Goal: Task Accomplishment & Management: Use online tool/utility

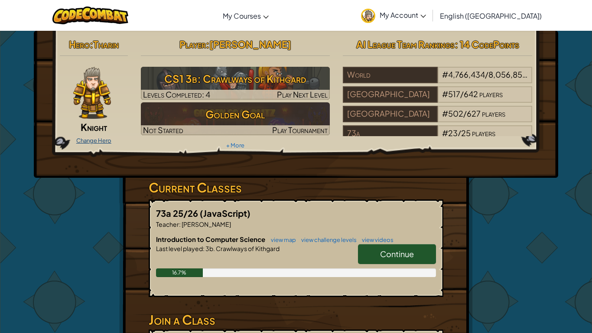
click at [96, 137] on link "Change Hero" at bounding box center [93, 140] width 35 height 7
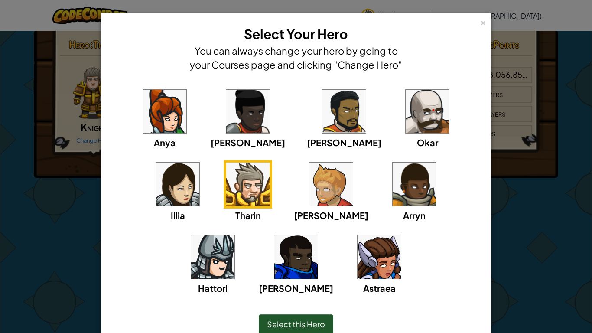
click at [309, 178] on img at bounding box center [330, 183] width 43 height 43
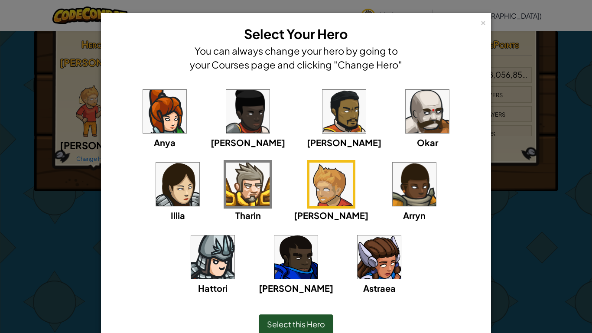
click at [309, 320] on span "Select this Hero" at bounding box center [296, 324] width 58 height 10
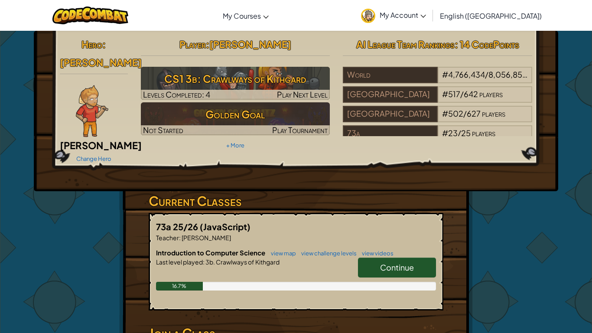
click at [396, 263] on link "Continue" at bounding box center [397, 267] width 78 height 20
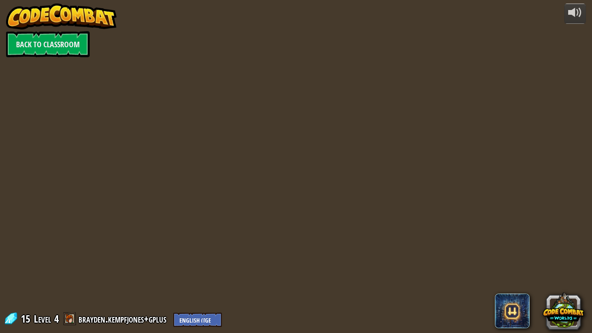
click at [396, 254] on div "powered by Back to Classroom 15 Level 4 brayden.kempfjones+gplus English ([GEOG…" at bounding box center [296, 166] width 592 height 333
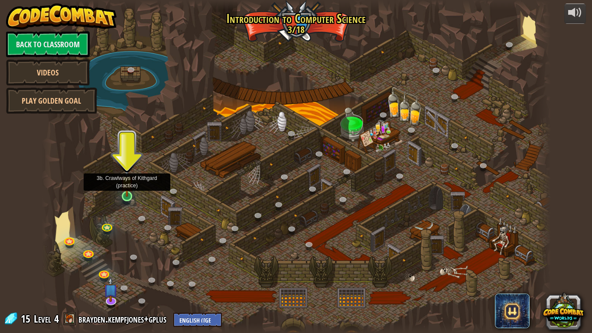
click at [128, 191] on img at bounding box center [126, 181] width 13 height 29
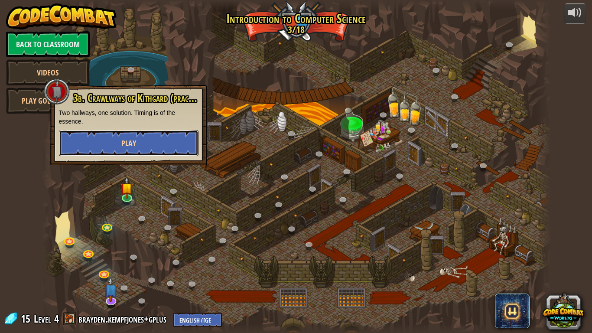
click at [129, 135] on button "Play" at bounding box center [129, 143] width 140 height 26
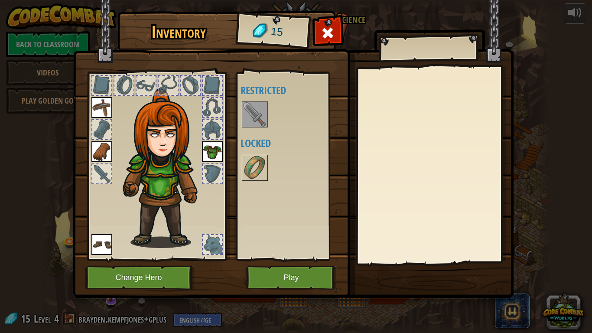
click at [252, 116] on img at bounding box center [255, 114] width 24 height 24
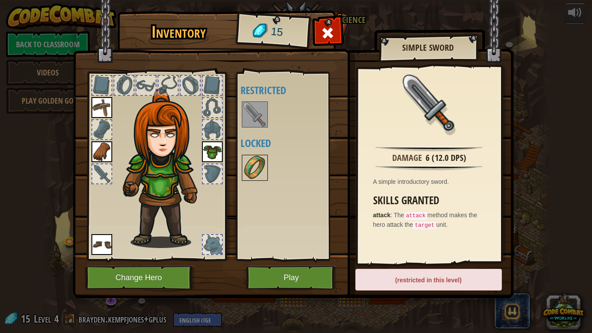
click at [258, 156] on img at bounding box center [255, 168] width 24 height 24
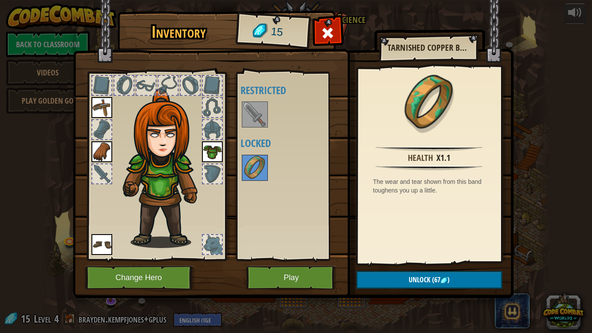
click at [178, 152] on img at bounding box center [166, 167] width 93 height 159
click at [126, 277] on button "Change Hero" at bounding box center [140, 278] width 110 height 24
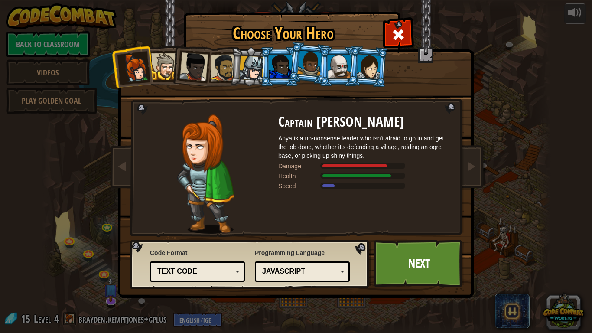
click at [373, 62] on div at bounding box center [369, 66] width 24 height 25
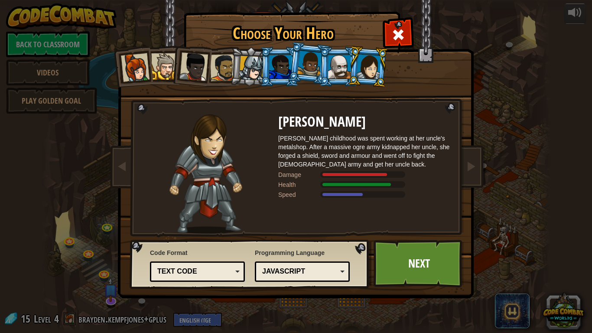
click at [273, 74] on div at bounding box center [280, 66] width 23 height 23
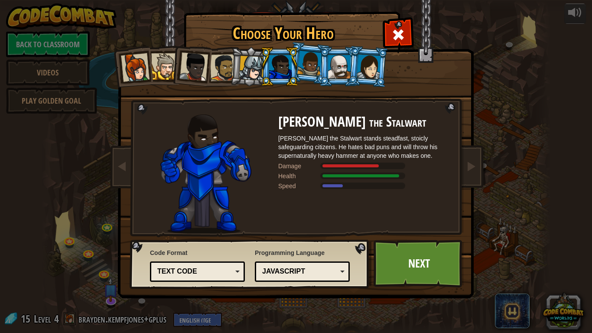
click at [243, 71] on div at bounding box center [251, 68] width 25 height 25
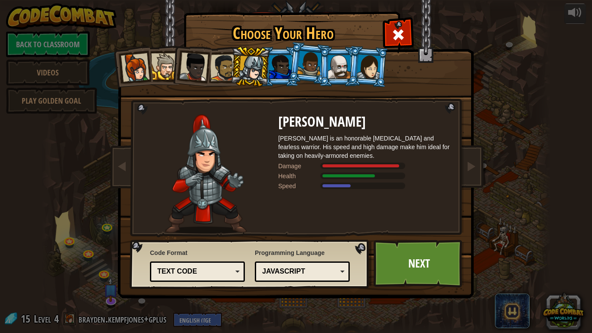
click at [224, 72] on div at bounding box center [223, 67] width 27 height 27
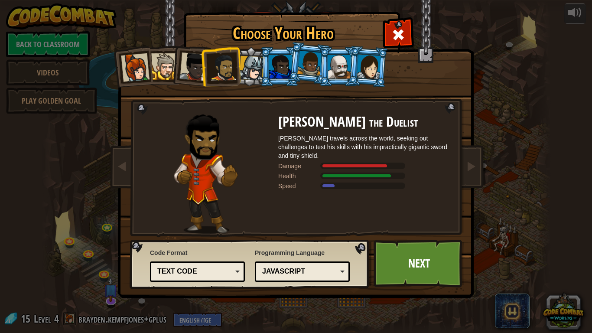
click at [194, 74] on div at bounding box center [193, 66] width 29 height 29
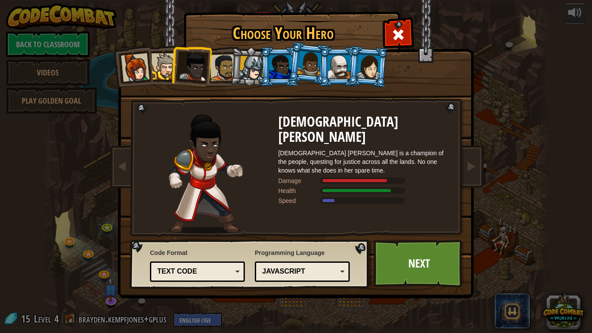
click at [167, 68] on div at bounding box center [164, 66] width 26 height 26
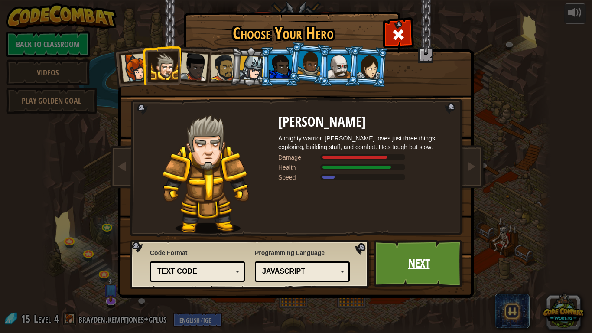
click at [404, 258] on link "Next" at bounding box center [418, 264] width 91 height 48
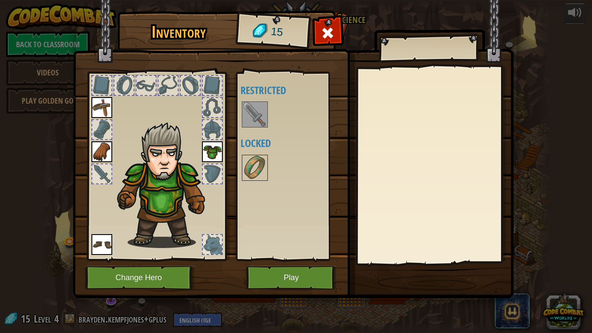
click at [102, 167] on div at bounding box center [101, 173] width 19 height 19
click at [112, 146] on img at bounding box center [160, 174] width 135 height 149
click at [110, 149] on img at bounding box center [101, 151] width 21 height 21
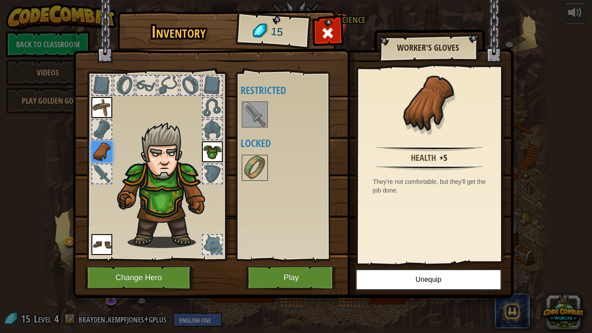
click at [208, 168] on div at bounding box center [212, 173] width 19 height 19
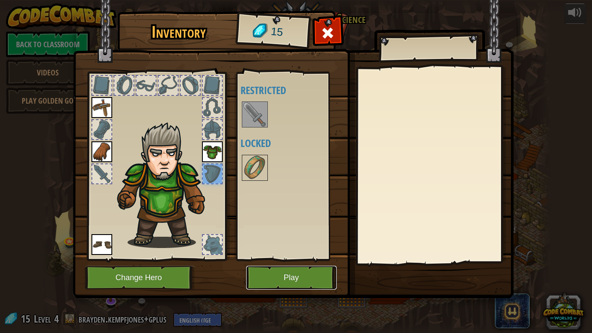
click at [313, 279] on button "Play" at bounding box center [291, 278] width 91 height 24
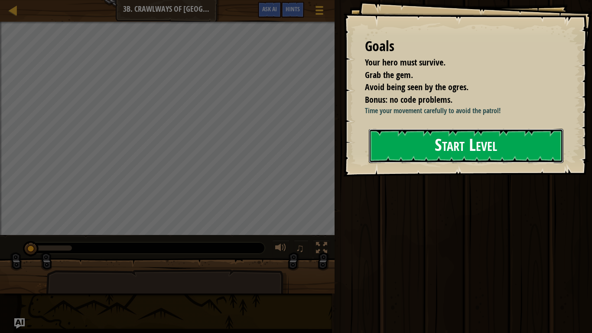
click at [392, 155] on button "Start Level" at bounding box center [466, 146] width 195 height 34
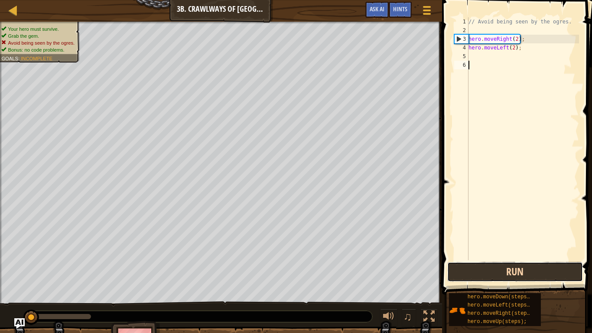
click at [456, 273] on button "Run" at bounding box center [514, 272] width 135 height 20
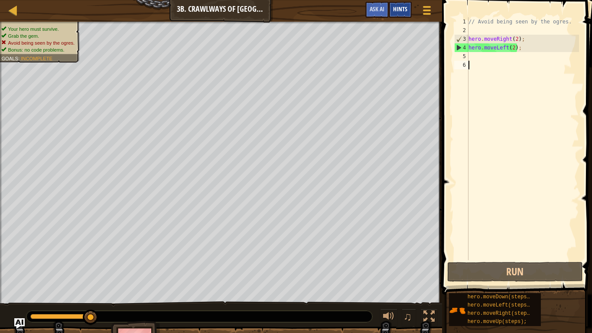
click at [400, 7] on span "Hints" at bounding box center [400, 9] width 14 height 8
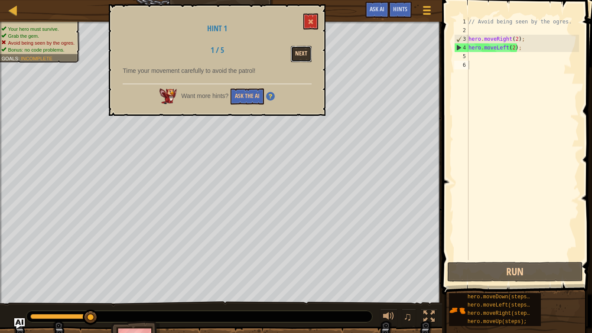
click at [302, 52] on button "Next" at bounding box center [301, 54] width 21 height 16
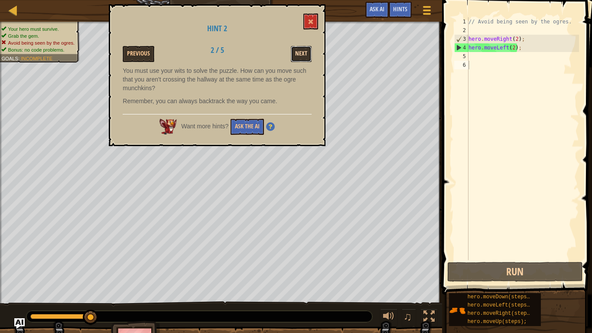
click at [302, 51] on button "Next" at bounding box center [301, 54] width 21 height 16
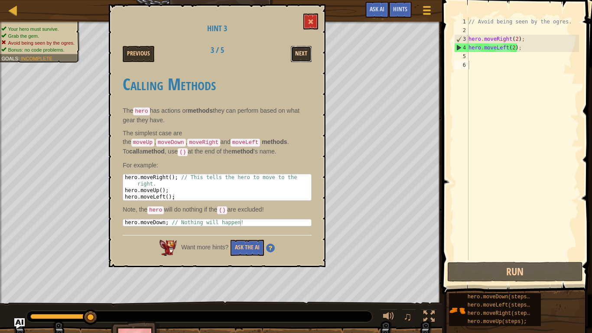
click at [302, 52] on button "Next" at bounding box center [301, 54] width 21 height 16
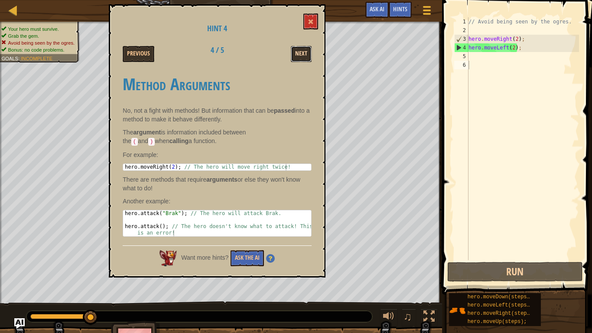
click at [302, 52] on button "Next" at bounding box center [301, 54] width 21 height 16
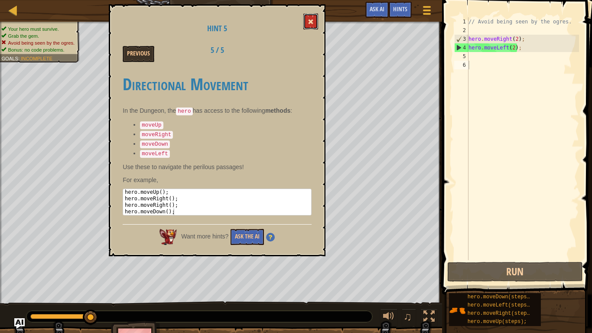
click at [310, 25] on span at bounding box center [311, 22] width 6 height 6
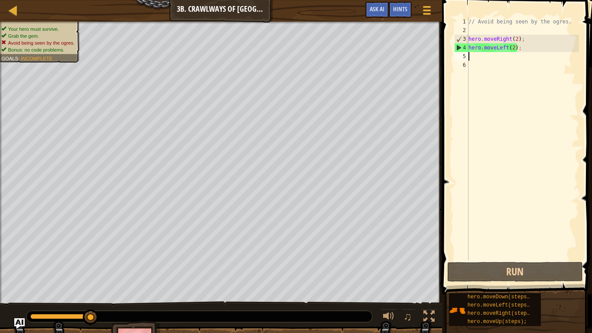
click at [470, 55] on div "// Avoid being seen by the ogres. hero . moveRight ( 2 ) ; hero . moveLeft ( 2 …" at bounding box center [523, 147] width 112 height 260
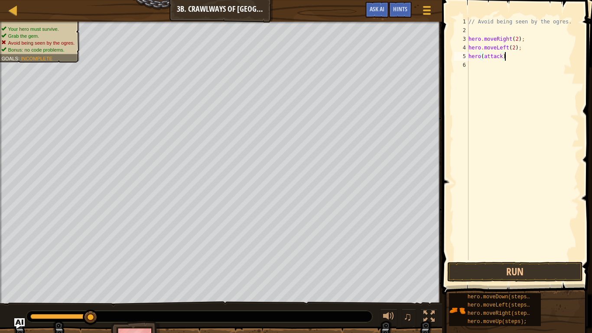
scroll to position [4, 5]
click at [518, 273] on button "Run" at bounding box center [514, 272] width 135 height 20
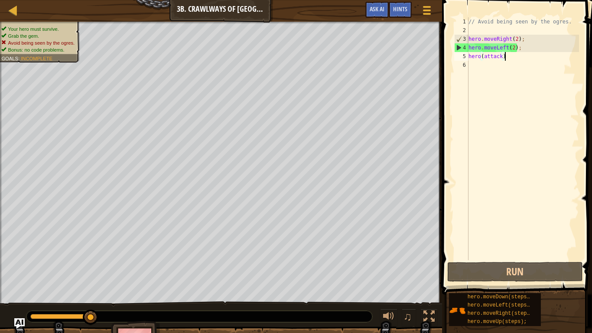
click at [514, 47] on div "// Avoid being seen by the ogres. hero . moveRight ( 2 ) ; hero . moveLeft ( 2 …" at bounding box center [523, 147] width 112 height 260
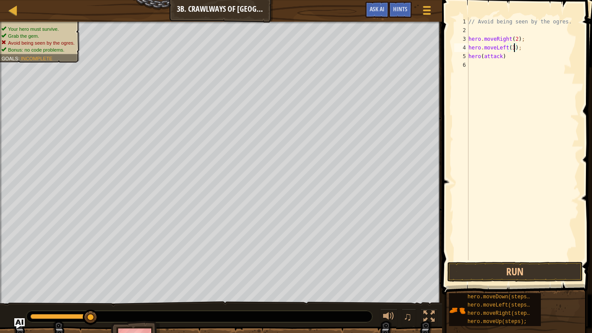
scroll to position [4, 7]
click at [500, 270] on button "Run" at bounding box center [514, 272] width 135 height 20
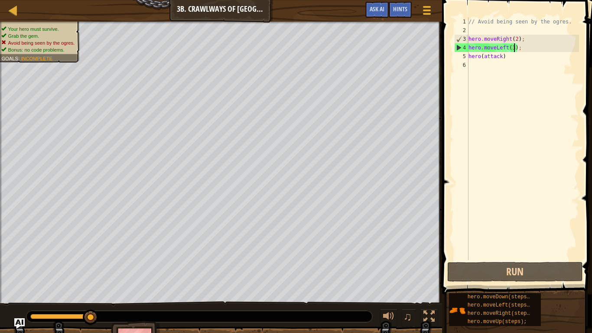
click at [517, 39] on div "// Avoid being seen by the ogres. hero . moveRight ( 2 ) ; hero . moveLeft ( 3 …" at bounding box center [523, 147] width 112 height 260
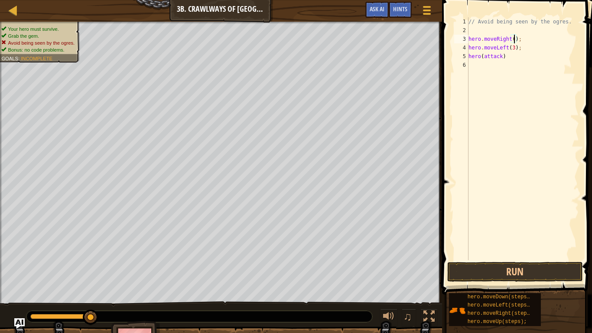
scroll to position [4, 7]
click at [515, 48] on div "// Avoid being seen by the ogres. hero . moveRight ( 3 ) ; hero . moveLeft ( 3 …" at bounding box center [523, 147] width 112 height 260
click at [493, 269] on button "Run" at bounding box center [514, 272] width 135 height 20
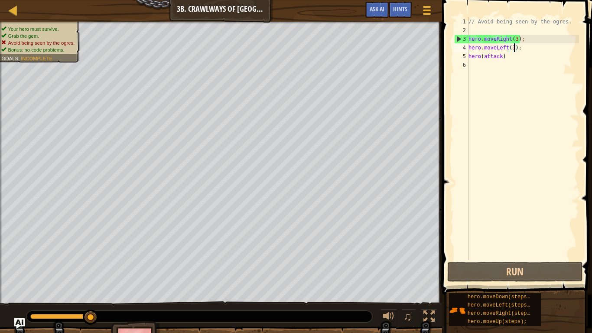
click at [517, 40] on div "// Avoid being seen by the ogres. hero . moveRight ( 3 ) ; hero . moveLeft ( 3 …" at bounding box center [523, 147] width 112 height 260
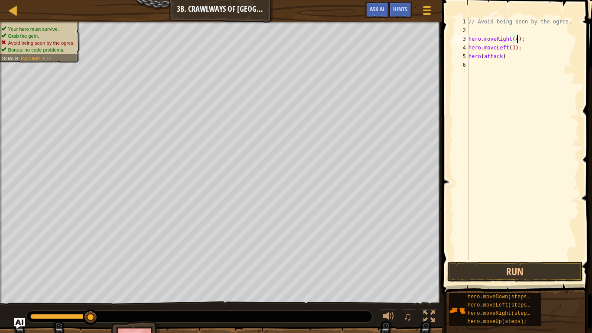
scroll to position [4, 7]
click at [513, 269] on button "Run" at bounding box center [514, 272] width 135 height 20
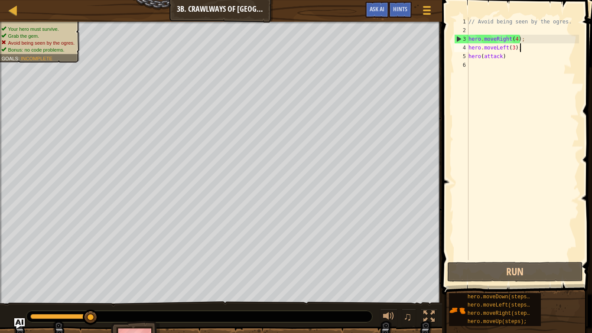
click at [521, 48] on div "// Avoid being seen by the ogres. hero . moveRight ( 4 ) ; hero . moveLeft ( 3 …" at bounding box center [523, 147] width 112 height 260
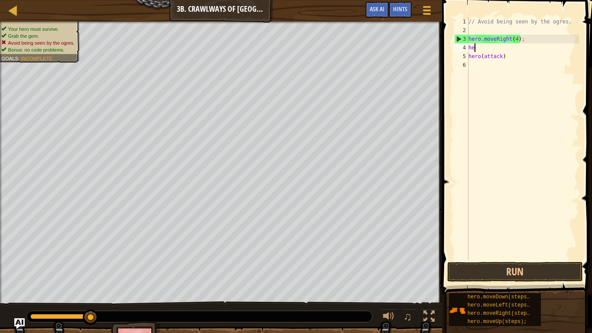
scroll to position [4, 0]
type textarea "h"
click at [507, 57] on div "// Avoid being seen by the ogres. hero . moveRight ( 4 ) ; hero ( attack )" at bounding box center [523, 147] width 112 height 260
type textarea "h"
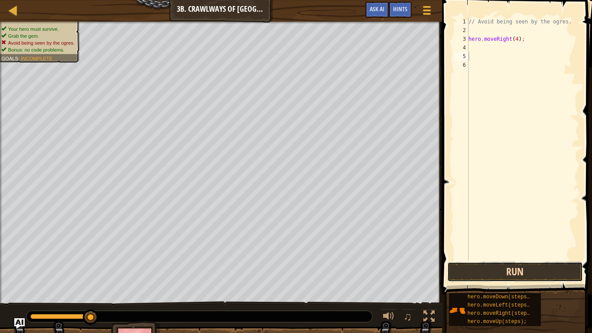
click at [546, 268] on button "Run" at bounding box center [514, 272] width 135 height 20
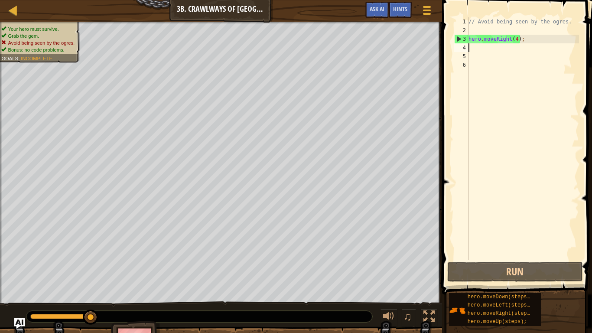
click at [475, 49] on div "// Avoid being seen by the ogres. hero . moveRight ( 4 ) ;" at bounding box center [523, 147] width 112 height 260
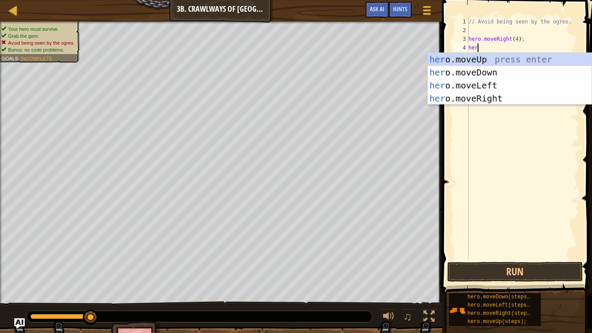
type textarea "hero"
click at [477, 84] on div "hero .moveUp press enter hero .moveDown press enter hero .moveLeft press enter …" at bounding box center [510, 92] width 164 height 78
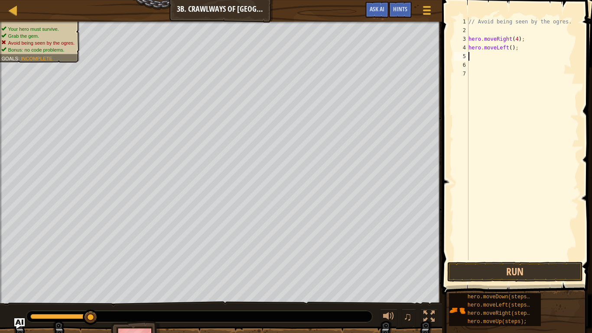
scroll to position [4, 0]
click at [510, 47] on div "// Avoid being seen by the ogres. hero . moveRight ( 4 ) ; hero . moveLeft ( ) ;" at bounding box center [523, 147] width 112 height 260
click at [518, 39] on div "// Avoid being seen by the ogres. hero . moveRight ( 4 ) ; hero . moveLeft ( 5 …" at bounding box center [523, 147] width 112 height 260
click at [523, 274] on button "Run" at bounding box center [514, 272] width 135 height 20
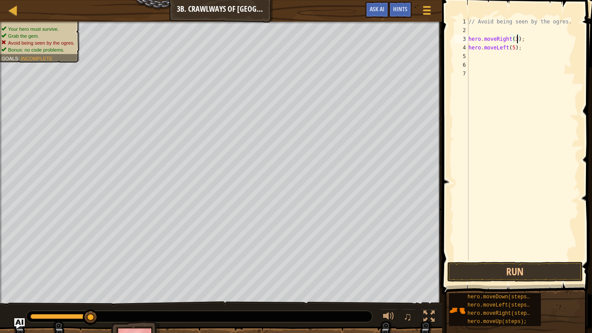
scroll to position [4, 7]
click at [514, 46] on div "// Avoid being seen by the ogres. hero . moveRight ( 3 ) ; hero . moveLeft ( 5 …" at bounding box center [523, 147] width 112 height 260
type textarea "hero.moveLeft(3);"
click at [471, 56] on div "// Avoid being seen by the ogres. hero . moveRight ( 3 ) ; hero . moveLeft ( 3 …" at bounding box center [523, 147] width 112 height 260
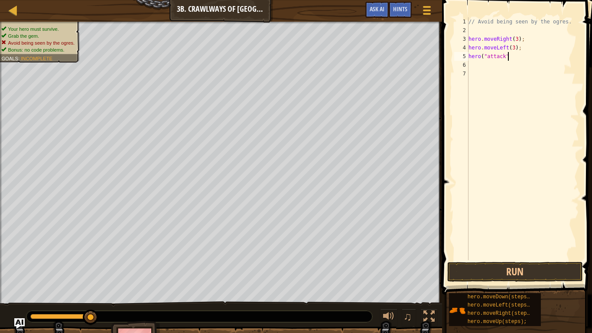
scroll to position [4, 6]
click at [491, 269] on button "Run" at bounding box center [514, 272] width 135 height 20
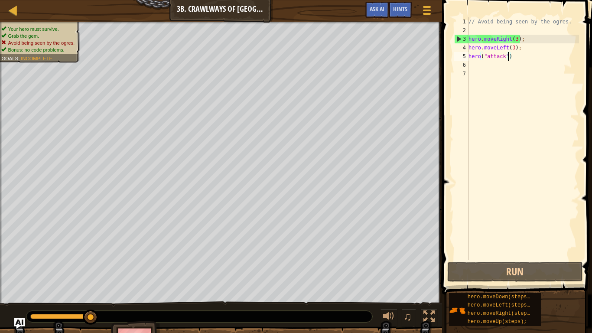
click at [508, 55] on div "// Avoid being seen by the ogres. hero . moveRight ( 3 ) ; hero . moveLeft ( 3 …" at bounding box center [523, 147] width 112 height 260
click at [487, 55] on div "// Avoid being seen by the ogres. hero . moveRight ( 3 ) ; hero . moveLeft ( 3 …" at bounding box center [523, 147] width 112 height 260
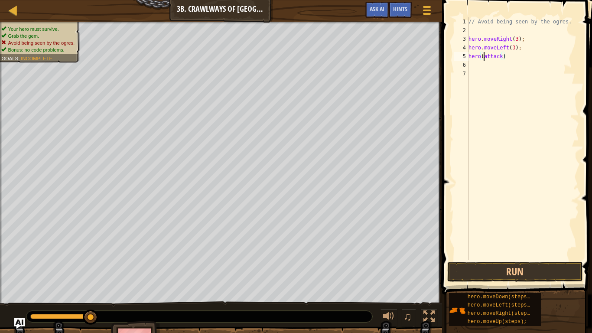
click at [518, 39] on div "// Avoid being seen by the ogres. hero . moveRight ( 3 ) ; hero . moveLeft ( 3 …" at bounding box center [523, 147] width 112 height 260
click at [515, 48] on div "// Avoid being seen by the ogres. hero . moveRight ( 2 ) ; hero . moveLeft ( 3 …" at bounding box center [523, 147] width 112 height 260
click at [513, 268] on button "Run" at bounding box center [514, 272] width 135 height 20
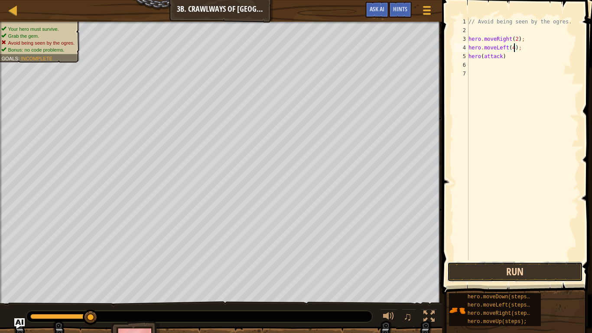
click at [500, 277] on button "Run" at bounding box center [514, 272] width 135 height 20
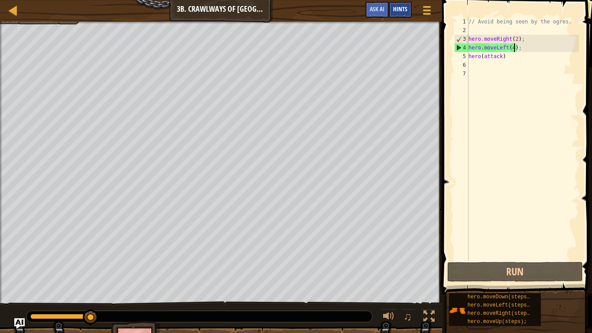
click at [397, 11] on span "Hints" at bounding box center [400, 9] width 14 height 8
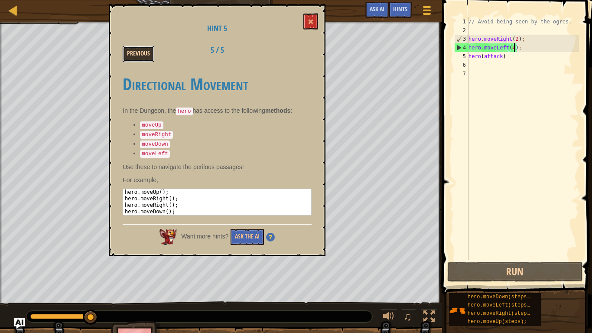
click at [147, 53] on button "Previous" at bounding box center [139, 54] width 32 height 16
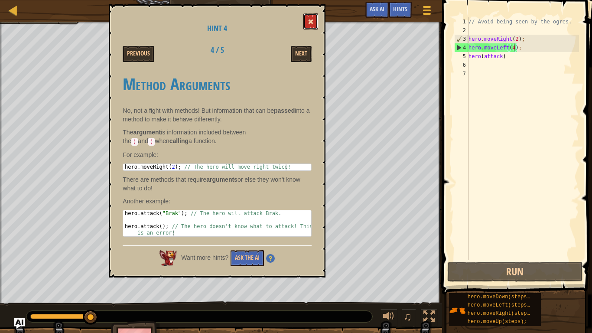
click at [314, 23] on button at bounding box center [310, 21] width 15 height 16
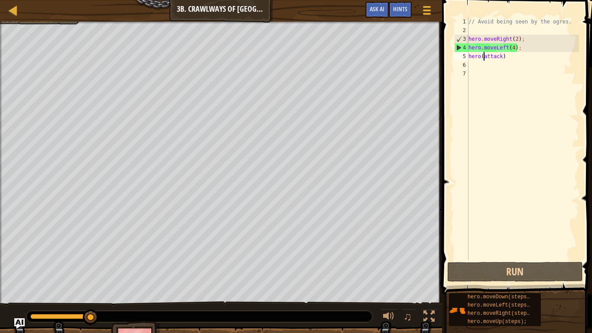
click at [484, 57] on div "// Avoid being seen by the ogres. hero . moveRight ( 2 ) ; hero . moveLeft ( 4 …" at bounding box center [523, 147] width 112 height 260
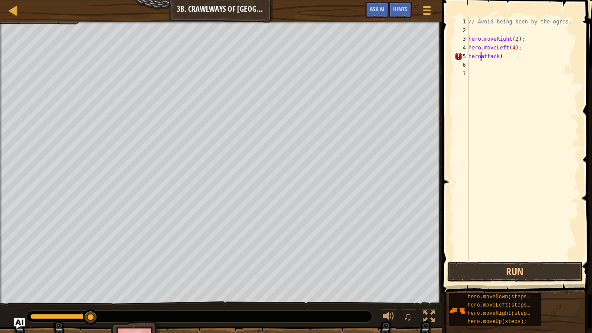
click at [502, 56] on div "// Avoid being seen by the ogres. hero . moveRight ( 2 ) ; hero . moveLeft ( 4 …" at bounding box center [523, 147] width 112 height 260
click at [481, 56] on div "// Avoid being seen by the ogres. hero . moveRight ( 2 ) ; hero . moveLeft ( 4 …" at bounding box center [523, 147] width 112 height 260
click at [503, 56] on div "// Avoid being seen by the ogres. hero . moveRight ( 2 ) ; hero . moveLeft ( 4 …" at bounding box center [523, 147] width 112 height 260
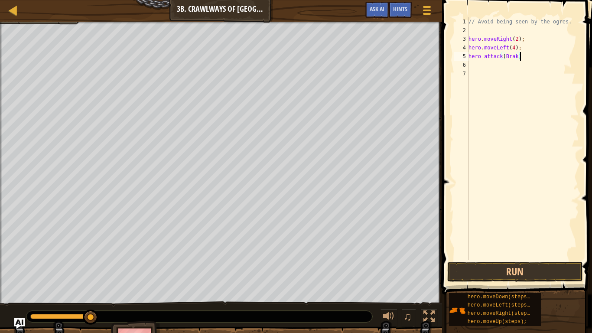
click at [514, 48] on div "// Avoid being seen by the ogres. hero . moveRight ( 2 ) ; hero . moveLeft ( 4 …" at bounding box center [523, 147] width 112 height 260
click at [539, 270] on button "Run" at bounding box center [514, 272] width 135 height 20
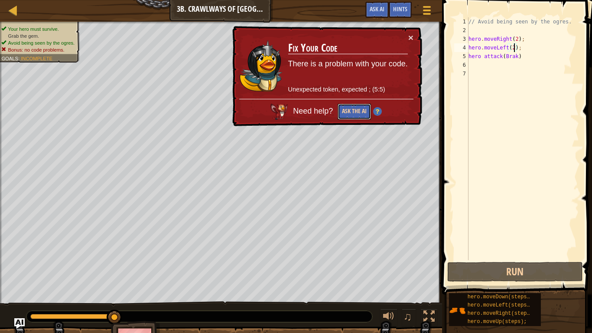
click at [361, 115] on button "Ask the AI" at bounding box center [354, 112] width 33 height 16
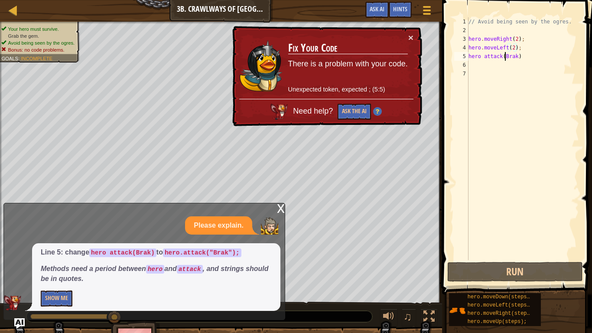
click at [504, 55] on div "// Avoid being seen by the ogres. hero . moveRight ( 2 ) ; hero . moveLeft ( 2 …" at bounding box center [523, 147] width 112 height 260
click at [521, 55] on div "// Avoid being seen by the ogres. hero . moveRight ( 2 ) ; hero . moveLeft ( 2 …" at bounding box center [523, 147] width 112 height 260
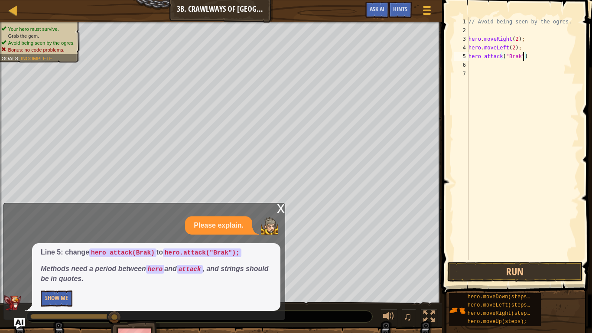
scroll to position [4, 8]
click at [481, 55] on div "// Avoid being seen by the ogres. hero . moveRight ( 2 ) ; hero . moveLeft ( 2 …" at bounding box center [523, 147] width 112 height 260
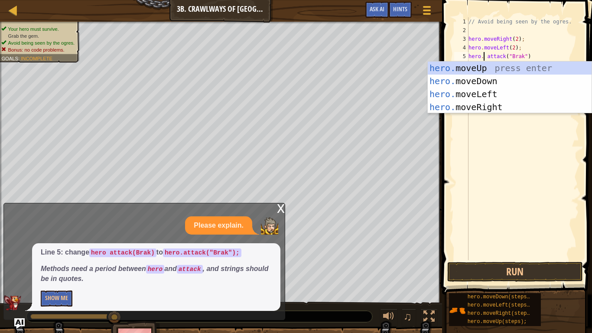
click at [486, 57] on div "// Avoid being seen by the ogres. hero . moveRight ( 2 ) ; hero . moveLeft ( 2 …" at bounding box center [523, 147] width 112 height 260
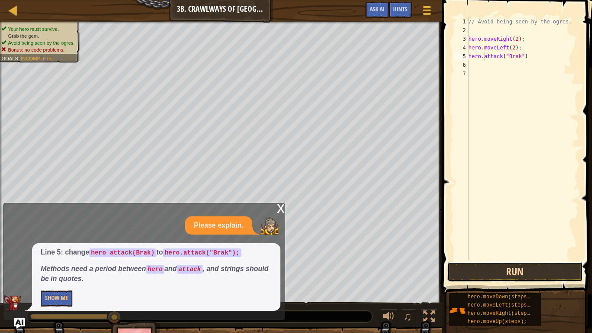
click at [529, 270] on button "Run" at bounding box center [514, 272] width 135 height 20
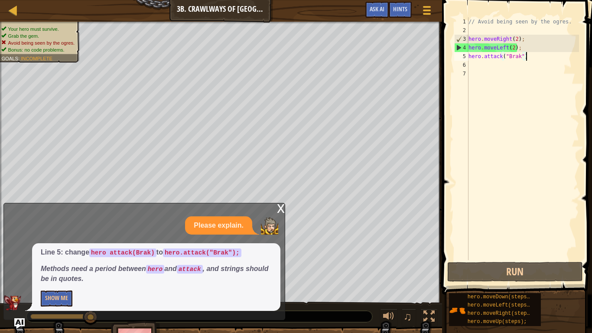
click at [529, 56] on div "// Avoid being seen by the ogres. hero . moveRight ( 2 ) ; hero . moveLeft ( 2 …" at bounding box center [523, 147] width 112 height 260
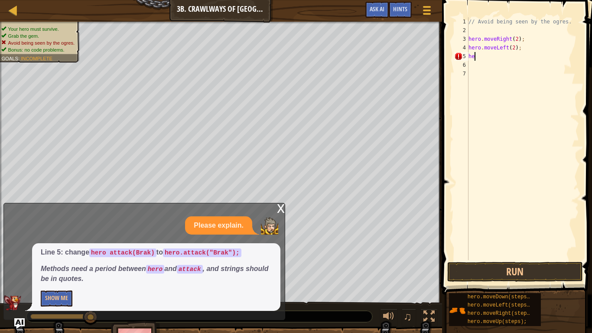
scroll to position [4, 0]
type textarea "h"
click at [485, 55] on div "// Avoid being seen by the ogres. hero . moveRight ( 2 ) ; hero . moveLeft ( 2 …" at bounding box center [523, 147] width 112 height 260
click at [518, 39] on div "// Avoid being seen by the ogres. hero . moveRight ( 2 ) ; hero . moveLeft ( 2 …" at bounding box center [523, 147] width 112 height 260
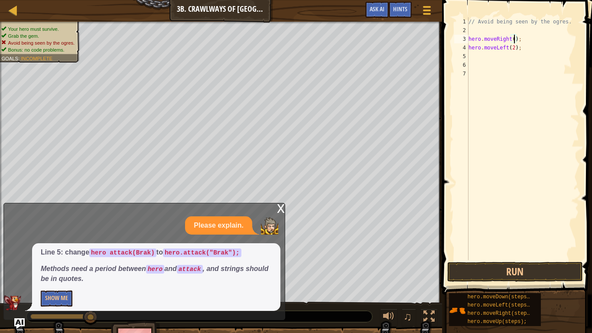
scroll to position [4, 7]
click at [514, 49] on div "// Avoid being seen by the ogres. hero . moveRight ( 3 ) ; hero . moveLeft ( 2 …" at bounding box center [523, 147] width 112 height 260
type textarea "hero.moveLeft(3);"
click at [473, 57] on div "// Avoid being seen by the ogres. hero . moveRight ( 3 ) ; hero . moveLeft ( 3 …" at bounding box center [523, 147] width 112 height 260
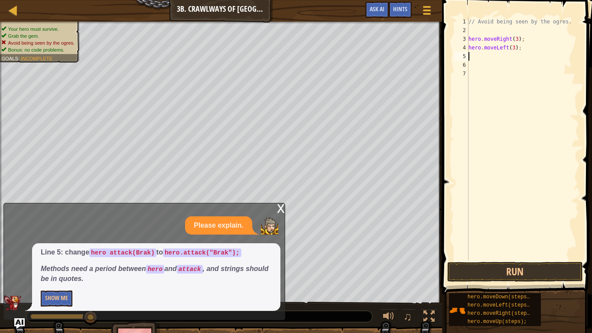
scroll to position [4, 0]
click at [510, 273] on button "Run" at bounding box center [514, 272] width 135 height 20
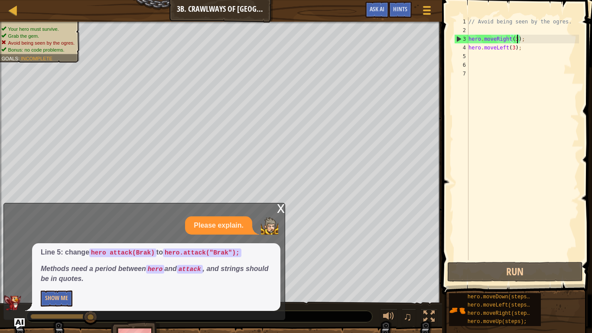
click at [517, 42] on div "// Avoid being seen by the ogres. hero . moveRight ( 3 ) ; hero . moveLeft ( 3 …" at bounding box center [523, 147] width 112 height 260
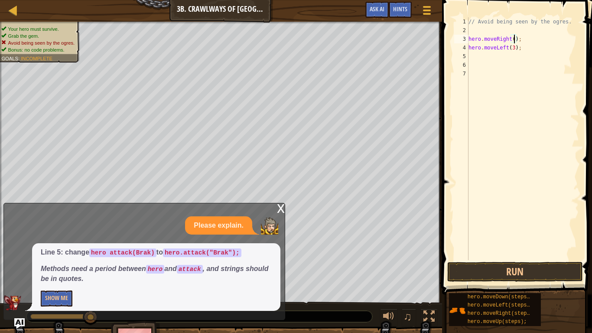
type textarea "hero.moveRight(2);"
click at [504, 266] on button "Run" at bounding box center [514, 272] width 135 height 20
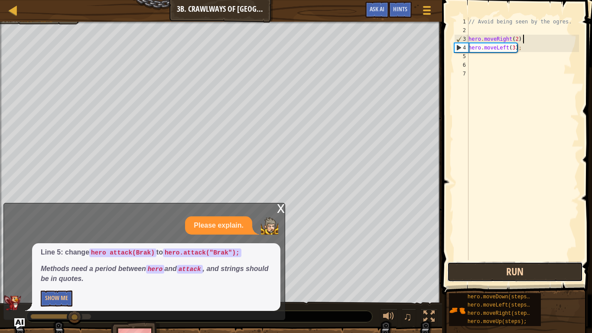
click at [504, 266] on button "Run" at bounding box center [514, 272] width 135 height 20
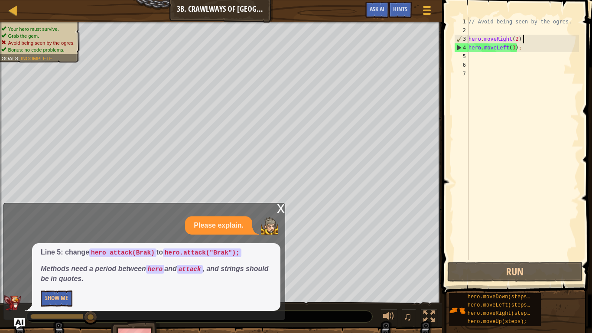
click at [514, 51] on div "// Avoid being seen by the ogres. hero . moveRight ( 2 ) ; hero . moveLeft ( 3 …" at bounding box center [523, 147] width 112 height 260
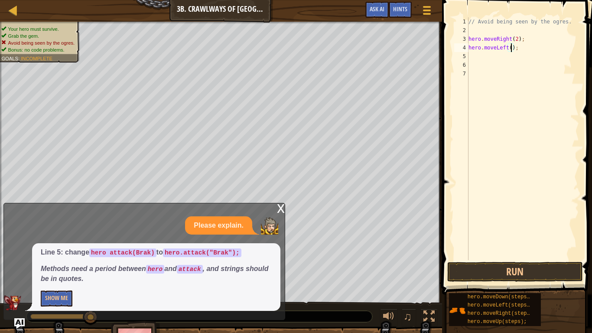
type textarea "hero.moveLeft(2);"
click at [512, 263] on button "Run" at bounding box center [514, 272] width 135 height 20
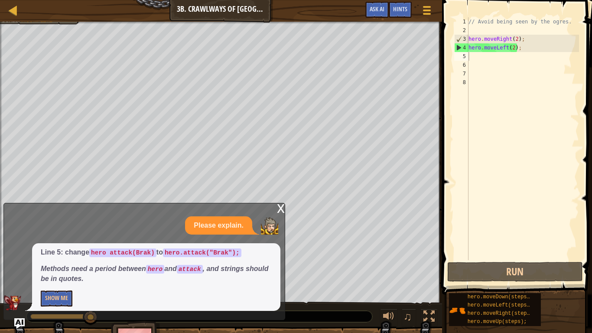
click at [49, 21] on div "Map Introduction to Computer Science 3b. Crawlways of Kithgard Game Menu Done H…" at bounding box center [221, 11] width 442 height 22
click at [40, 19] on div "Map Introduction to Computer Science 3b. Crawlways of Kithgard Game Menu Done H…" at bounding box center [221, 11] width 442 height 22
click at [279, 209] on div "x" at bounding box center [281, 207] width 8 height 9
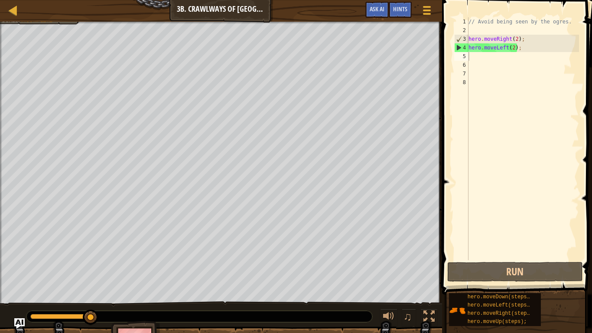
click at [58, 35] on div "Your hero must survive. Grab the gem. Avoid being seen by the ogres. Bonus: no …" at bounding box center [221, 163] width 442 height 282
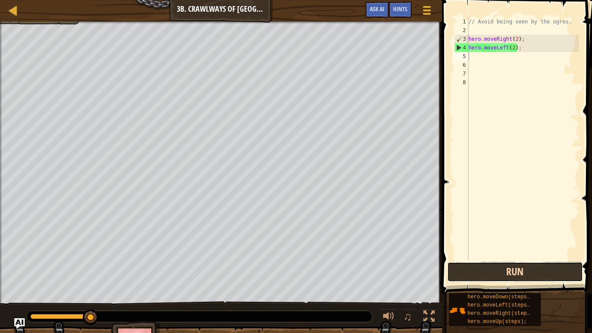
click at [500, 275] on button "Run" at bounding box center [514, 272] width 135 height 20
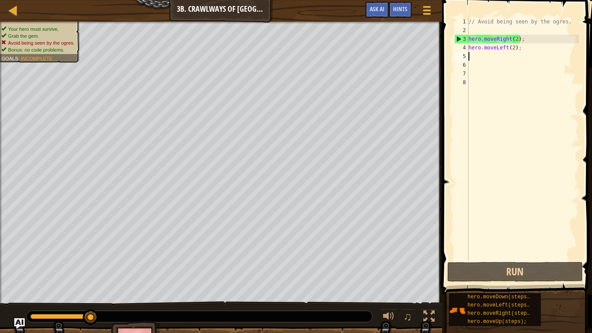
click at [44, 45] on span "Avoid being seen by the ogres." at bounding box center [41, 43] width 67 height 6
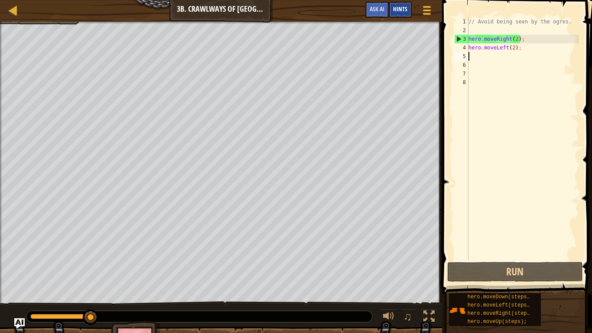
click at [401, 3] on div "Hints" at bounding box center [400, 10] width 23 height 16
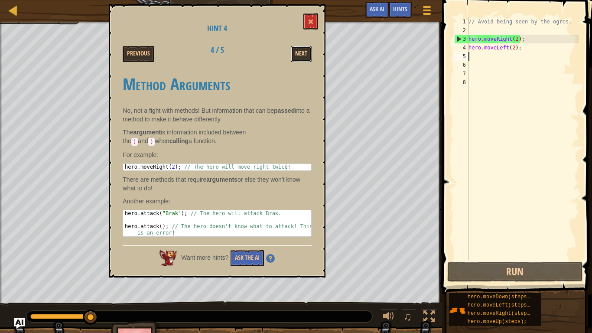
click at [296, 51] on button "Next" at bounding box center [301, 54] width 21 height 16
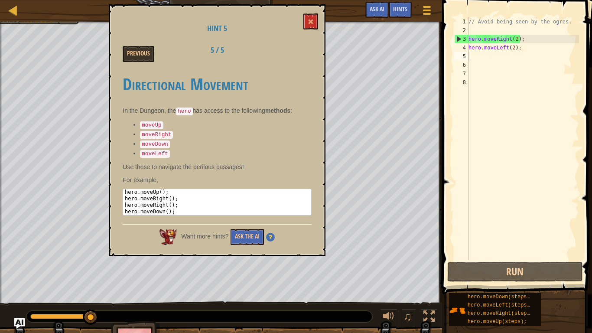
click at [493, 56] on div "// Avoid being seen by the ogres. hero . moveRight ( 2 ) ; hero . moveLeft ( 2 …" at bounding box center [523, 147] width 112 height 260
click at [312, 19] on span at bounding box center [311, 22] width 6 height 6
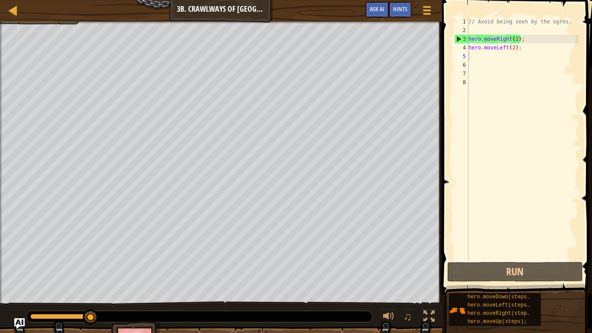
click at [468, 54] on div "5" at bounding box center [461, 56] width 14 height 9
type textarea "h"
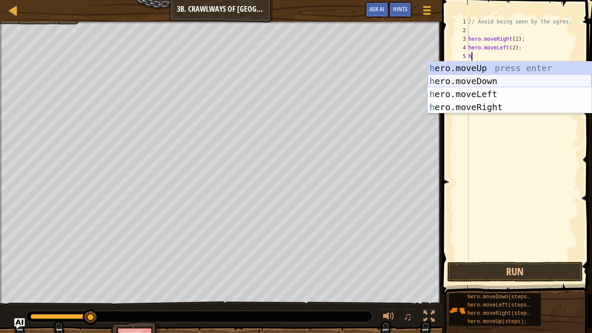
click at [486, 81] on div "h ero.moveUp press enter h ero.moveDown press enter h ero.moveLeft press enter …" at bounding box center [510, 101] width 164 height 78
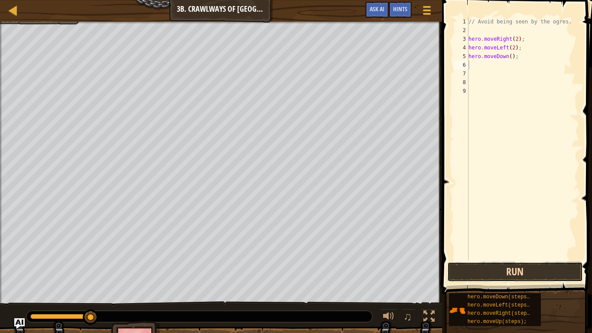
click at [503, 264] on button "Run" at bounding box center [514, 272] width 135 height 20
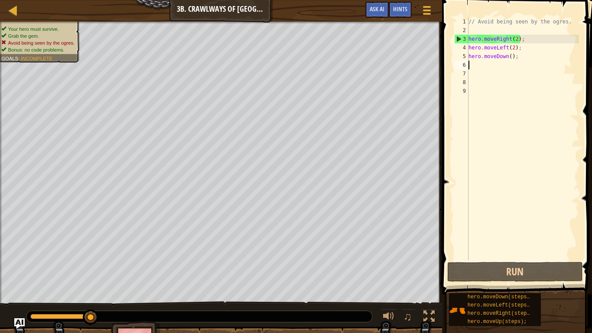
click at [292, 321] on div at bounding box center [199, 316] width 346 height 11
drag, startPoint x: 91, startPoint y: 315, endPoint x: 130, endPoint y: 310, distance: 40.3
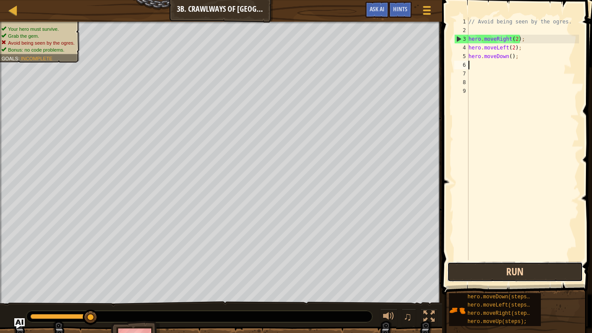
click at [472, 267] on button "Run" at bounding box center [514, 272] width 135 height 20
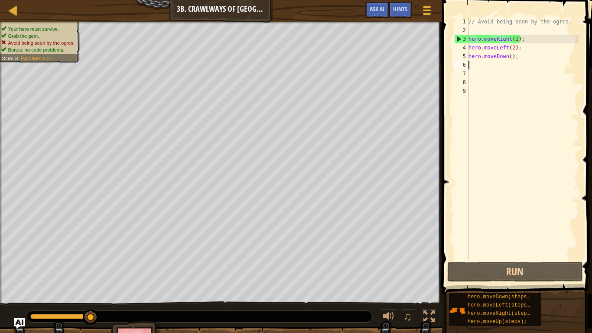
click at [511, 61] on div "// Avoid being seen by the ogres. hero . moveRight ( 2 ) ; hero . moveLeft ( 2 …" at bounding box center [523, 147] width 112 height 260
click at [519, 61] on div "// Avoid being seen by the ogres. hero . moveRight ( 2 ) ; hero . moveLeft ( 2 …" at bounding box center [523, 147] width 112 height 260
click at [516, 62] on div "// Avoid being seen by the ogres. hero . moveRight ( 2 ) ; hero . moveLeft ( 2 …" at bounding box center [523, 147] width 112 height 260
click at [518, 58] on div "// Avoid being seen by the ogres. hero . moveRight ( 2 ) ; hero . moveLeft ( 2 …" at bounding box center [523, 147] width 112 height 260
click at [518, 53] on div "// Avoid being seen by the ogres. hero . moveRight ( 2 ) ; hero . moveLeft ( 2 …" at bounding box center [523, 147] width 112 height 260
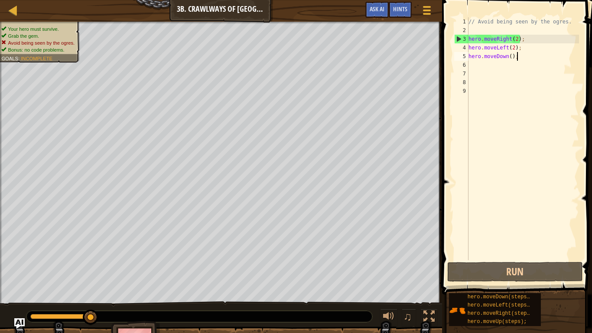
click at [519, 50] on div "// Avoid being seen by the ogres. hero . moveRight ( 2 ) ; hero . moveLeft ( 2 …" at bounding box center [523, 147] width 112 height 260
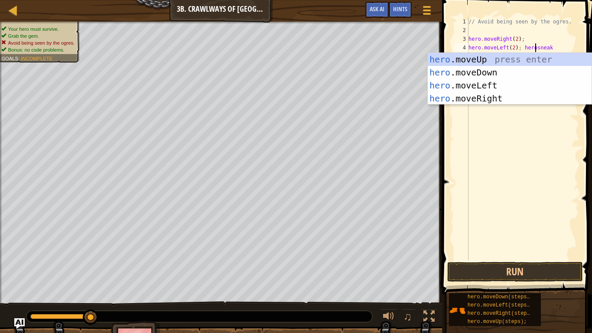
scroll to position [4, 10]
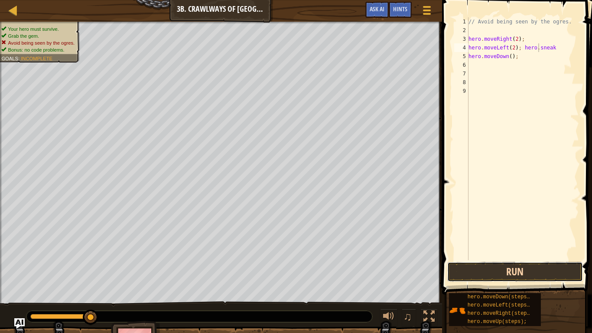
click at [538, 267] on button "Run" at bounding box center [514, 272] width 135 height 20
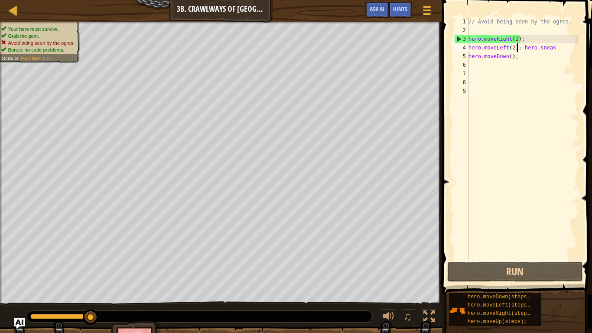
click at [517, 49] on div "// Avoid being seen by the ogres. hero . moveRight ( 2 ) ; hero . moveLeft ( 2 …" at bounding box center [523, 147] width 112 height 260
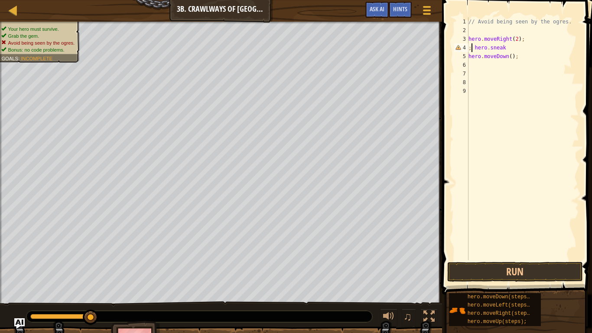
scroll to position [4, 4]
click at [503, 49] on div "// Avoid being seen by the ogres. hero . moveRight ( 2 ) ; hero . sneak hero . …" at bounding box center [523, 147] width 112 height 260
type textarea "h"
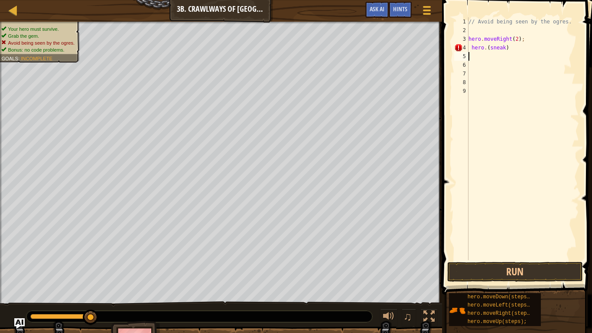
type textarea "h"
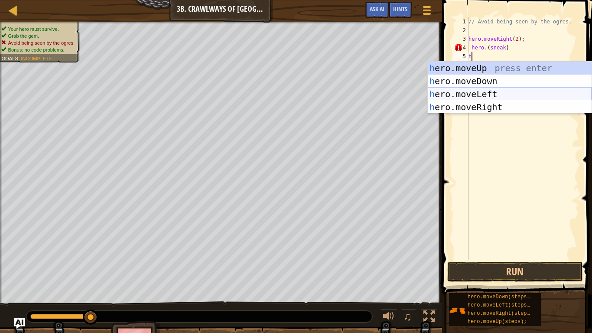
click at [484, 94] on div "h ero.moveUp press enter h ero.moveDown press enter h ero.moveLeft press enter …" at bounding box center [510, 101] width 164 height 78
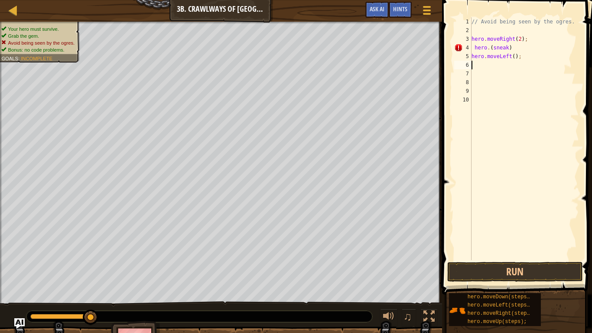
click at [510, 49] on div "// Avoid being seen by the ogres. hero . moveRight ( 2 ) ; hero . ( sneak ) her…" at bounding box center [524, 147] width 109 height 260
click at [517, 272] on button "Run" at bounding box center [514, 272] width 135 height 20
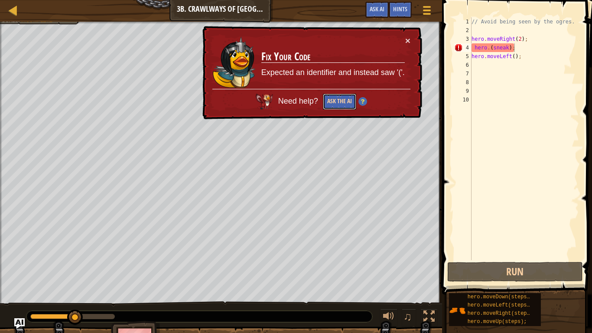
click at [343, 98] on button "Ask the AI" at bounding box center [339, 102] width 33 height 16
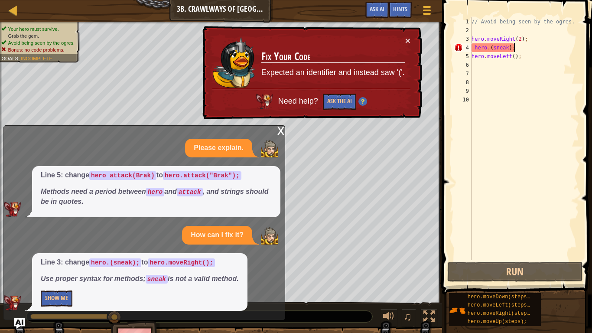
click at [279, 130] on div "x" at bounding box center [281, 130] width 8 height 9
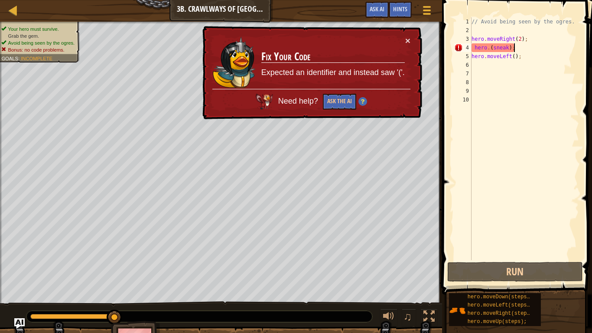
click at [515, 49] on div "// Avoid being seen by the ogres. hero . moveRight ( 2 ) ; hero . ( sneak ) ; h…" at bounding box center [524, 147] width 109 height 260
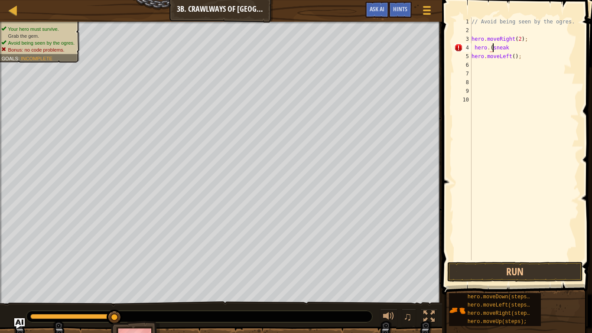
scroll to position [4, 4]
click at [503, 271] on button "Run" at bounding box center [514, 272] width 135 height 20
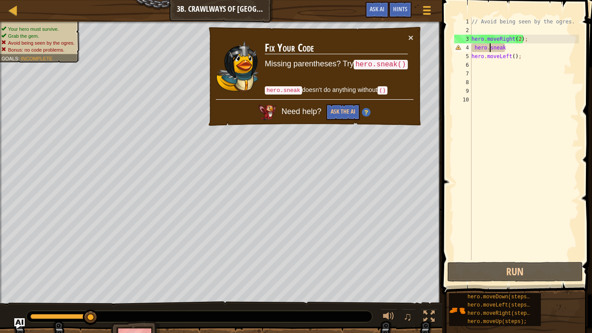
click at [506, 45] on div "// Avoid being seen by the ogres. hero . moveRight ( 2 ) ; hero . sneak hero . …" at bounding box center [524, 147] width 109 height 260
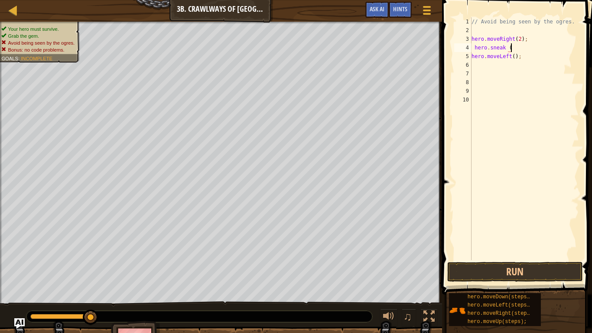
scroll to position [4, 6]
click at [522, 268] on button "Run" at bounding box center [514, 272] width 135 height 20
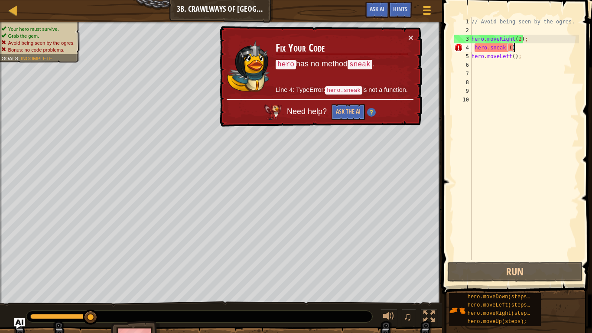
click at [297, 90] on p "Line 4: TypeError: hero.sneak is not a function." at bounding box center [342, 90] width 132 height 10
click at [407, 39] on td "Fix Your Code hero has no method sneak . Line 4: TypeError: hero.sneak is not a…" at bounding box center [341, 66] width 133 height 66
click at [412, 38] on button "×" at bounding box center [410, 37] width 5 height 9
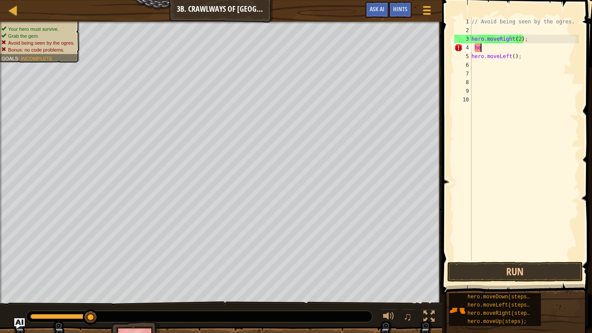
type textarea "h"
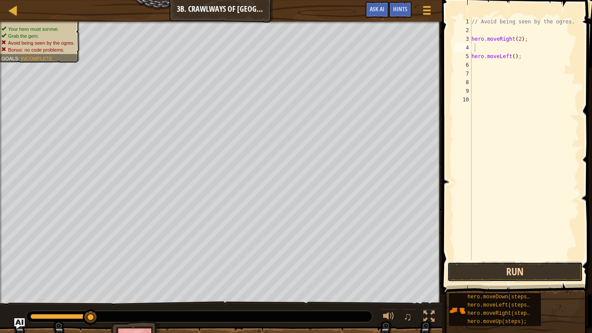
click at [485, 272] on button "Run" at bounding box center [514, 272] width 135 height 20
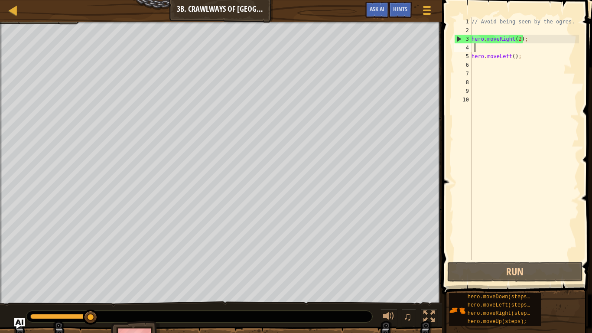
click at [19, 322] on img "Ask AI" at bounding box center [19, 323] width 11 height 11
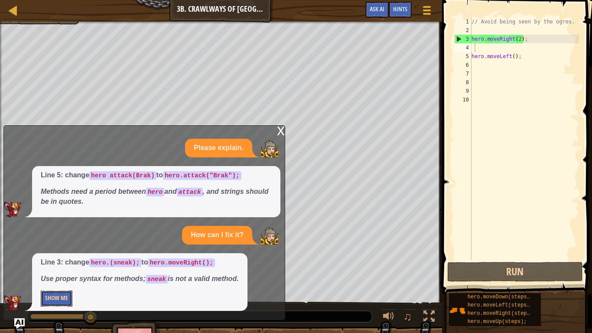
click at [62, 301] on button "Show Me" at bounding box center [57, 298] width 32 height 16
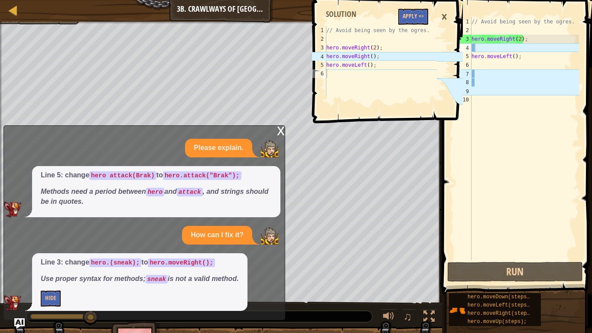
click at [346, 56] on div "// Avoid being seen by the ogres. hero . moveRight ( 2 ) ; hero . moveRight ( )…" at bounding box center [381, 69] width 112 height 87
click at [372, 65] on div "// Avoid being seen by the ogres. hero . moveRight ( 2 ) ; hero . moveRight ( )…" at bounding box center [381, 69] width 112 height 87
type textarea "hero.moveLeft();"
click at [408, 15] on button "Apply =>" at bounding box center [413, 17] width 30 height 16
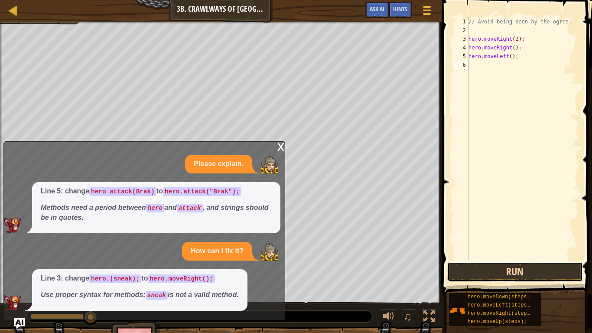
click at [517, 264] on button "Run" at bounding box center [514, 272] width 135 height 20
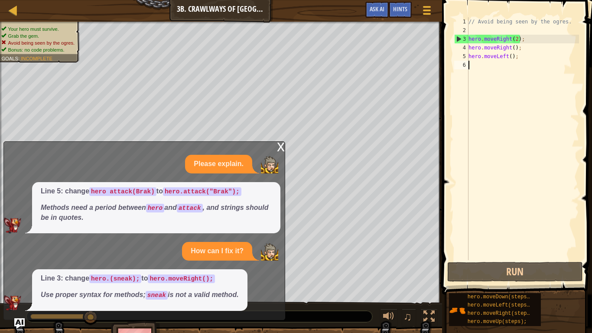
click at [519, 54] on div "// Avoid being seen by the ogres. hero . moveRight ( 2 ) ; hero . moveRight ( )…" at bounding box center [523, 147] width 112 height 260
click at [519, 50] on div "// Avoid being seen by the ogres. hero . moveRight ( 2 ) ; hero . moveRight ( )…" at bounding box center [523, 147] width 112 height 260
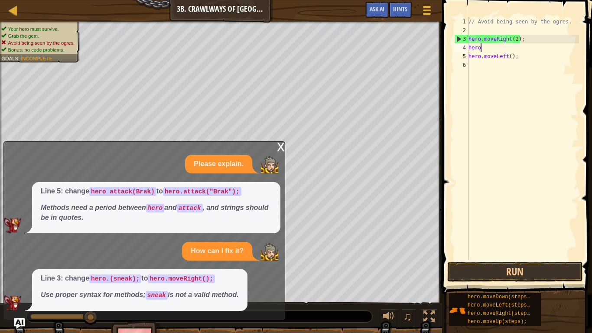
type textarea "h"
click at [509, 49] on div "// Avoid being seen by the ogres. hero . moveRight ( 2 ) ; hero . moveLeft ( ) ;" at bounding box center [523, 147] width 112 height 260
click at [512, 49] on div "// Avoid being seen by the ogres. hero . moveRight ( 2 ) ; hero . moveLeft ( ) ;" at bounding box center [523, 147] width 112 height 260
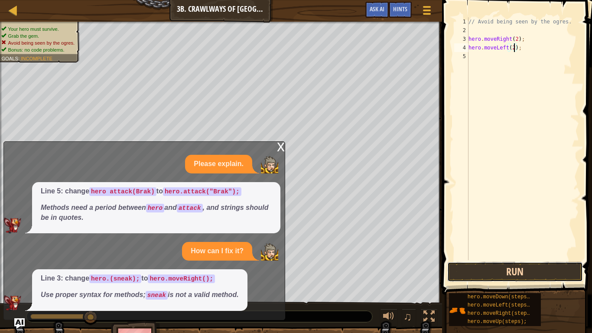
click at [545, 266] on button "Run" at bounding box center [514, 272] width 135 height 20
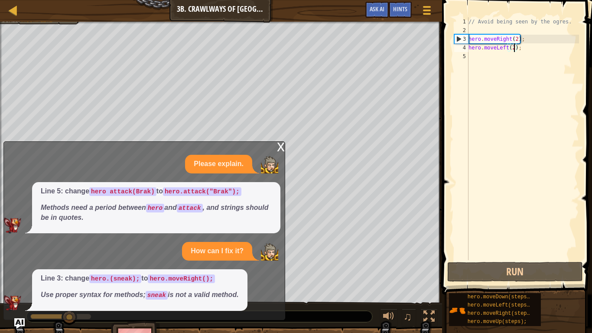
click at [279, 142] on div "x" at bounding box center [281, 146] width 8 height 9
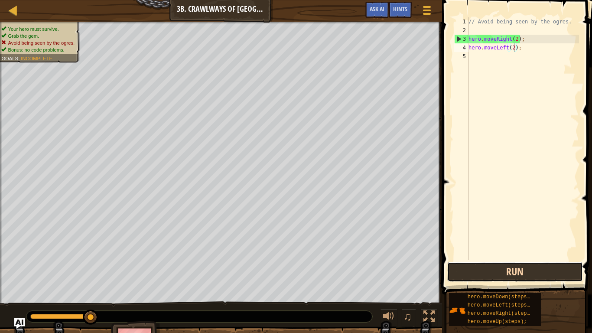
click at [503, 273] on button "Run" at bounding box center [514, 272] width 135 height 20
click at [509, 277] on button "Run" at bounding box center [514, 272] width 135 height 20
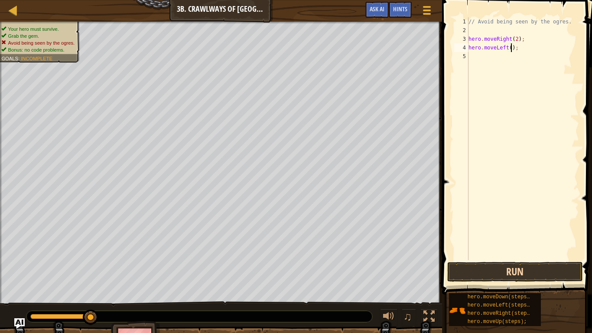
type textarea "hero.moveLeft(1);"
click at [529, 264] on button "Run" at bounding box center [514, 272] width 135 height 20
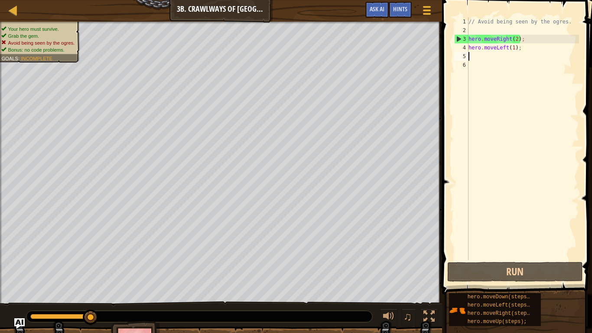
click at [192, 9] on div "Map Introduction to Computer Science 3b. Crawlways of Kithgard Game Menu Done H…" at bounding box center [221, 11] width 442 height 22
click at [182, 9] on div "Map Introduction to Computer Science 3b. Crawlways of Kithgard Game Menu Done H…" at bounding box center [221, 11] width 442 height 22
click at [523, 49] on div "// Avoid being seen by the ogres. hero . moveRight ( 2 ) ; hero . moveLeft ( 1 …" at bounding box center [523, 147] width 112 height 260
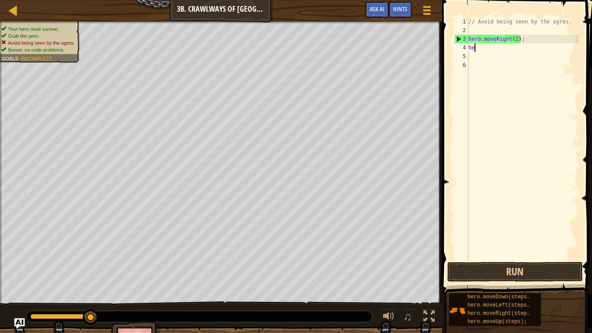
type textarea "h"
click at [471, 57] on div "// Avoid being seen by the ogres. hero . moveRight ( 2 ) ;" at bounding box center [523, 147] width 112 height 260
click at [472, 58] on div "// Avoid being seen by the ogres. hero . moveRight ( 2 ) ;" at bounding box center [523, 147] width 112 height 260
click at [481, 55] on div "// Avoid being seen by the ogres. hero . moveRight ( 2 ) ;" at bounding box center [523, 147] width 112 height 260
type textarea "h"
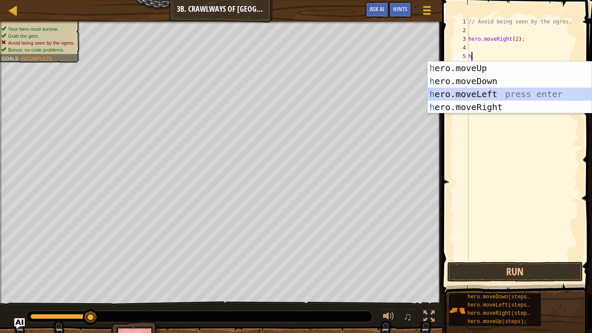
click at [488, 94] on div "h ero.moveUp press enter h ero.moveDown press enter h ero.moveLeft press enter …" at bounding box center [510, 101] width 164 height 78
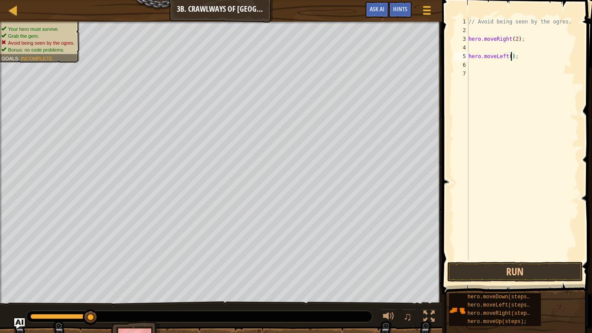
click at [511, 57] on div "// Avoid being seen by the ogres. hero . moveRight ( 2 ) ; hero . moveLeft ( ) ;" at bounding box center [523, 147] width 112 height 260
type textarea "hero.moveLeft(2);"
click at [542, 275] on button "Run" at bounding box center [514, 272] width 135 height 20
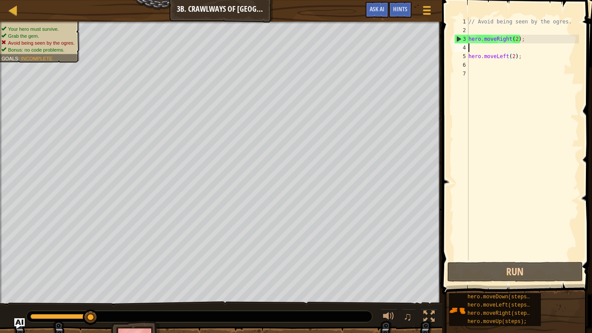
click at [473, 49] on div "// Avoid being seen by the ogres. hero . moveRight ( 2 ) ; hero . moveLeft ( 2 …" at bounding box center [523, 147] width 112 height 260
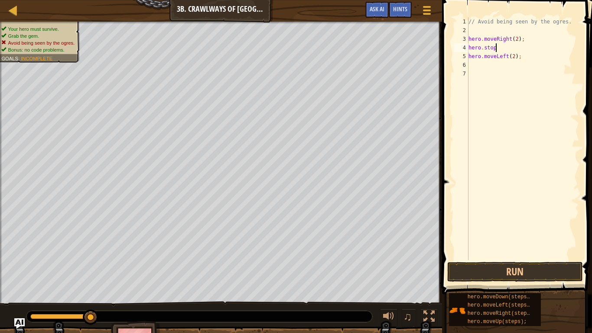
scroll to position [4, 3]
click at [489, 279] on button "Run" at bounding box center [514, 272] width 135 height 20
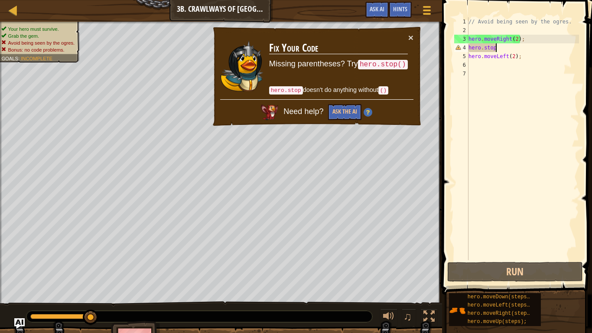
click at [484, 47] on div "// Avoid being seen by the ogres. hero . moveRight ( 2 ) ; hero . stop hero . m…" at bounding box center [523, 147] width 112 height 260
click at [499, 48] on div "// Avoid being seen by the ogres. hero . moveRight ( 2 ) ; hero . "stop hero . …" at bounding box center [523, 147] width 112 height 260
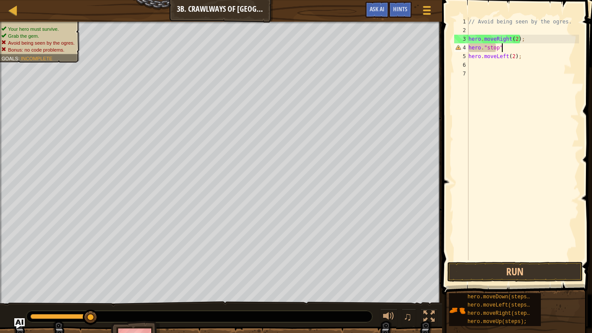
scroll to position [4, 4]
click at [483, 48] on div "// Avoid being seen by the ogres. hero . moveRight ( 2 ) ; hero . "stop" hero .…" at bounding box center [523, 147] width 112 height 260
click at [506, 47] on div "// Avoid being seen by the ogres. hero . moveRight ( 2 ) ; hero . ( "stop" hero…" at bounding box center [523, 147] width 112 height 260
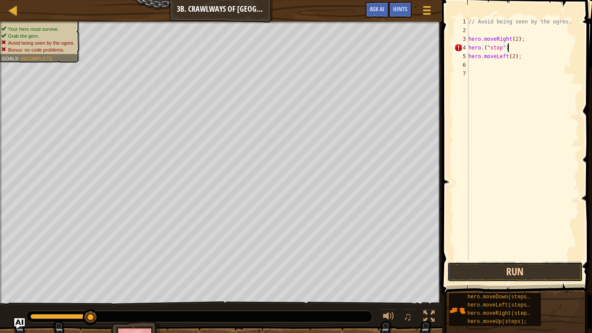
click at [500, 279] on button "Run" at bounding box center [514, 272] width 135 height 20
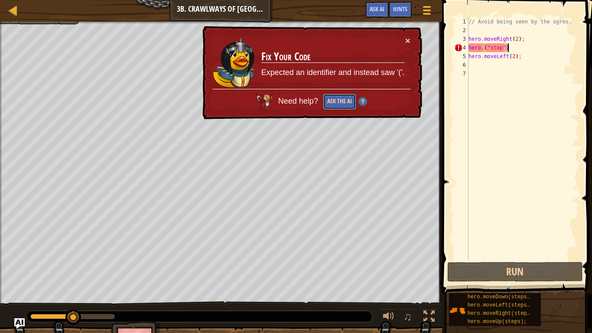
click at [342, 102] on button "Ask the AI" at bounding box center [339, 102] width 33 height 16
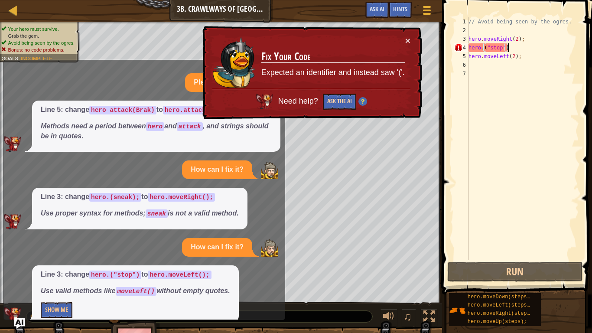
scroll to position [13, 0]
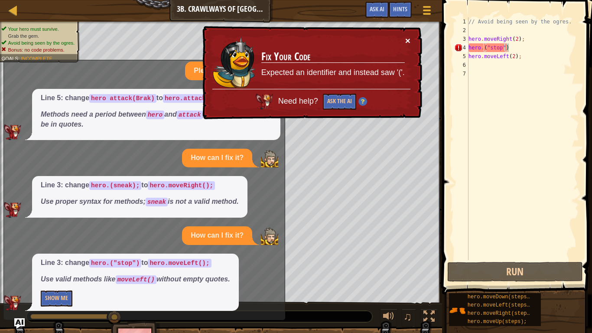
click at [407, 39] on button "×" at bounding box center [407, 40] width 5 height 9
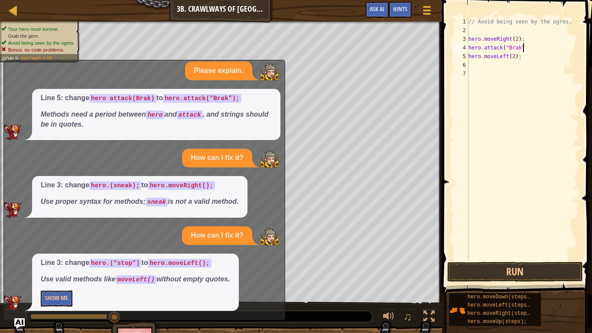
scroll to position [4, 8]
click at [503, 274] on button "Run" at bounding box center [514, 272] width 135 height 20
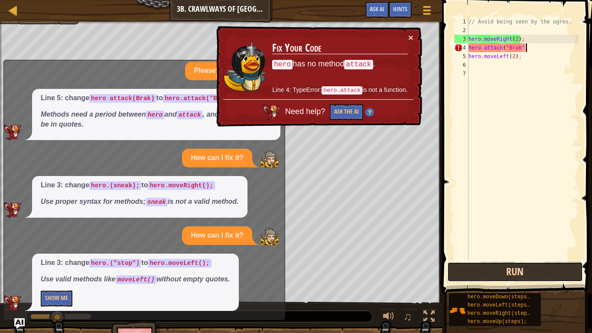
click at [503, 274] on button "Run" at bounding box center [514, 272] width 135 height 20
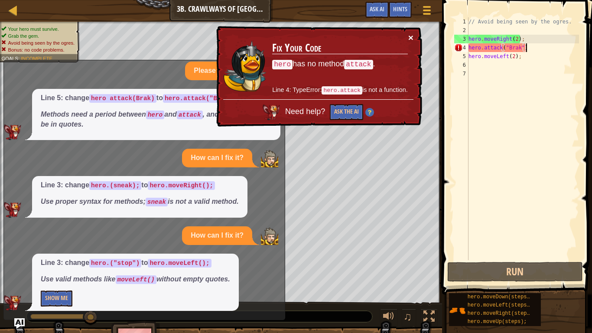
click at [409, 38] on button "×" at bounding box center [410, 37] width 5 height 9
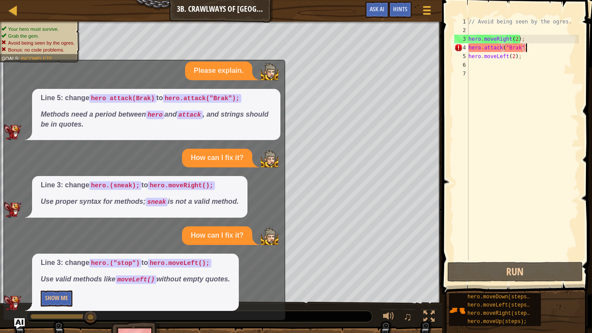
click at [527, 53] on div "// Avoid being seen by the ogres. hero . moveRight ( 2 ) ; hero . attack ( "Bra…" at bounding box center [523, 147] width 112 height 260
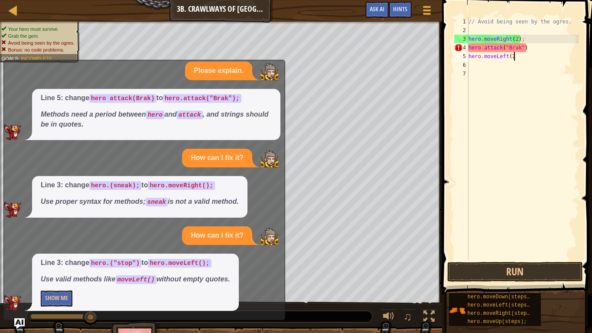
click at [531, 42] on div "// Avoid being seen by the ogres. hero . moveRight ( 2 ) ; hero . attack ( "Bra…" at bounding box center [523, 147] width 112 height 260
click at [531, 47] on div "// Avoid being seen by the ogres. hero . moveRight ( 2 ) ; hero . attack ( "Bra…" at bounding box center [523, 147] width 112 height 260
type textarea "h"
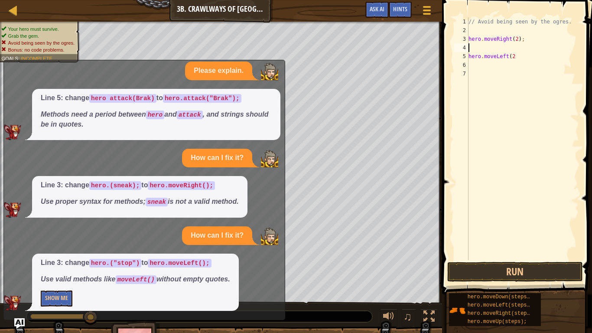
click at [520, 64] on div "// Avoid being seen by the ogres. hero . moveRight ( 2 ) ; hero . moveLeft ( 2" at bounding box center [523, 147] width 112 height 260
click at [520, 58] on div "// Avoid being seen by the ogres. hero . moveRight ( 2 ) ; hero . moveLeft ( 2" at bounding box center [523, 147] width 112 height 260
type textarea "hero.moveLeft(2)"
click at [521, 266] on button "Run" at bounding box center [514, 272] width 135 height 20
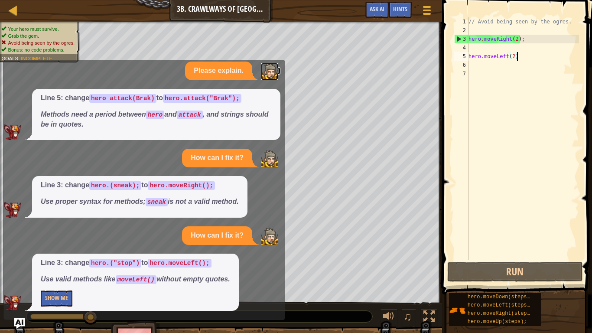
click at [270, 73] on img at bounding box center [269, 71] width 17 height 17
drag, startPoint x: 200, startPoint y: 70, endPoint x: 208, endPoint y: 91, distance: 22.8
click at [208, 91] on div "Please explain. Line 5: change hero attack(Brak) to hero.attack("Brak"); Method…" at bounding box center [142, 186] width 276 height 249
click at [21, 327] on img "Ask AI" at bounding box center [19, 323] width 11 height 11
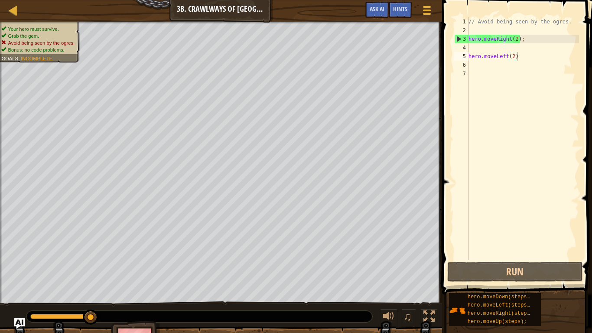
click at [32, 41] on span "Avoid being seen by the ogres." at bounding box center [41, 43] width 67 height 6
click at [4, 40] on icon at bounding box center [3, 42] width 5 height 5
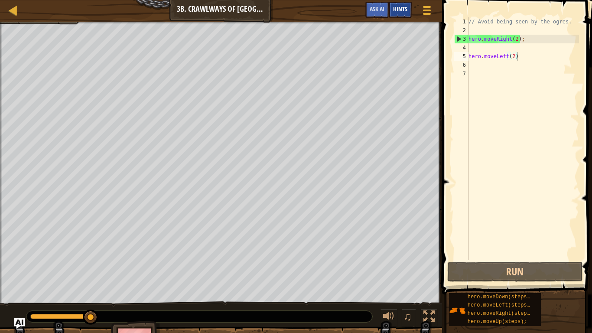
click at [398, 8] on span "Hints" at bounding box center [400, 9] width 14 height 8
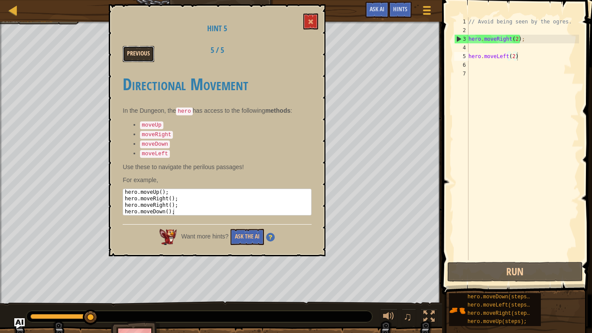
click at [146, 53] on button "Previous" at bounding box center [139, 54] width 32 height 16
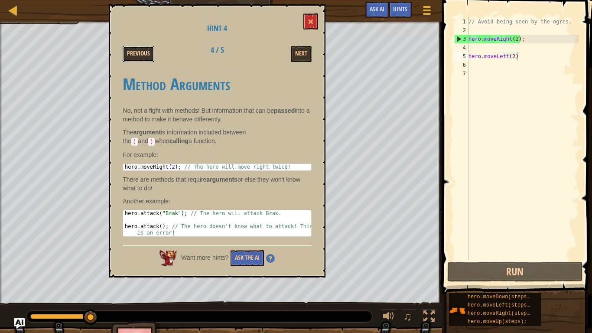
click at [128, 55] on button "Previous" at bounding box center [139, 54] width 32 height 16
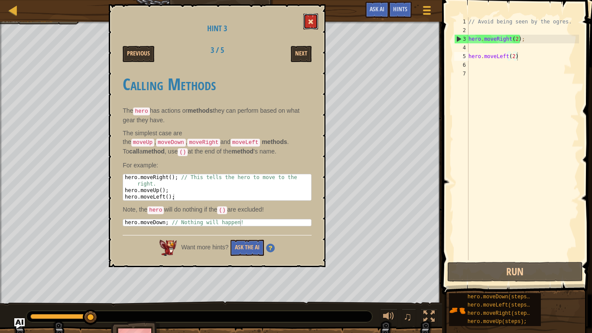
click at [312, 26] on button at bounding box center [310, 21] width 15 height 16
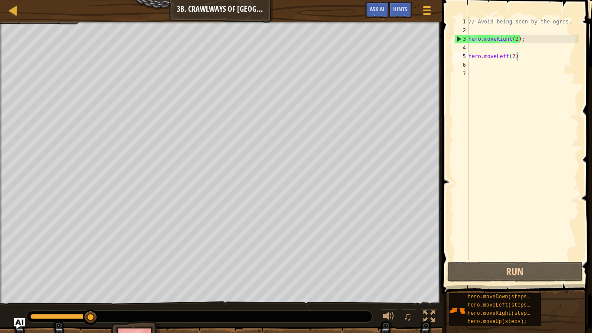
click at [469, 45] on div "// Avoid being seen by the ogres. hero . moveRight ( 2 ) ; hero . moveLeft ( 2 )" at bounding box center [523, 147] width 112 height 260
type textarea "a"
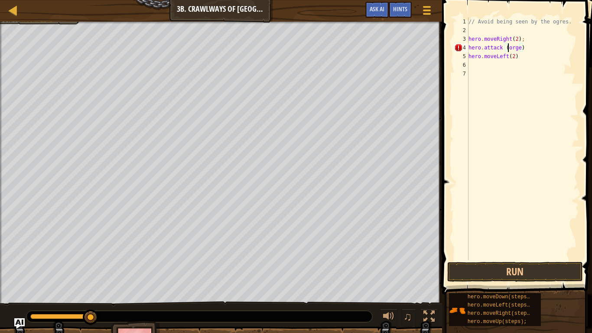
scroll to position [4, 6]
click at [530, 260] on span at bounding box center [517, 135] width 157 height 320
click at [538, 270] on button "Run" at bounding box center [514, 272] width 135 height 20
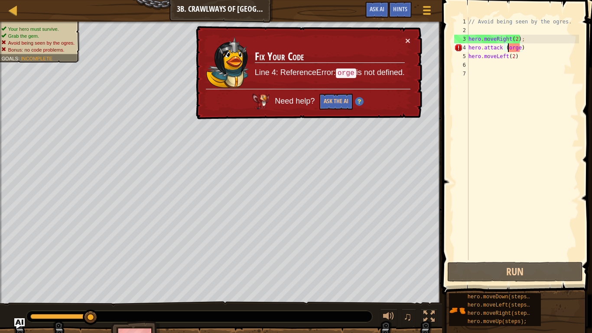
click at [345, 74] on code "orge" at bounding box center [346, 73] width 20 height 10
click at [331, 95] on button "Ask the AI" at bounding box center [335, 102] width 33 height 16
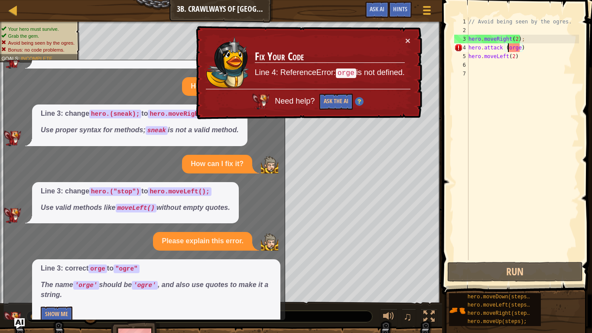
scroll to position [102, 0]
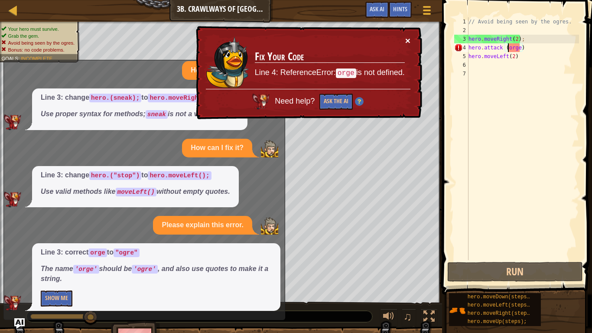
click at [407, 39] on button "×" at bounding box center [407, 40] width 5 height 9
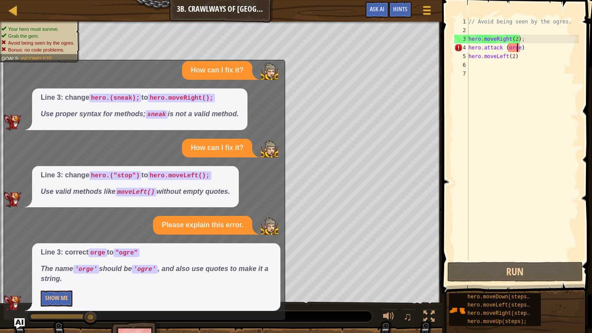
click at [518, 46] on div "// Avoid being seen by the ogres. hero . moveRight ( 2 ) ; hero . attack ( orge…" at bounding box center [523, 147] width 112 height 260
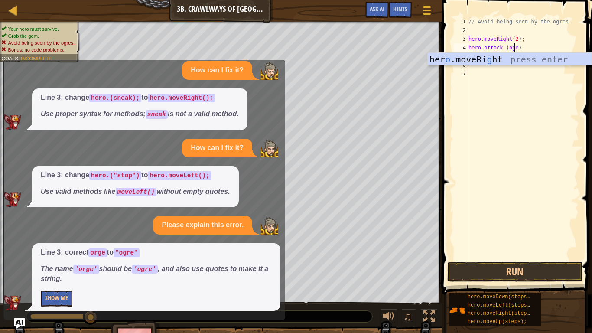
scroll to position [4, 7]
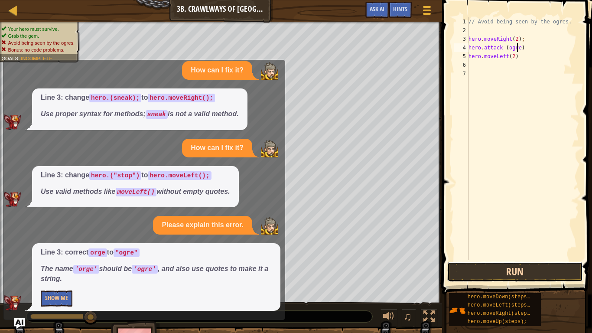
click at [519, 272] on button "Run" at bounding box center [514, 272] width 135 height 20
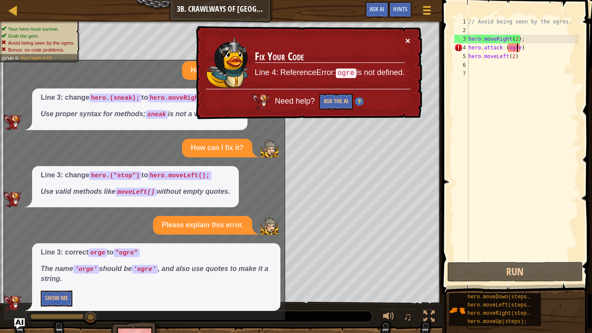
click at [406, 39] on button "×" at bounding box center [407, 40] width 5 height 9
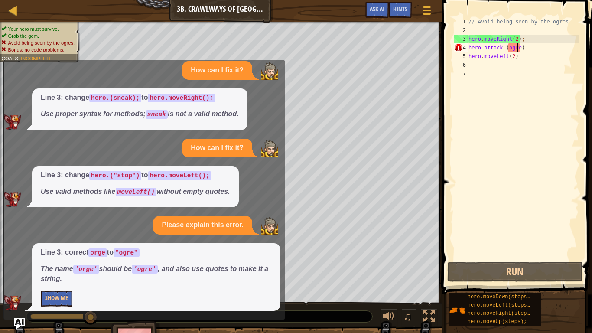
click at [23, 318] on img "Ask AI" at bounding box center [19, 323] width 11 height 11
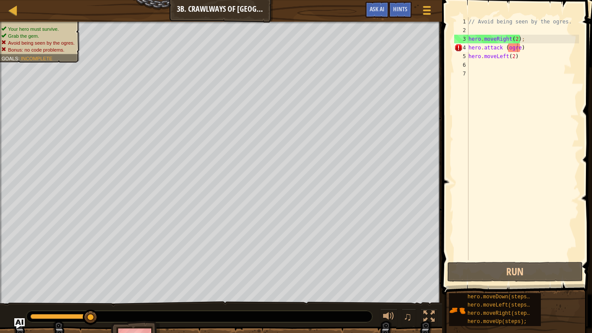
click at [525, 49] on div "// Avoid being seen by the ogres. hero . moveRight ( 2 ) ; hero . attack ( ogre…" at bounding box center [523, 147] width 112 height 260
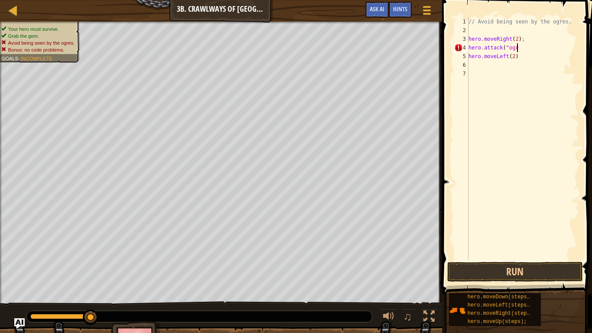
scroll to position [4, 7]
type textarea "hero.attack("ogre"
click at [23, 321] on img "Ask AI" at bounding box center [19, 323] width 11 height 11
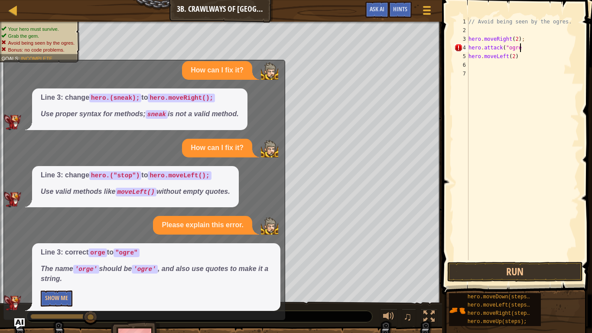
click at [526, 50] on div "// Avoid being seen by the ogres. hero . moveRight ( 2 ) ; hero . attack ( "ogr…" at bounding box center [523, 147] width 112 height 260
click at [502, 272] on button "Run" at bounding box center [514, 272] width 135 height 20
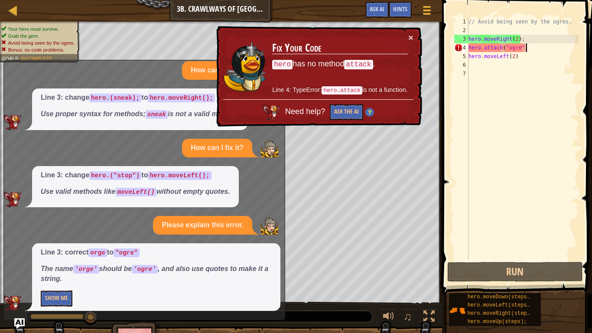
click at [35, 318] on div "x Please explain. Line 5: change hero attack(Brak) to hero.attack("Brak"); Meth…" at bounding box center [144, 190] width 282 height 260
click at [33, 310] on div "Line 3: correct orge to "ogre" The name 'orge' should be 'ogre' , and also use …" at bounding box center [156, 277] width 248 height 68
click at [43, 315] on div "x Please explain. Line 5: change hero attack(Brak) to hero.attack("Brak"); Meth…" at bounding box center [144, 190] width 282 height 260
click at [41, 317] on div "x Please explain. Line 5: change hero attack(Brak) to hero.attack("Brak"); Meth…" at bounding box center [144, 190] width 282 height 260
click at [25, 322] on div "♫" at bounding box center [221, 314] width 442 height 26
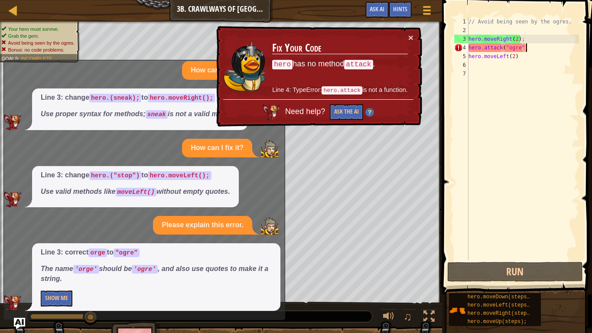
click at [24, 318] on img "Ask AI" at bounding box center [19, 323] width 11 height 11
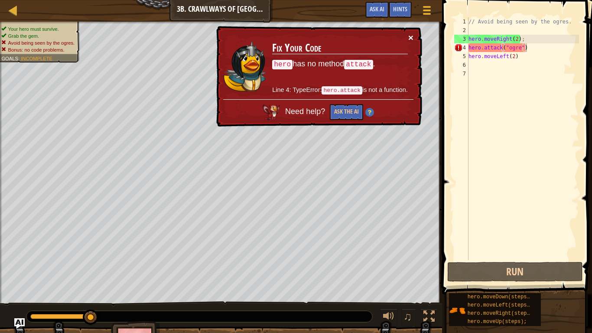
click at [411, 35] on button "×" at bounding box center [410, 37] width 5 height 9
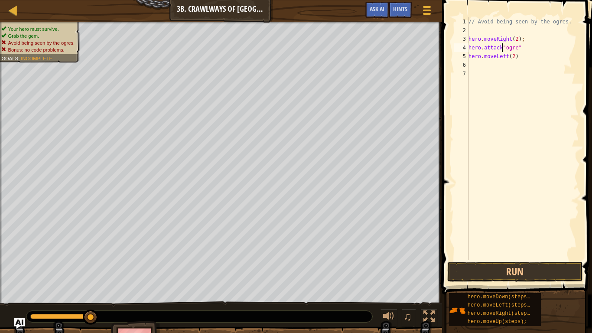
scroll to position [4, 7]
click at [535, 269] on button "Run" at bounding box center [514, 272] width 135 height 20
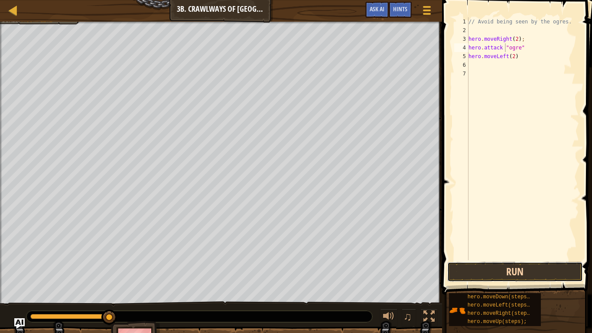
click at [508, 263] on button "Run" at bounding box center [514, 272] width 135 height 20
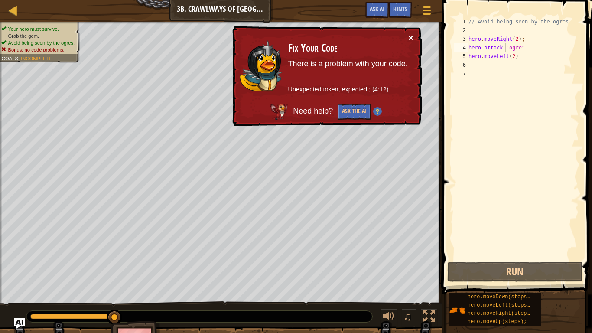
click at [411, 34] on button "×" at bounding box center [410, 37] width 5 height 9
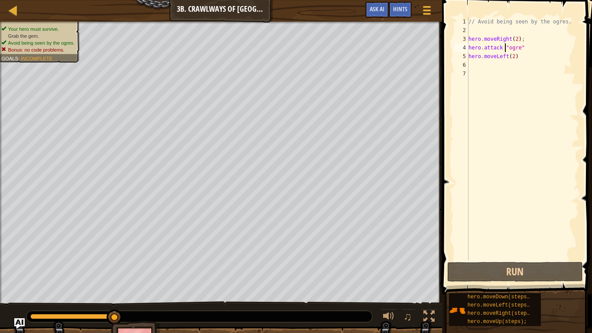
click at [527, 38] on div "// Avoid being seen by the ogres. hero . moveRight ( 2 ) ; hero . attack "ogre"…" at bounding box center [523, 147] width 112 height 260
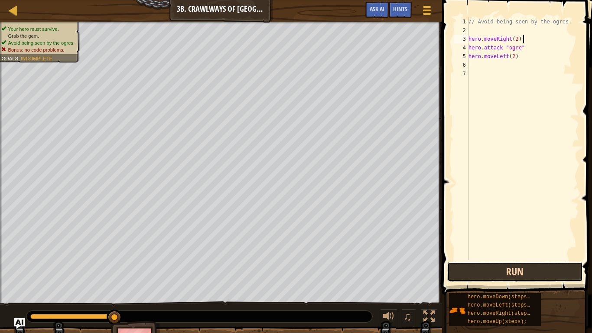
click at [490, 268] on button "Run" at bounding box center [514, 272] width 135 height 20
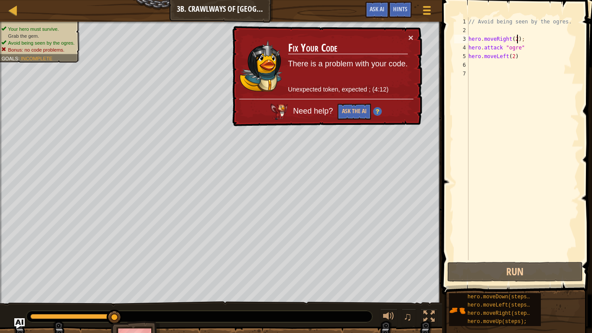
click at [517, 37] on div "// Avoid being seen by the ogres. hero . moveRight ( 2 ) ; hero . attack "ogre"…" at bounding box center [523, 147] width 112 height 260
click at [412, 39] on button "×" at bounding box center [410, 37] width 5 height 9
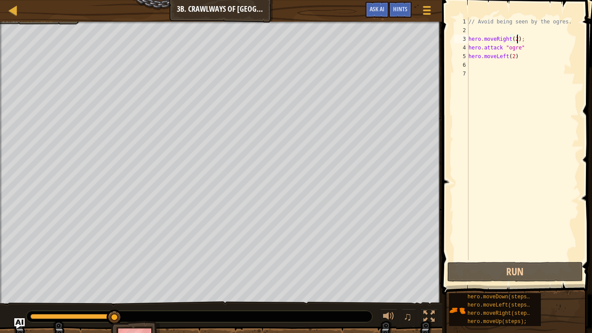
click at [516, 58] on div "// Avoid being seen by the ogres. hero . moveRight ( 2 ) ; hero . attack "ogre"…" at bounding box center [523, 147] width 112 height 260
click at [515, 57] on div "// Avoid being seen by the ogres. hero . moveRight ( 2 ) ; hero . attack "ogre"…" at bounding box center [523, 147] width 112 height 260
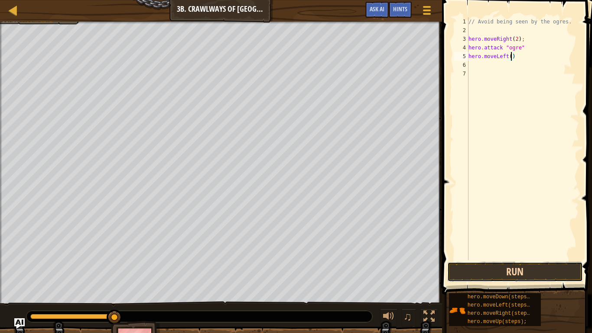
click at [530, 270] on button "Run" at bounding box center [514, 272] width 135 height 20
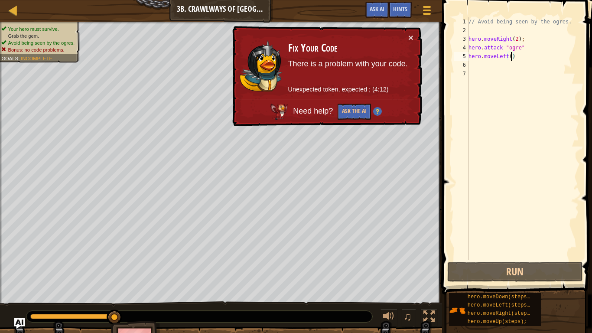
click at [519, 42] on div "// Avoid being seen by the ogres. hero . moveRight ( 2 ) ; hero . attack "ogre"…" at bounding box center [523, 147] width 112 height 260
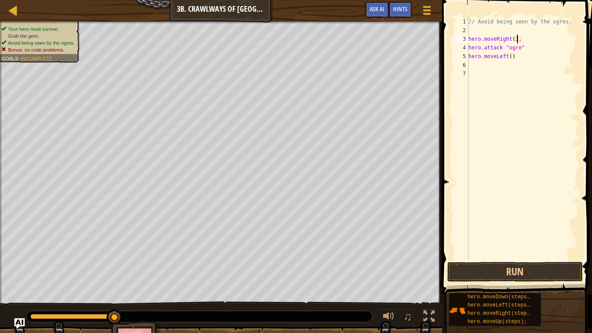
type textarea "hero.moveRight(;"
click at [501, 274] on button "Run" at bounding box center [514, 272] width 135 height 20
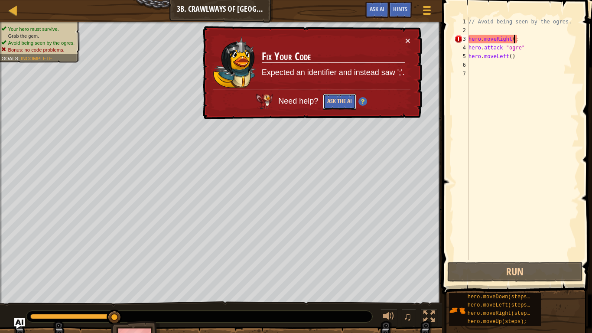
click at [344, 97] on button "Ask the AI" at bounding box center [339, 102] width 33 height 16
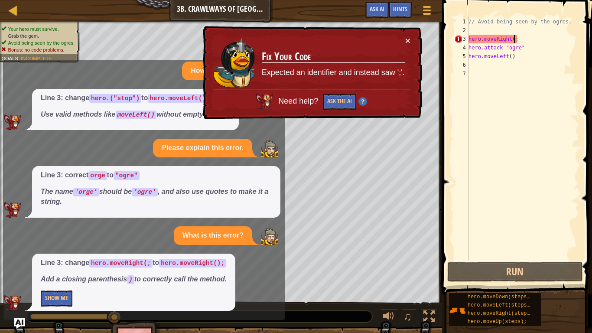
scroll to position [179, 0]
click at [69, 301] on button "Show Me" at bounding box center [57, 298] width 32 height 16
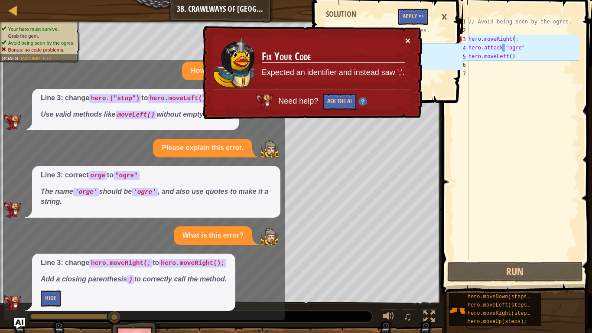
click at [407, 39] on button "×" at bounding box center [407, 40] width 5 height 9
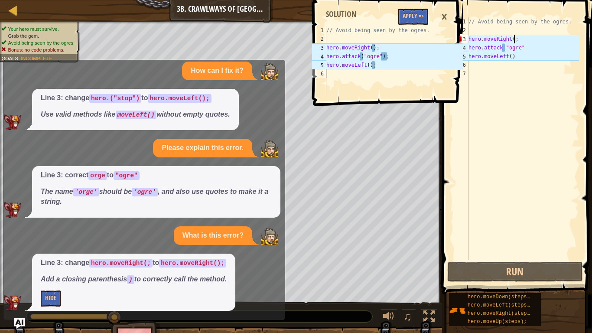
type textarea "hero.attack("ogre");"
click at [384, 55] on div "// Avoid being seen by the ogres. hero . moveRight ( ) ; hero . attack ( "ogre"…" at bounding box center [381, 69] width 112 height 87
click at [411, 19] on button "Apply =>" at bounding box center [413, 17] width 30 height 16
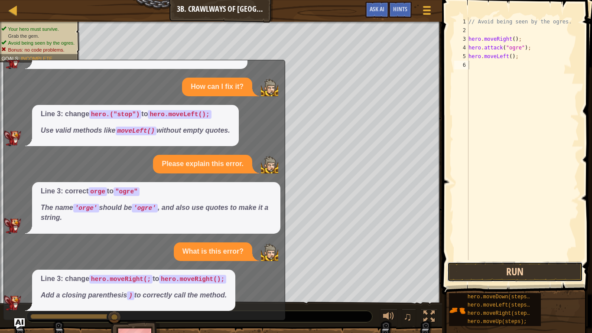
click at [517, 269] on button "Run" at bounding box center [514, 272] width 135 height 20
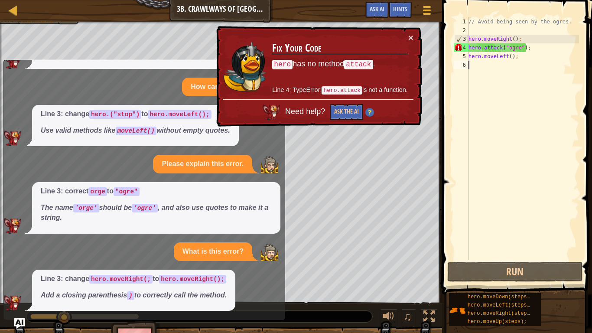
click at [414, 33] on div "× Fix Your Code hero has no method attack . Line 4: TypeError: hero.attack is n…" at bounding box center [318, 76] width 208 height 101
click at [406, 36] on td "Fix Your Code hero has no method attack . Line 4: TypeError: hero.attack is not…" at bounding box center [340, 66] width 136 height 66
click at [409, 35] on button "×" at bounding box center [410, 37] width 5 height 9
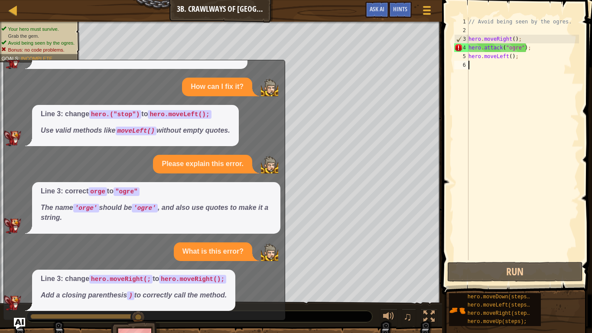
click at [23, 321] on img "Ask AI" at bounding box center [19, 323] width 11 height 11
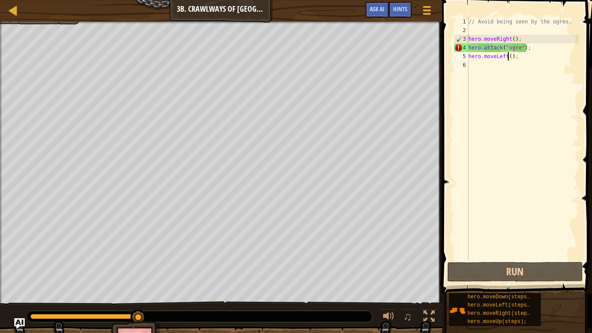
click at [509, 57] on div "// Avoid being seen by the ogres. hero . moveRight ( ) ; hero . attack ( "ogre"…" at bounding box center [523, 147] width 112 height 260
click at [510, 57] on div "// Avoid being seen by the ogres. hero . moveRight ( ) ; hero . attack ( "ogre"…" at bounding box center [523, 147] width 112 height 260
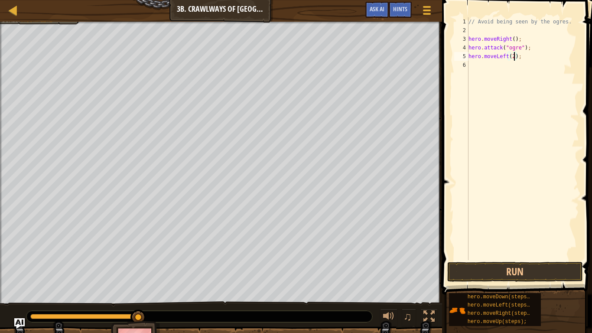
click at [513, 41] on div "// Avoid being seen by the ogres. hero . moveRight ( ) ; hero . attack ( "ogre"…" at bounding box center [523, 147] width 112 height 260
click at [533, 268] on button "Run" at bounding box center [514, 272] width 135 height 20
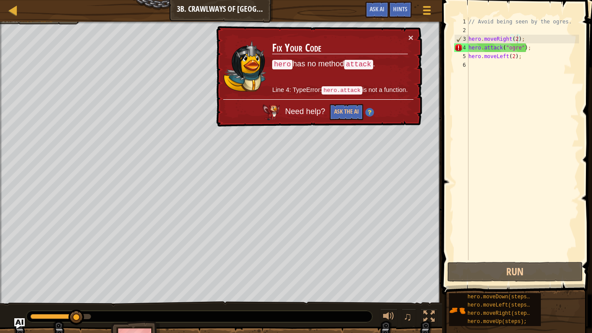
click at [413, 31] on div "× Fix Your Code hero has no method attack . Line 4: TypeError: hero.attack is n…" at bounding box center [318, 76] width 208 height 101
click at [410, 33] on button "×" at bounding box center [410, 37] width 5 height 9
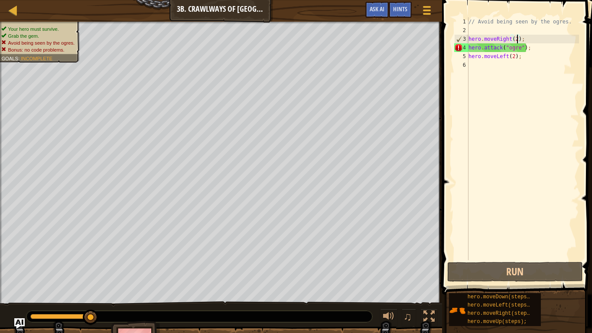
click at [530, 51] on div "// Avoid being seen by the ogres. hero . moveRight ( 2 ) ; hero . attack ( "ogr…" at bounding box center [523, 147] width 112 height 260
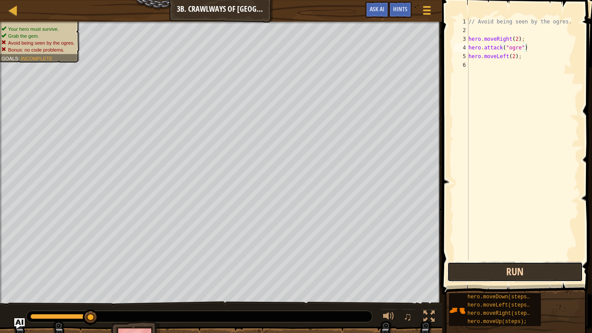
click at [508, 267] on button "Run" at bounding box center [514, 272] width 135 height 20
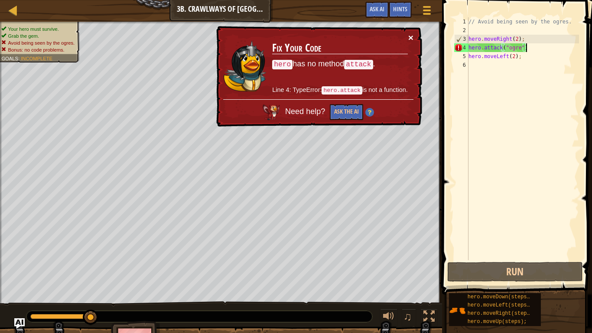
click at [411, 39] on button "×" at bounding box center [410, 37] width 5 height 9
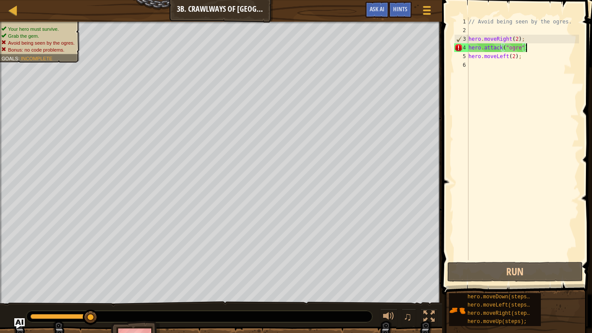
click at [516, 38] on div "// Avoid being seen by the ogres. hero . moveRight ( 2 ) ; hero . attack ( "ogr…" at bounding box center [523, 147] width 112 height 260
click at [524, 40] on div "// Avoid being seen by the ogres. hero . moveRight ( 2 ) ; hero . attack ( "ogr…" at bounding box center [523, 147] width 112 height 260
type textarea "hero.moveRight(2)"
click at [517, 62] on div "// Avoid being seen by the ogres. hero . moveRight ( 2 ) hero . attack ( "ogre"…" at bounding box center [523, 147] width 112 height 260
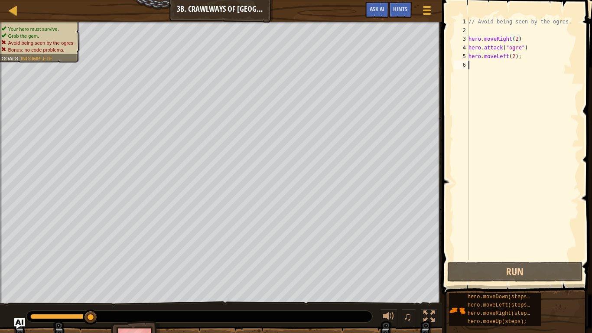
scroll to position [4, 0]
click at [518, 62] on div "// Avoid being seen by the ogres. hero . moveRight ( 2 ) hero . attack ( "ogre"…" at bounding box center [523, 147] width 112 height 260
click at [519, 61] on div "// Avoid being seen by the ogres. hero . moveRight ( 2 ) hero . attack ( "ogre"…" at bounding box center [523, 147] width 112 height 260
click at [519, 59] on div "// Avoid being seen by the ogres. hero . moveRight ( 2 ) hero . attack ( "ogre"…" at bounding box center [523, 147] width 112 height 260
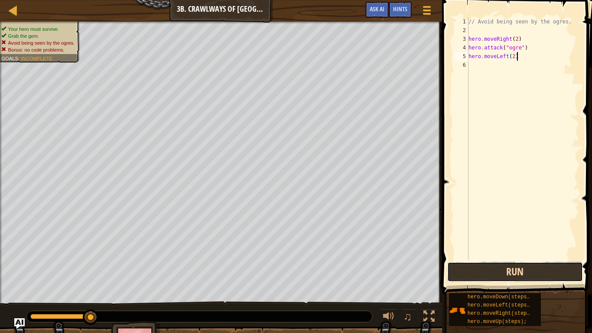
click at [505, 267] on button "Run" at bounding box center [514, 272] width 135 height 20
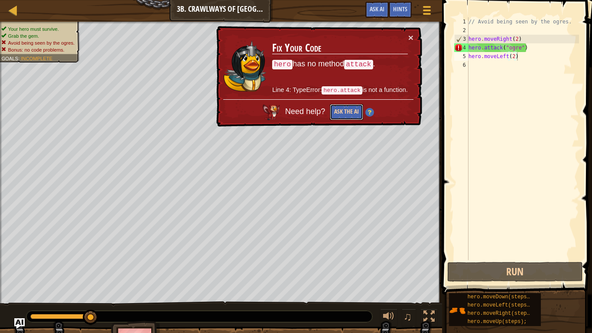
click at [344, 110] on button "Ask the AI" at bounding box center [346, 112] width 33 height 16
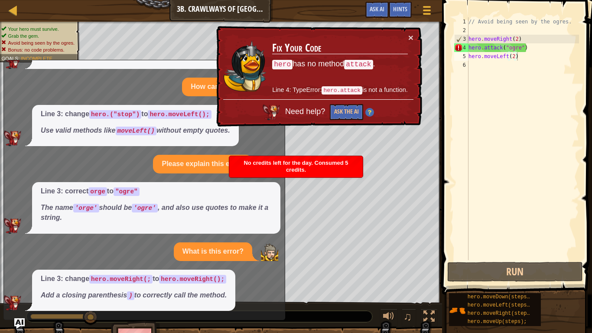
click at [412, 31] on div "× Fix Your Code hero has no method attack . Line 4: TypeError: hero.attack is n…" at bounding box center [318, 76] width 208 height 101
click at [412, 37] on button "×" at bounding box center [410, 37] width 5 height 9
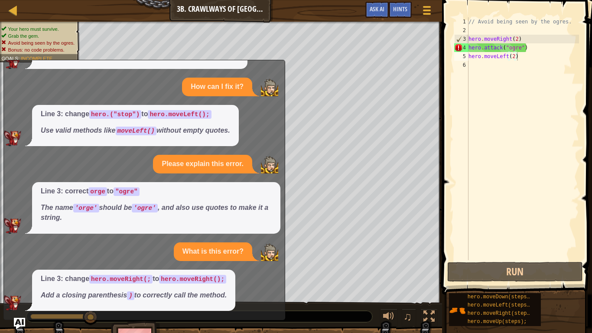
click at [19, 324] on img "Ask AI" at bounding box center [19, 323] width 11 height 11
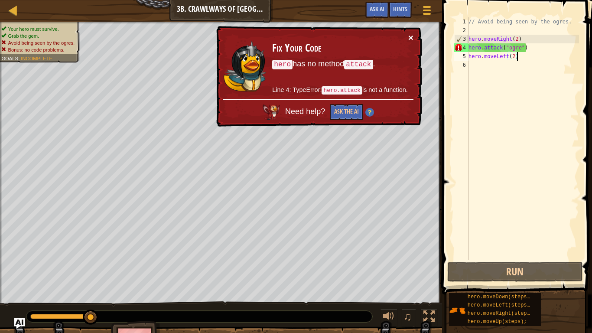
click at [410, 37] on button "×" at bounding box center [410, 37] width 5 height 9
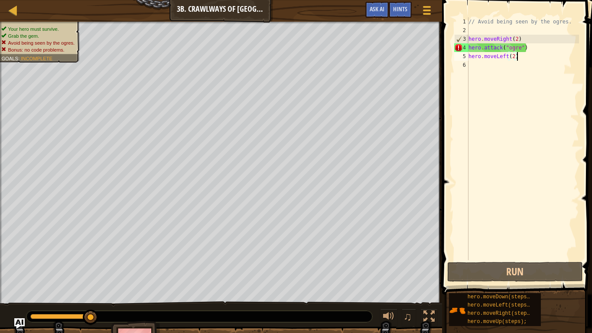
click at [532, 46] on div "// Avoid being seen by the ogres. hero . moveRight ( 2 ) hero . attack ( "ogre"…" at bounding box center [523, 147] width 112 height 260
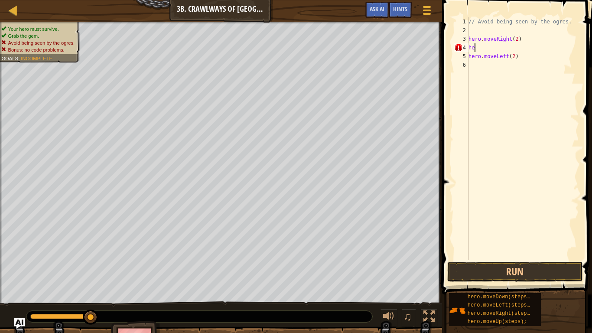
type textarea "h"
click at [517, 38] on div "// Avoid being seen by the ogres. hero . moveRight ( 2 ) hero . moveLeft ( 2 )" at bounding box center [523, 147] width 112 height 260
click at [514, 56] on div "// Avoid being seen by the ogres. hero . moveRight ( 1 ) hero . moveLeft ( 2 )" at bounding box center [523, 147] width 112 height 260
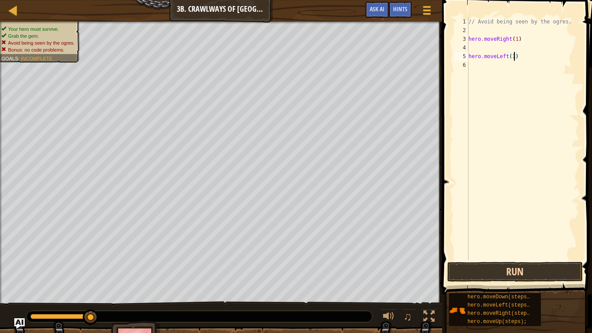
type textarea "hero.moveLeft(1)"
click at [523, 272] on button "Run" at bounding box center [514, 272] width 135 height 20
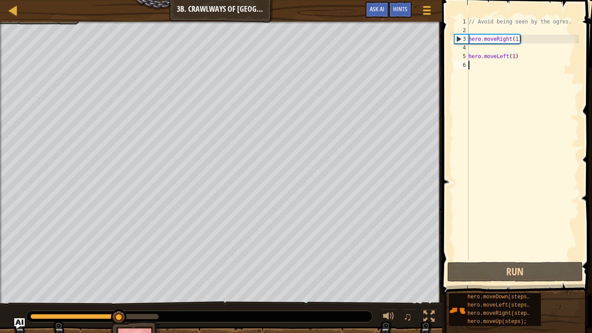
click at [508, 65] on div "// Avoid being seen by the ogres. hero . moveRight ( 1 ) hero . moveLeft ( 1 )" at bounding box center [523, 147] width 112 height 260
type textarea "h"
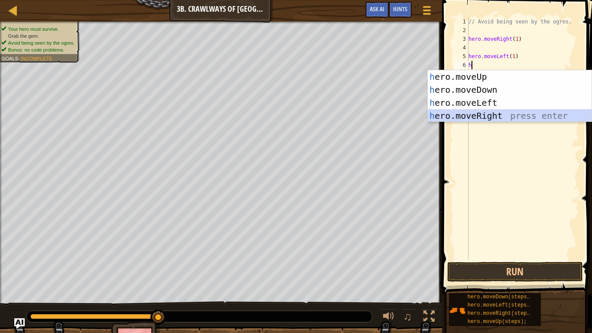
click at [499, 112] on div "h ero.moveUp press enter h ero.moveDown press enter h ero.moveLeft press enter …" at bounding box center [510, 109] width 164 height 78
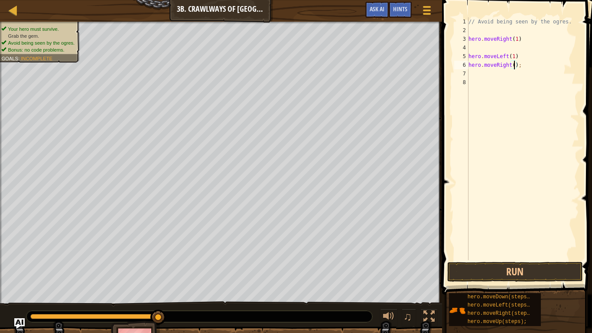
click at [513, 67] on div "// Avoid being seen by the ogres. hero . moveRight ( 1 ) hero . moveLeft ( 1 ) …" at bounding box center [523, 147] width 112 height 260
type textarea "hero.moveRight(2);"
click at [486, 279] on button "Run" at bounding box center [514, 272] width 135 height 20
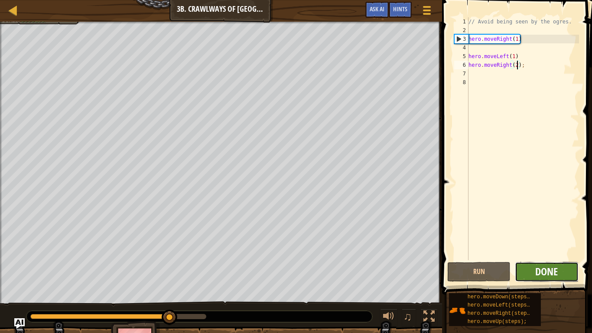
click at [549, 277] on span "Done" at bounding box center [546, 271] width 23 height 14
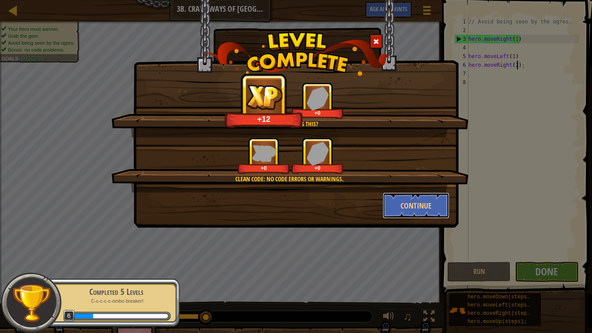
click at [405, 200] on button "Continue" at bounding box center [416, 205] width 67 height 26
click at [22, 304] on img at bounding box center [31, 302] width 39 height 39
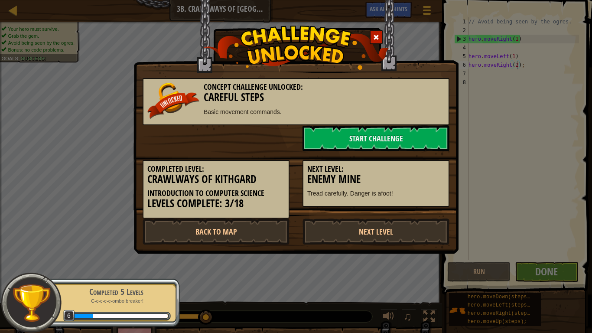
click at [403, 198] on div "Next Level: Enemy Mine Tread carefully. Danger is afoot!" at bounding box center [375, 183] width 147 height 47
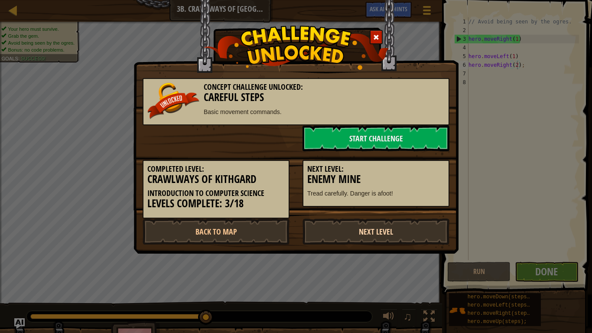
click at [383, 221] on link "Next Level" at bounding box center [375, 231] width 147 height 26
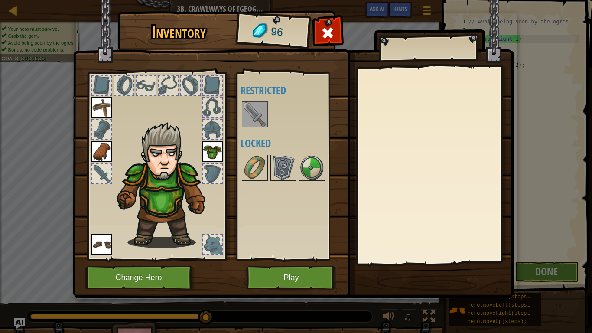
click at [249, 112] on img at bounding box center [255, 114] width 24 height 24
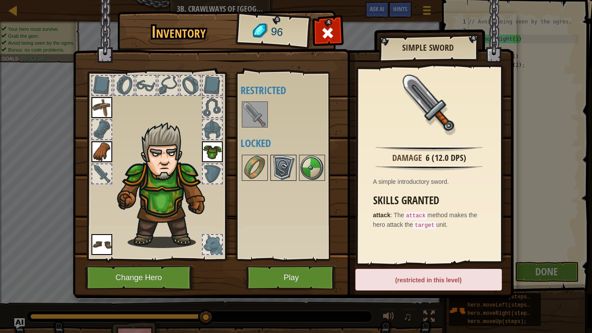
click at [290, 166] on img at bounding box center [283, 168] width 24 height 24
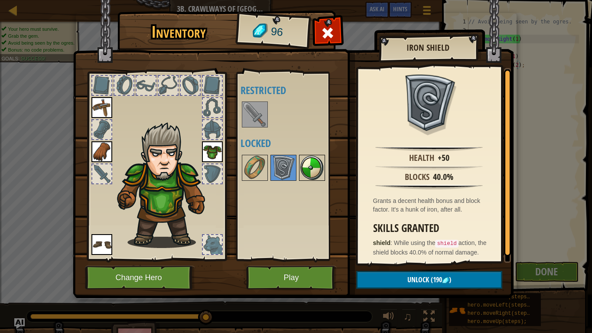
click at [306, 166] on img at bounding box center [312, 168] width 24 height 24
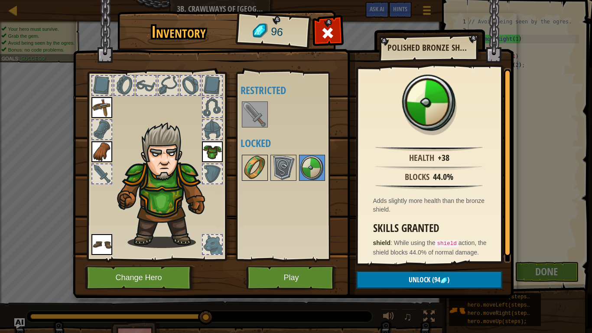
click at [248, 166] on img at bounding box center [255, 168] width 24 height 24
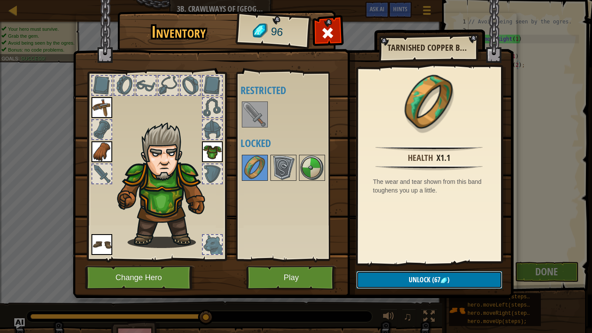
click at [393, 276] on button "Unlock (67 )" at bounding box center [429, 280] width 146 height 18
click at [393, 276] on button "Confirm" at bounding box center [429, 280] width 146 height 18
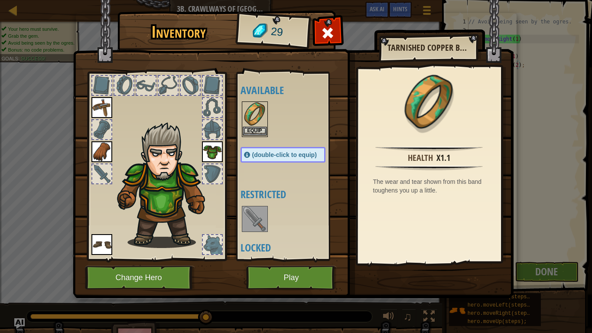
click at [254, 124] on img at bounding box center [255, 114] width 24 height 24
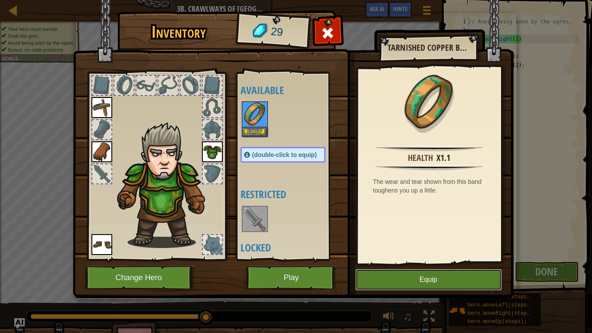
click at [406, 280] on button "Equip" at bounding box center [428, 280] width 146 height 22
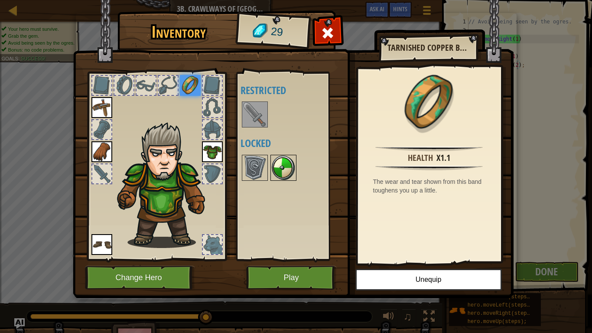
click at [288, 172] on img at bounding box center [283, 168] width 24 height 24
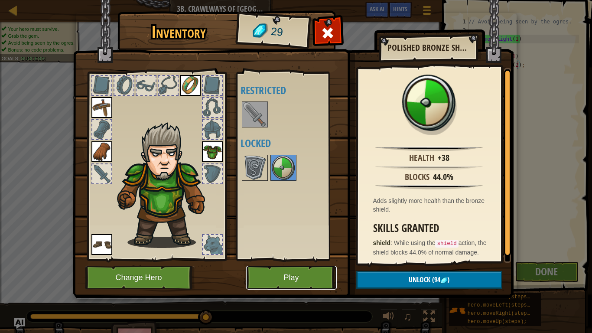
click at [290, 275] on button "Play" at bounding box center [291, 278] width 91 height 24
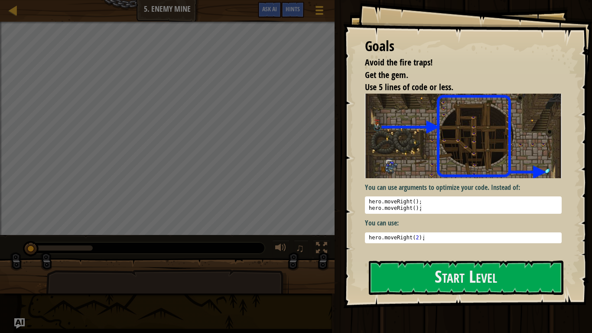
click at [396, 295] on div "Start Level" at bounding box center [466, 277] width 195 height 35
click at [399, 273] on button "Start Level" at bounding box center [466, 277] width 195 height 34
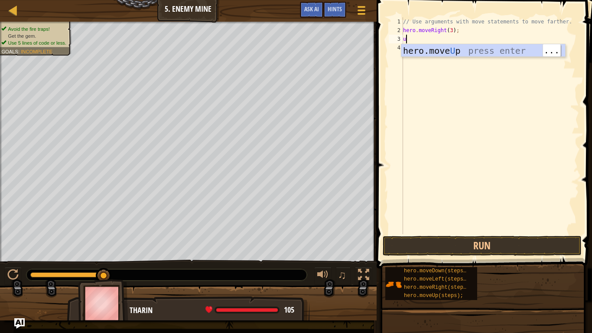
type textarea "u"
click at [484, 0] on body "Map Introduction to Computer Science 5. Enemy Mine Game Menu Done Hints Ask AI …" at bounding box center [296, 0] width 592 height 0
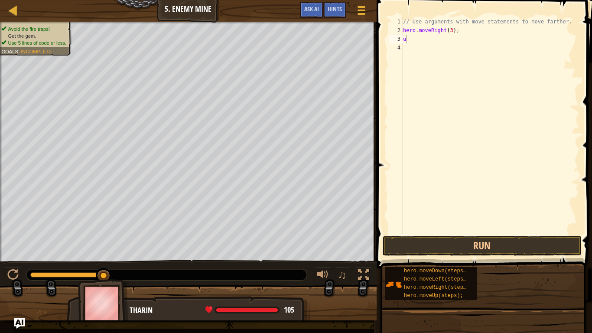
click at [416, 54] on div "// Use arguments with move statements to move farther. hero . moveRight ( 3 ) ;…" at bounding box center [490, 134] width 178 height 234
click at [420, 32] on div "// Use arguments with move statements to move farther. hero . moveRight ( 3 ) ;…" at bounding box center [490, 134] width 178 height 234
type textarea "hero.moveRight(3);"
click at [409, 44] on div "// Use arguments with move statements to move farther. hero . moveRight ( 3 ) ;…" at bounding box center [490, 134] width 178 height 234
click at [408, 42] on div "// Use arguments with move statements to move farther. hero . moveRight ( 3 ) ;…" at bounding box center [490, 134] width 178 height 234
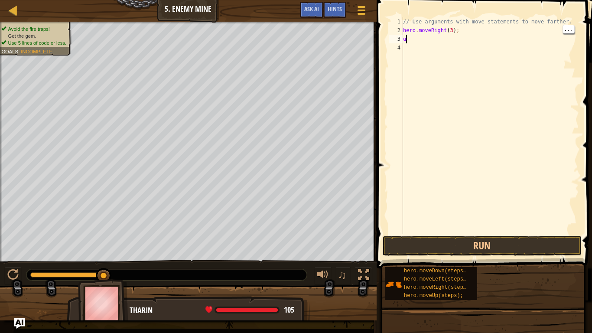
type textarea "u"
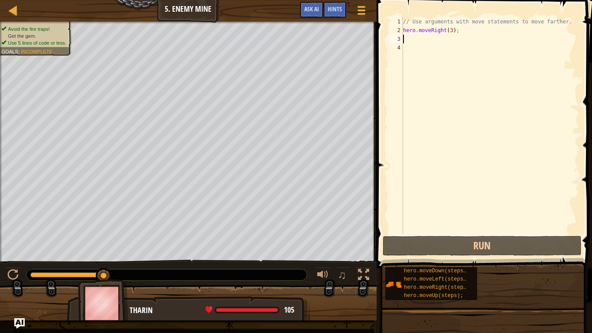
type textarea "u"
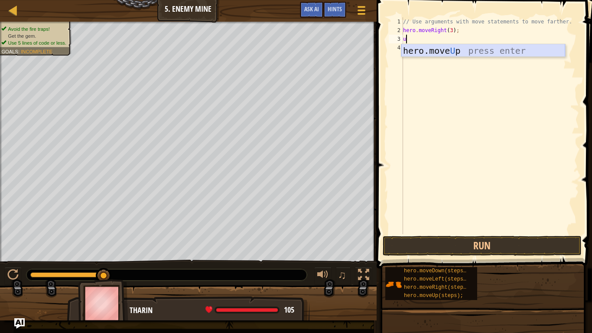
click at [454, 50] on div "hero.move U p press enter" at bounding box center [483, 63] width 164 height 39
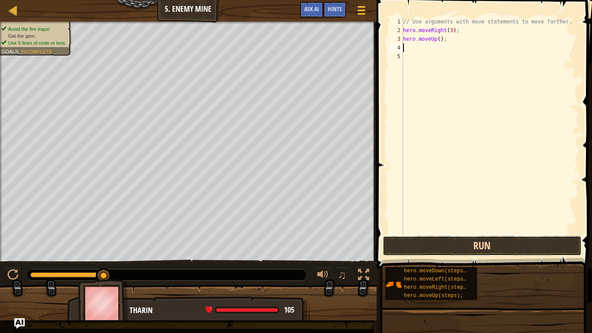
click at [476, 243] on button "Run" at bounding box center [482, 246] width 199 height 20
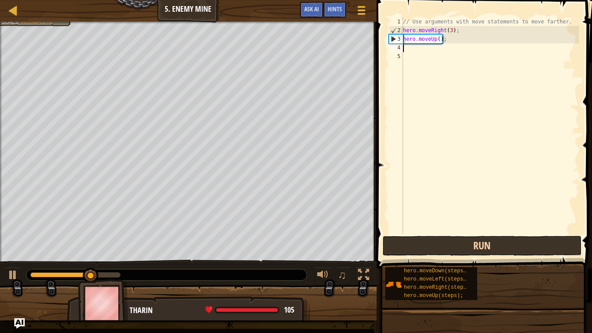
type textarea "r"
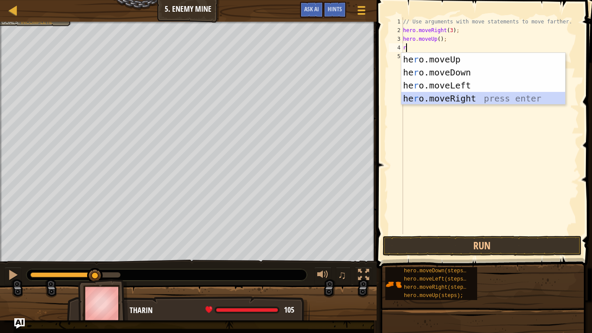
click at [454, 99] on div "he r o.moveUp press enter he r o.moveDown press enter he r o.moveLeft press ent…" at bounding box center [483, 92] width 164 height 78
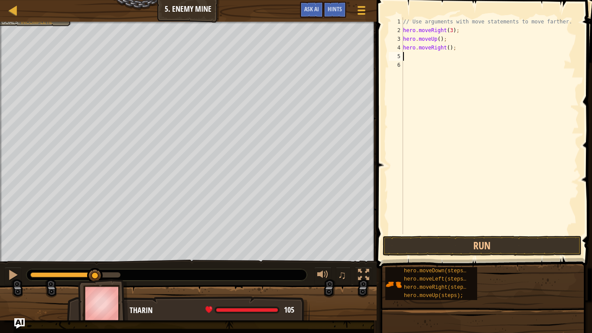
type textarea "d"
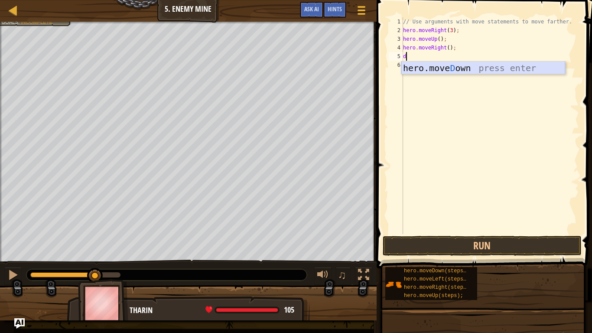
click at [483, 68] on div "hero.[PERSON_NAME] own press enter" at bounding box center [483, 81] width 164 height 39
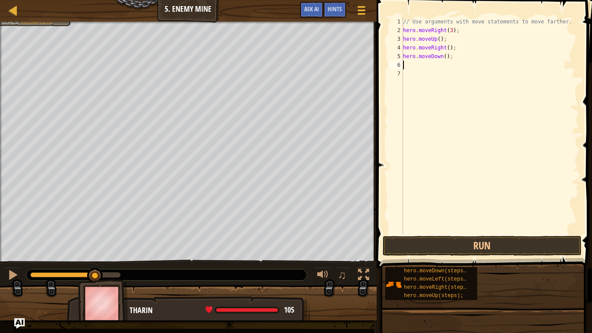
click at [444, 58] on div "// Use arguments with move statements to move farther. hero . moveRight ( 3 ) ;…" at bounding box center [490, 134] width 178 height 234
type textarea "hero.moveDown(3);"
click at [410, 69] on div "// Use arguments with move statements to move farther. hero . moveRight ( 3 ) ;…" at bounding box center [490, 134] width 178 height 234
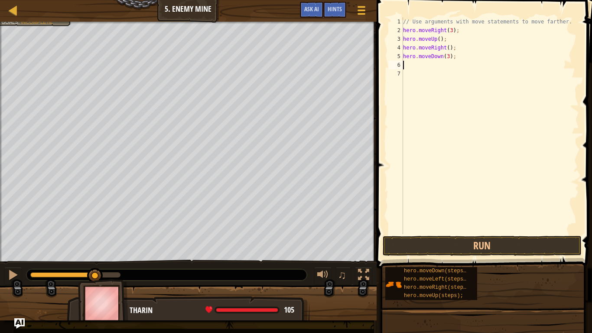
type textarea "r"
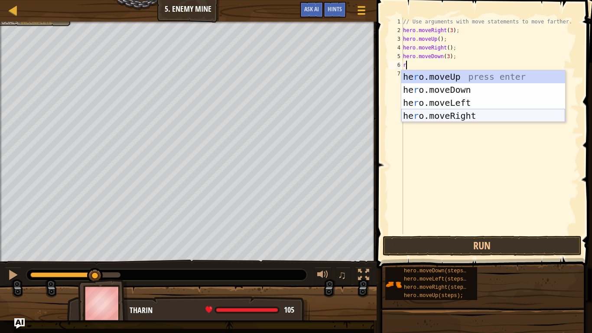
click at [458, 114] on div "he r o.moveUp press enter he r o.moveDown press enter he r o.moveLeft press ent…" at bounding box center [483, 109] width 164 height 78
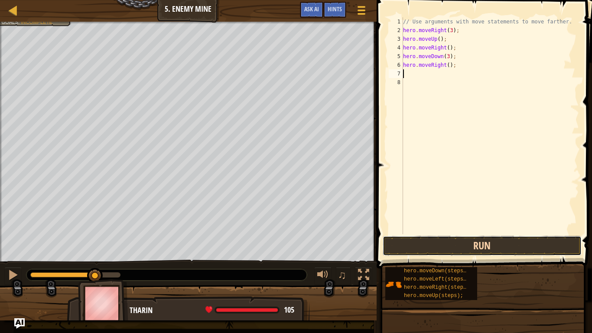
click at [482, 243] on button "Run" at bounding box center [482, 246] width 199 height 20
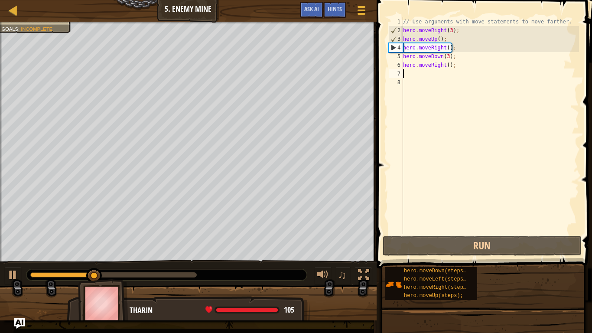
click at [451, 67] on div "// Use arguments with move statements to move farther. hero . moveRight ( 3 ) ;…" at bounding box center [490, 134] width 178 height 234
click at [450, 65] on div "// Use arguments with move statements to move farther. hero . moveRight ( 3 ) ;…" at bounding box center [490, 134] width 178 height 234
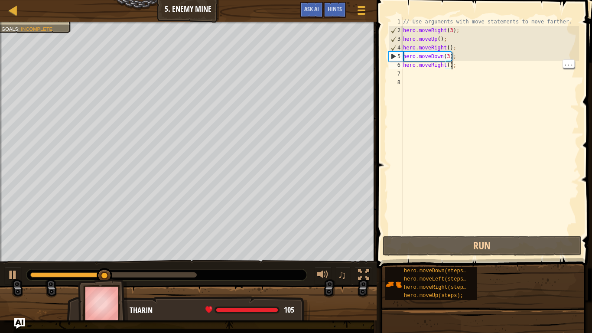
click at [447, 67] on div "// Use arguments with move statements to move farther. hero . moveRight ( 3 ) ;…" at bounding box center [490, 134] width 178 height 234
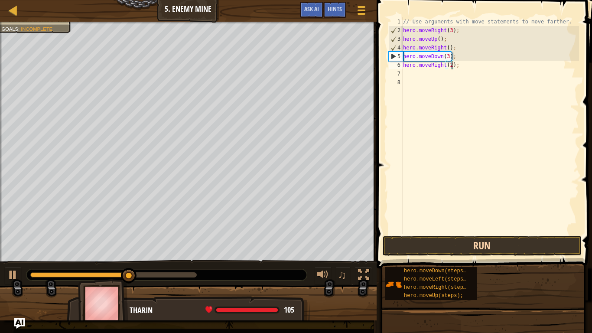
type textarea "hero.moveRight(2);"
click at [485, 247] on button "Run" at bounding box center [482, 246] width 199 height 20
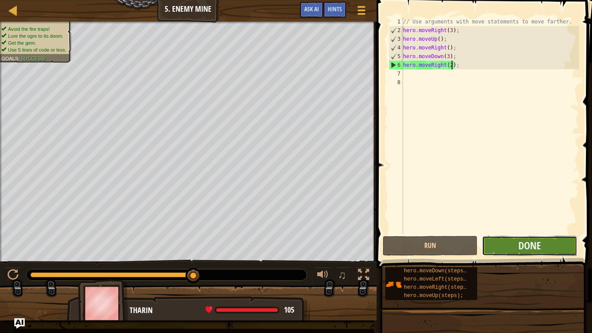
click at [546, 248] on button "Done" at bounding box center [529, 246] width 95 height 20
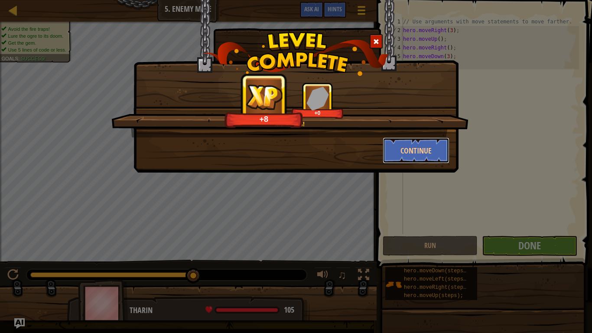
click at [423, 154] on button "Continue" at bounding box center [416, 150] width 67 height 26
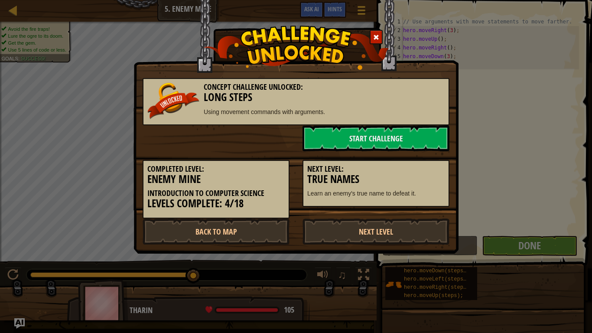
click at [425, 151] on div "Next Level: True Names Learn an enemy's true name to defeat it." at bounding box center [376, 179] width 160 height 56
click at [379, 229] on link "Next Level" at bounding box center [375, 231] width 147 height 26
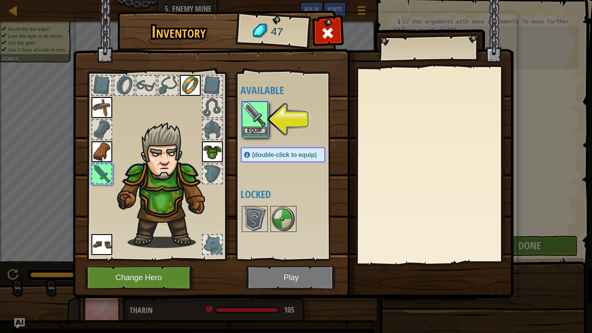
click at [249, 115] on img at bounding box center [255, 114] width 24 height 24
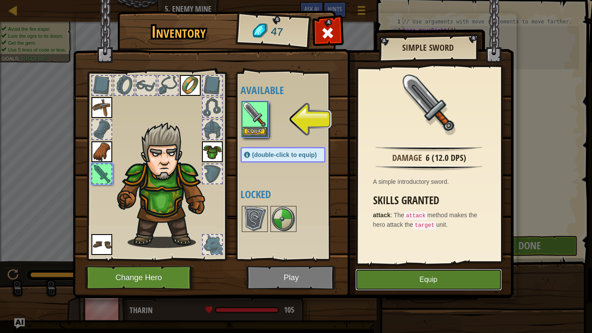
click at [433, 279] on button "Equip" at bounding box center [428, 280] width 146 height 22
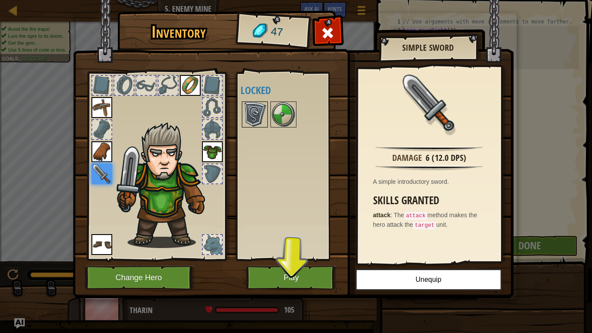
click at [257, 122] on img at bounding box center [255, 114] width 24 height 24
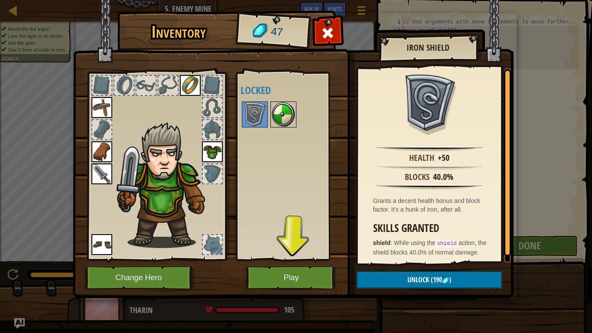
click at [281, 116] on img at bounding box center [283, 114] width 24 height 24
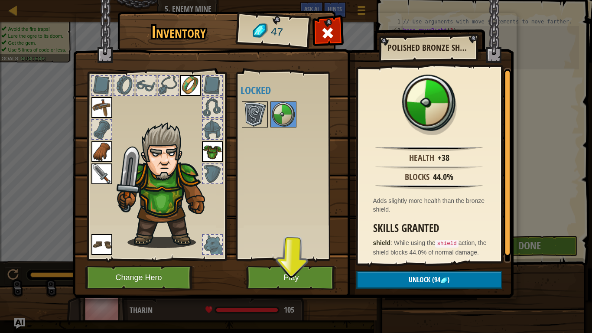
click at [261, 112] on img at bounding box center [255, 114] width 24 height 24
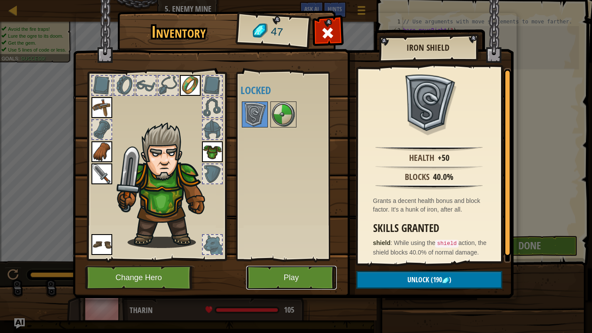
click at [299, 273] on button "Play" at bounding box center [291, 278] width 91 height 24
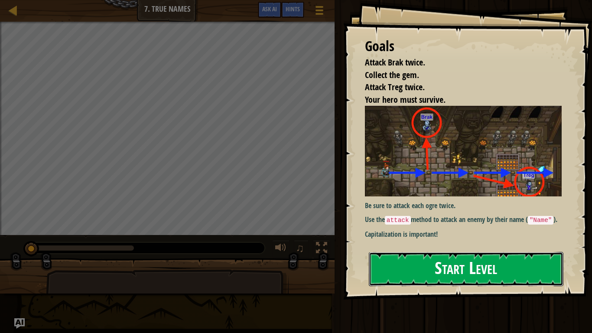
click at [519, 264] on button "Start Level" at bounding box center [466, 269] width 195 height 34
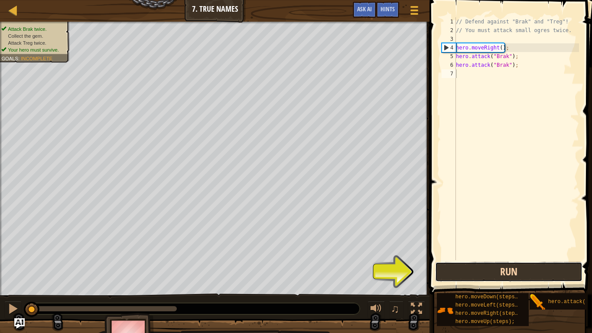
click at [505, 271] on button "Run" at bounding box center [508, 272] width 147 height 20
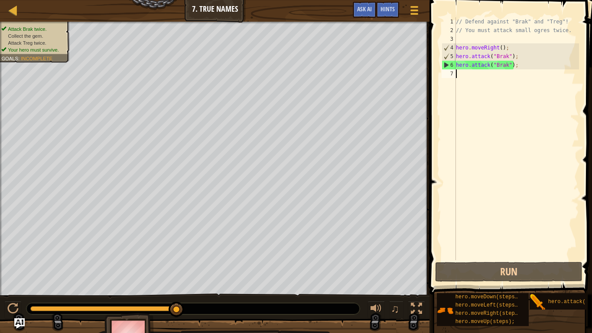
type textarea "r"
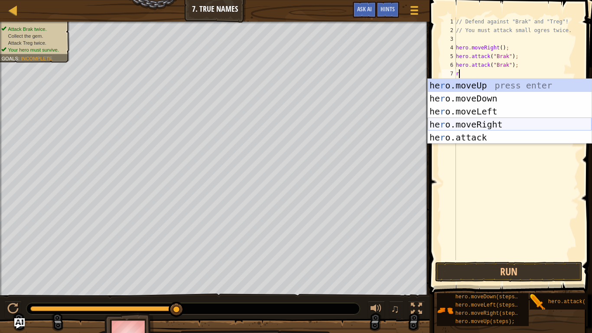
click at [490, 123] on div "he r o.moveUp press enter he r o.moveDown press enter he r o.moveLeft press ent…" at bounding box center [510, 124] width 164 height 91
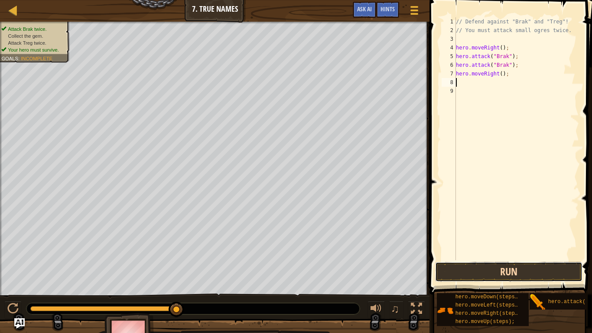
click at [451, 275] on button "Run" at bounding box center [508, 272] width 147 height 20
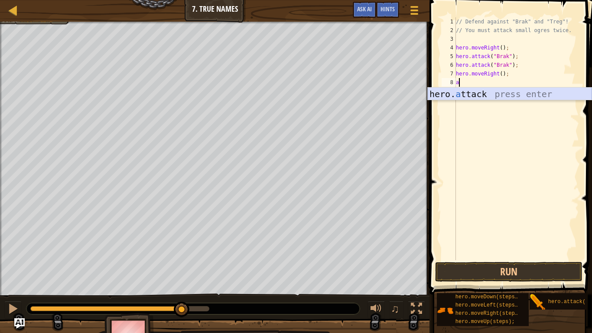
click at [498, 94] on div "hero. a ttack press enter" at bounding box center [510, 107] width 164 height 39
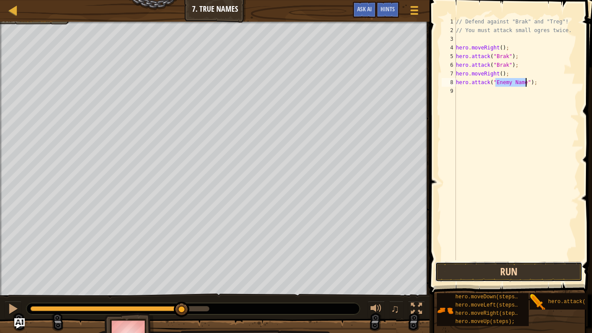
click at [540, 267] on button "Run" at bounding box center [508, 272] width 147 height 20
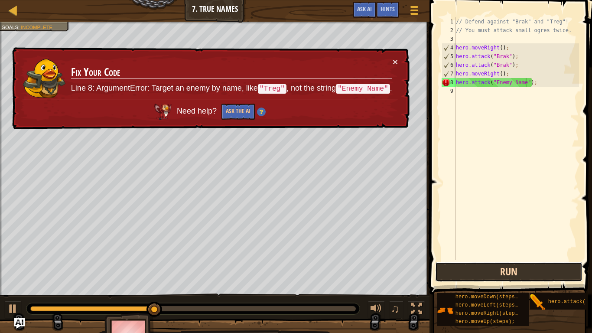
click at [493, 269] on button "Run" at bounding box center [508, 272] width 147 height 20
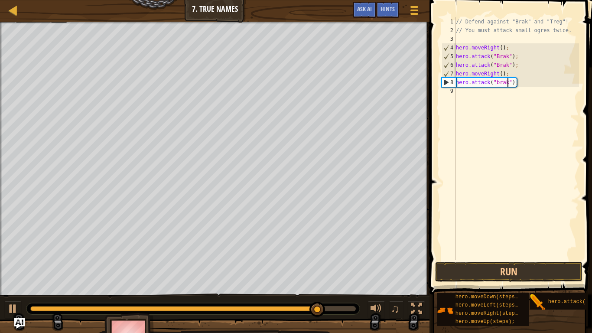
scroll to position [4, 8]
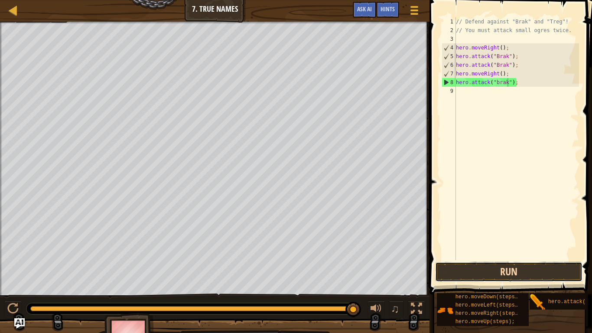
click at [498, 274] on button "Run" at bounding box center [508, 272] width 147 height 20
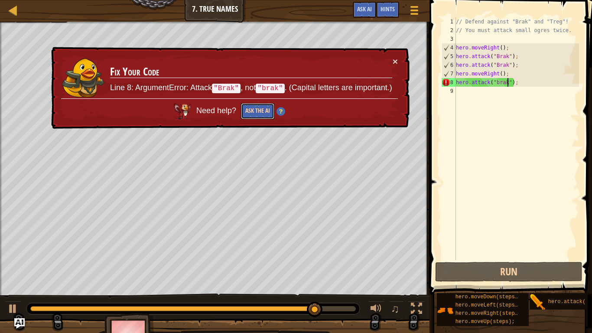
click at [257, 104] on button "Ask the AI" at bounding box center [257, 111] width 33 height 16
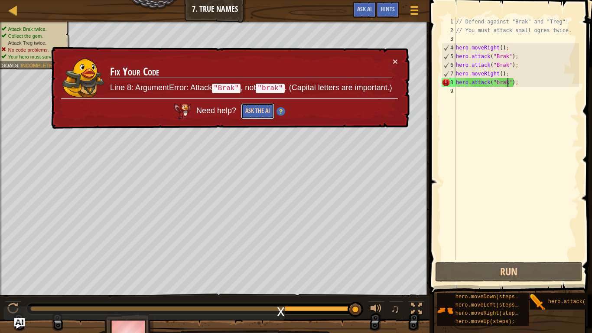
click at [257, 112] on button "Ask the AI" at bounding box center [257, 111] width 33 height 16
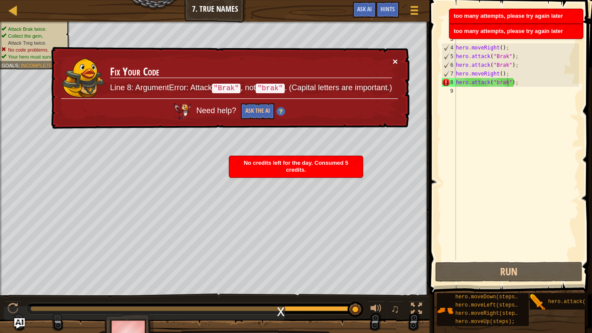
click at [396, 60] on button "×" at bounding box center [395, 61] width 5 height 9
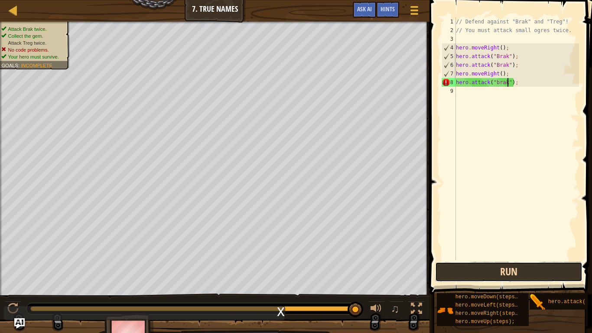
click at [472, 266] on button "Run" at bounding box center [508, 272] width 147 height 20
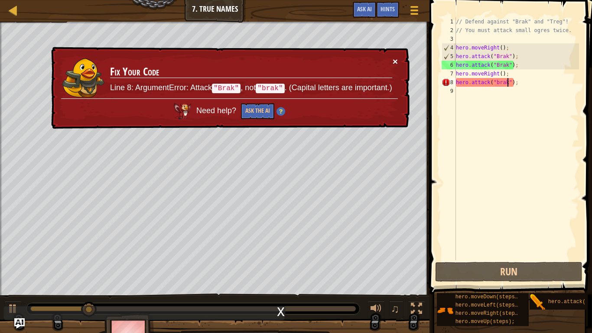
click at [395, 58] on button "×" at bounding box center [395, 61] width 5 height 9
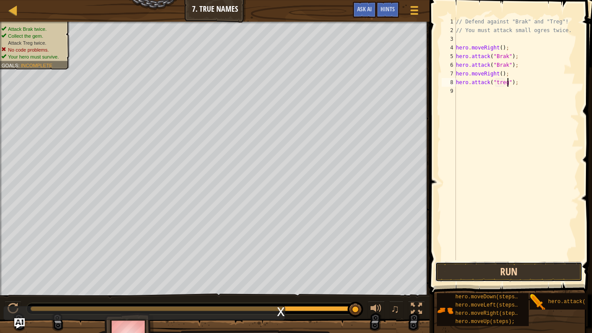
click at [493, 266] on button "Run" at bounding box center [508, 272] width 147 height 20
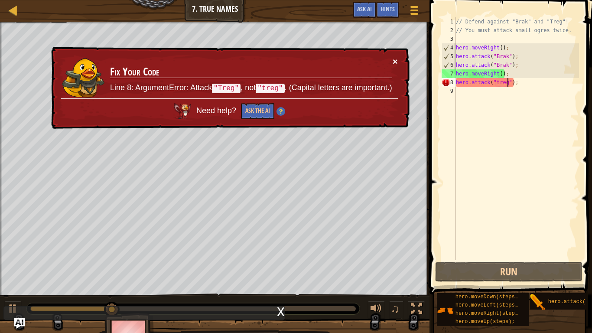
click at [396, 57] on button "×" at bounding box center [395, 61] width 5 height 9
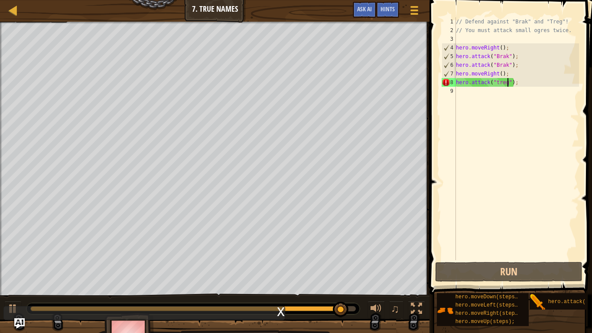
click at [500, 85] on div "// Defend against "Brak" and "Treg"! // You must attack small ogres twice. hero…" at bounding box center [516, 147] width 125 height 260
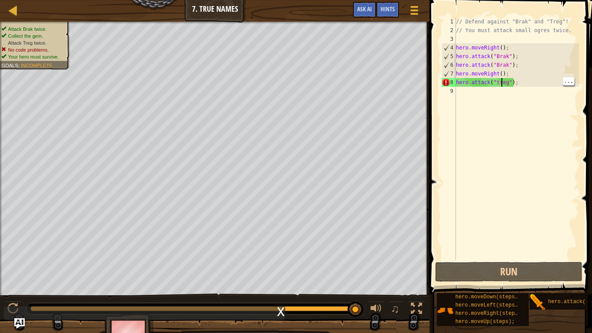
click at [496, 80] on div "// Defend against "Brak" and "Treg"! // You must attack small ogres twice. hero…" at bounding box center [516, 147] width 125 height 260
click at [499, 82] on div "// Defend against "Brak" and "Treg"! // You must attack small ogres twice. hero…" at bounding box center [516, 147] width 125 height 260
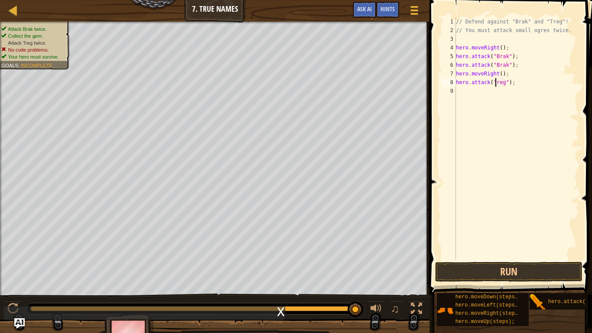
scroll to position [4, 6]
click at [513, 276] on button "Run" at bounding box center [508, 272] width 147 height 20
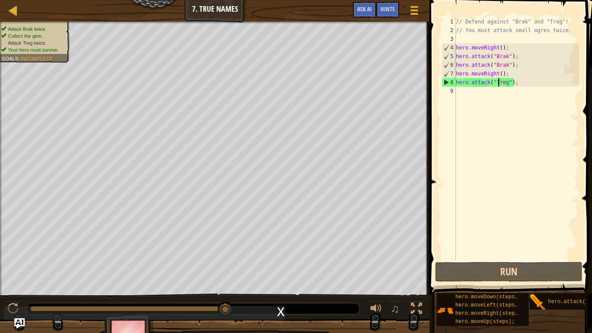
click at [512, 84] on div "// Defend against "Brak" and "Treg"! // You must attack small ogres twice. hero…" at bounding box center [516, 147] width 125 height 260
click at [507, 81] on div "// Defend against "Brak" and "Treg"! // You must attack small ogres twice. hero…" at bounding box center [516, 147] width 125 height 260
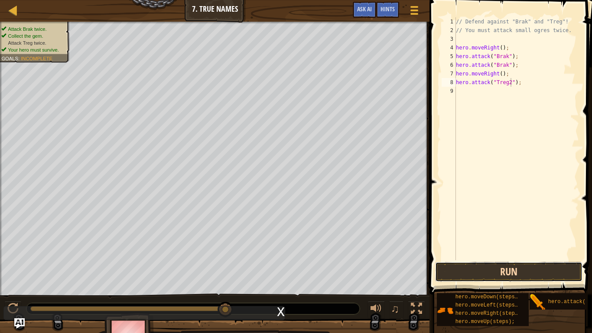
click at [529, 270] on button "Run" at bounding box center [508, 272] width 147 height 20
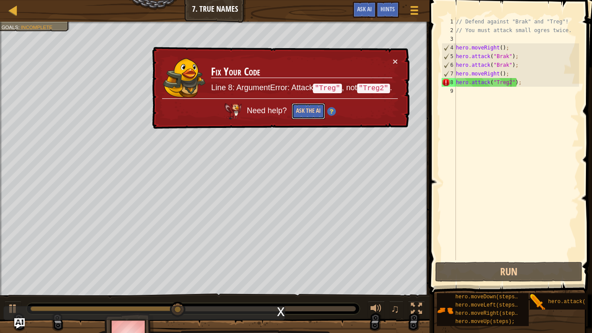
click at [303, 108] on button "Ask the AI" at bounding box center [308, 111] width 33 height 16
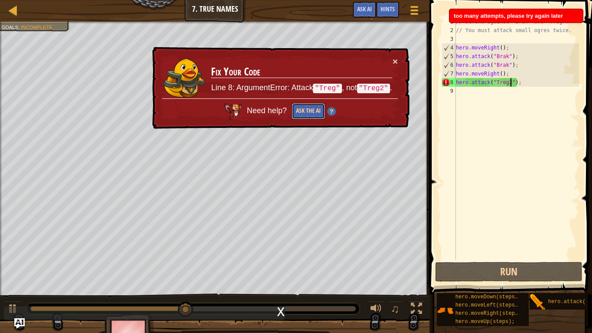
click at [303, 108] on button "Ask the AI" at bounding box center [308, 111] width 33 height 16
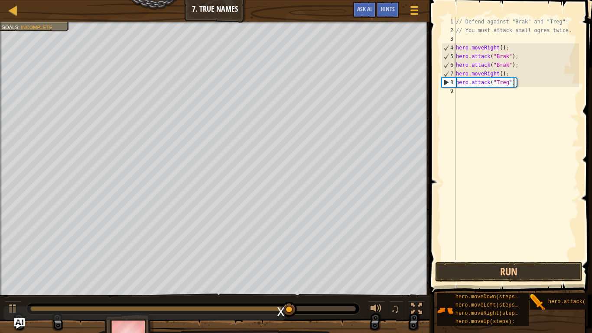
scroll to position [4, 9]
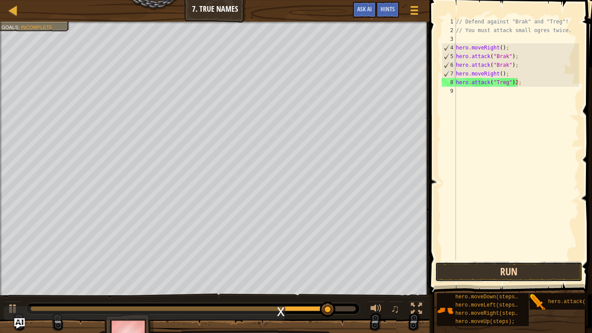
click at [515, 263] on button "Run" at bounding box center [508, 272] width 147 height 20
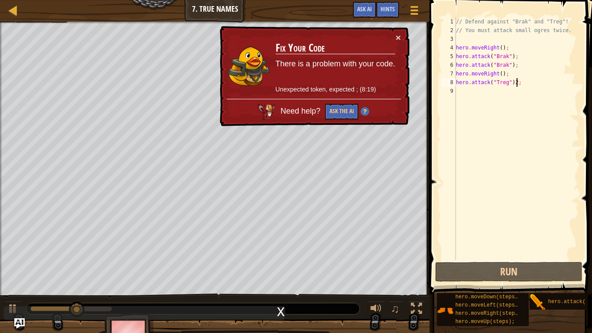
click at [396, 29] on div "× Fix Your Code There is a problem with your code. Unexpected token, expected ;…" at bounding box center [314, 76] width 192 height 101
click at [396, 31] on div "× Fix Your Code There is a problem with your code. Unexpected token, expected ;…" at bounding box center [314, 76] width 192 height 101
click at [504, 60] on div "// Defend against "Brak" and "Treg"! // You must attack small ogres twice. hero…" at bounding box center [516, 147] width 125 height 260
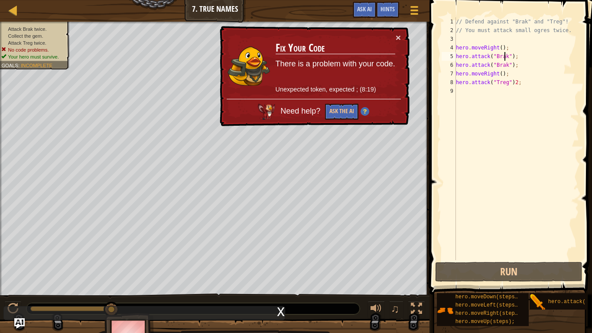
click at [506, 59] on div "// Defend against "Brak" and "Treg"! // You must attack small ogres twice. hero…" at bounding box center [516, 147] width 125 height 260
click at [400, 37] on button "×" at bounding box center [398, 37] width 5 height 9
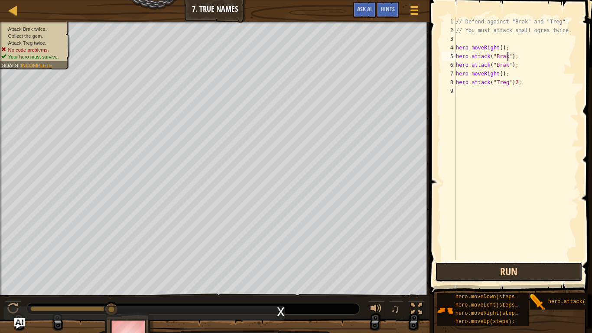
click at [464, 268] on button "Run" at bounding box center [508, 272] width 147 height 20
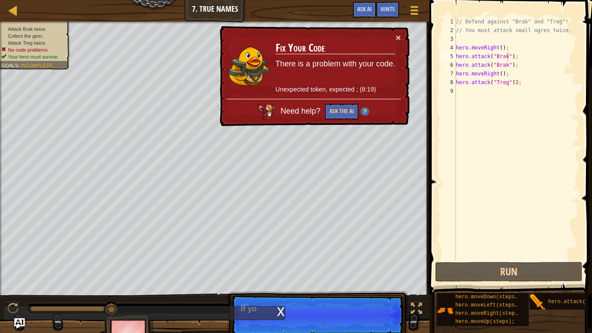
click at [367, 89] on p "Unexpected token, expected ; (8:19)" at bounding box center [336, 89] width 120 height 9
click at [398, 34] on button "×" at bounding box center [398, 37] width 5 height 9
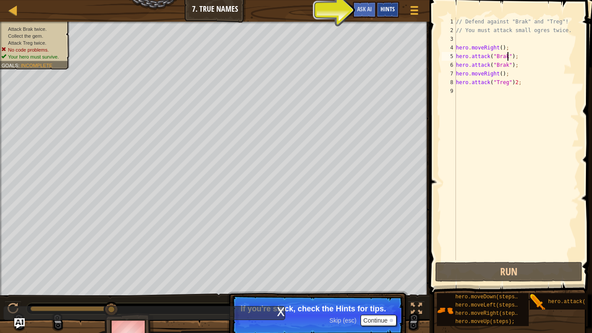
click at [388, 8] on span "Hints" at bounding box center [387, 9] width 14 height 8
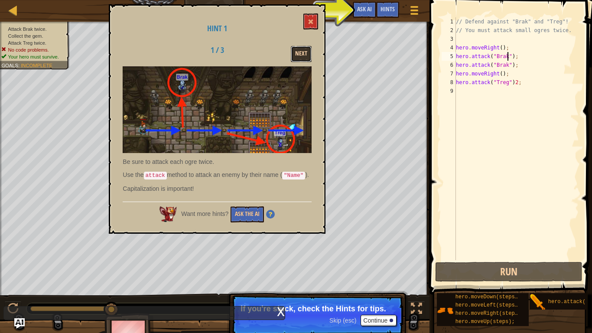
click at [301, 49] on button "Next" at bounding box center [301, 54] width 21 height 16
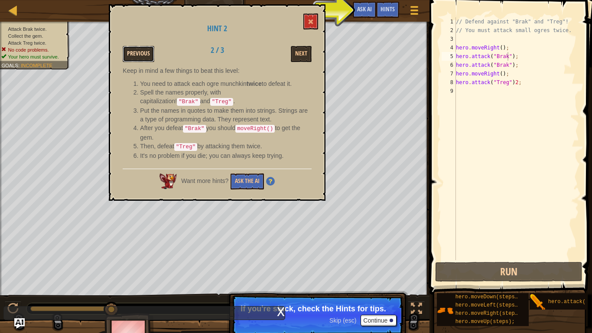
click at [147, 51] on button "Previous" at bounding box center [139, 54] width 32 height 16
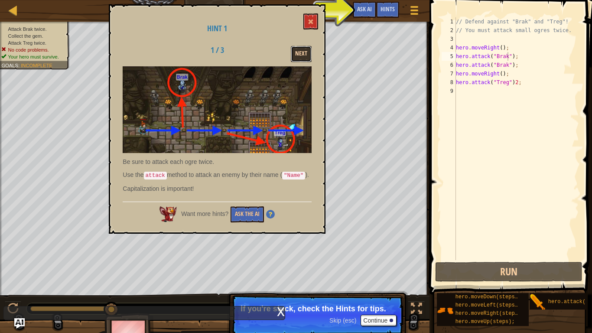
click at [302, 49] on button "Next" at bounding box center [301, 54] width 21 height 16
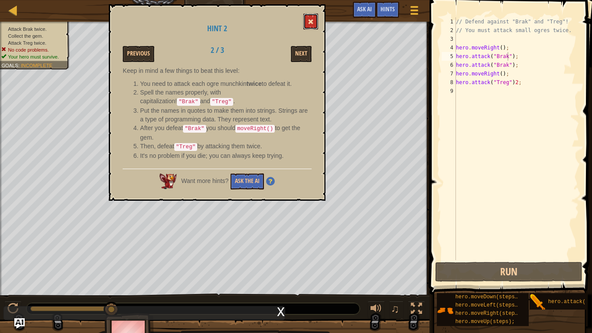
click at [312, 17] on button at bounding box center [310, 21] width 15 height 16
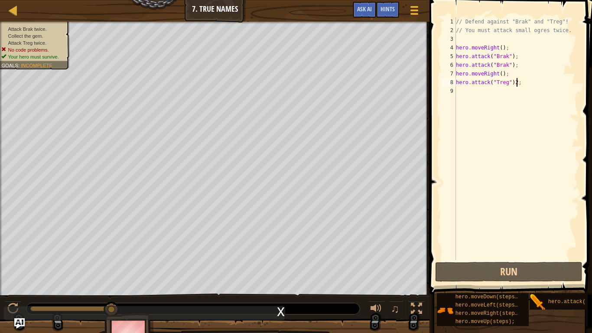
click at [517, 84] on div "// Defend against "Brak" and "Treg"! // You must attack small ogres twice. hero…" at bounding box center [516, 147] width 125 height 260
type textarea "hero.attack("Treg");"
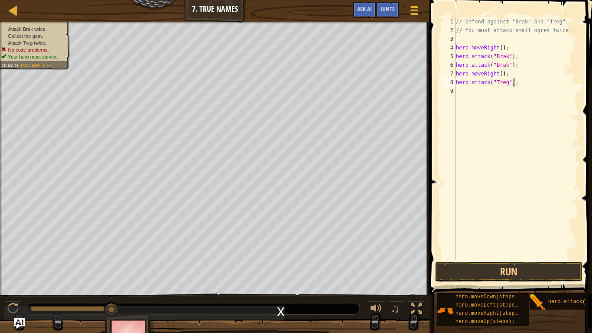
click at [455, 92] on div "9" at bounding box center [449, 91] width 14 height 9
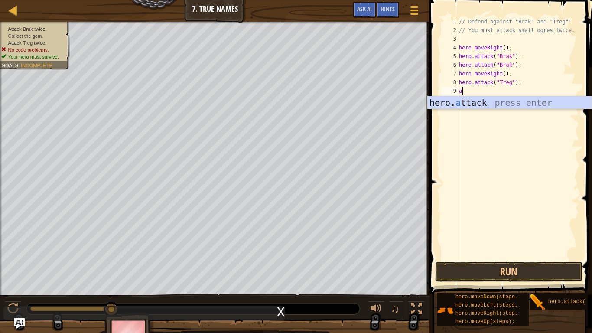
click at [506, 102] on div "hero. a ttack press enter" at bounding box center [510, 115] width 164 height 39
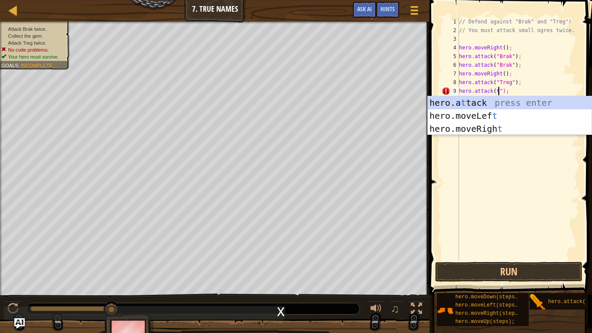
scroll to position [4, 6]
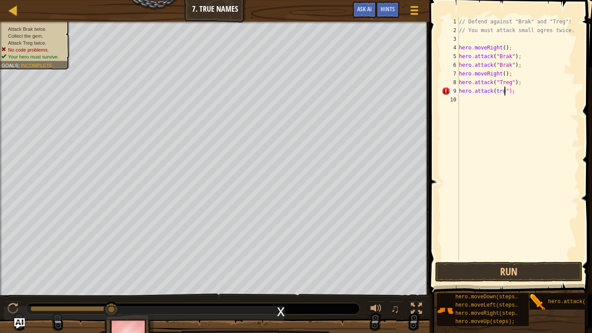
type textarea "hero.attack(treg");"
click at [529, 256] on div "// Defend against "Brak" and "Treg"! // You must attack small ogres twice. hero…" at bounding box center [518, 147] width 122 height 260
click at [528, 260] on span at bounding box center [511, 135] width 169 height 320
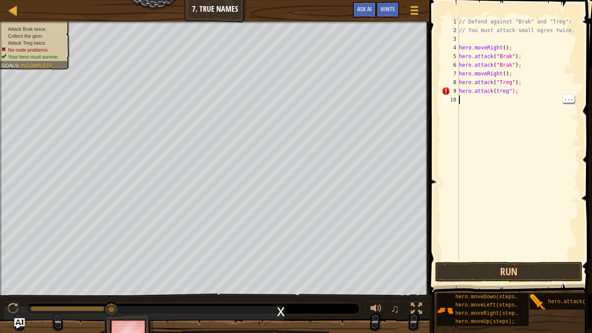
click at [499, 257] on div "// Defend against "Brak" and "Treg"! // You must attack small ogres twice. hero…" at bounding box center [518, 147] width 122 height 260
click at [500, 260] on div "// Defend against "Brak" and "Treg"! // You must attack small ogres twice. hero…" at bounding box center [518, 147] width 122 height 260
click at [502, 268] on button "Run" at bounding box center [508, 272] width 147 height 20
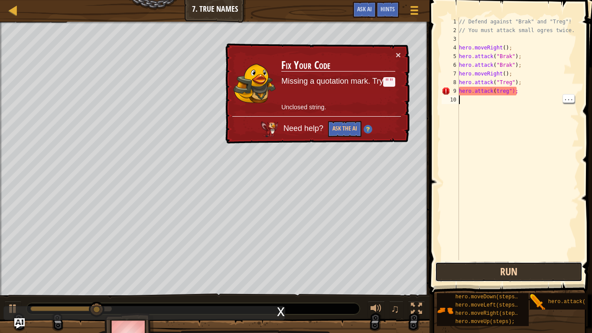
click at [510, 269] on button "Run" at bounding box center [508, 272] width 147 height 20
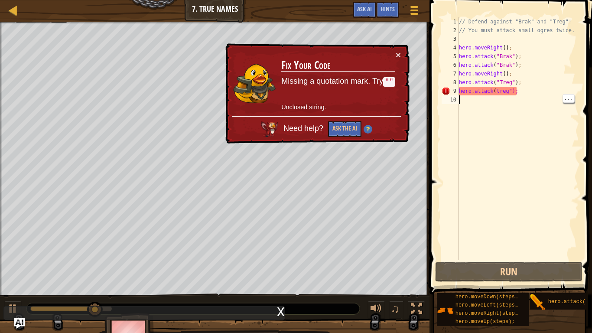
click at [392, 83] on code """" at bounding box center [389, 82] width 12 height 10
click at [344, 130] on button "Ask the AI" at bounding box center [344, 129] width 33 height 16
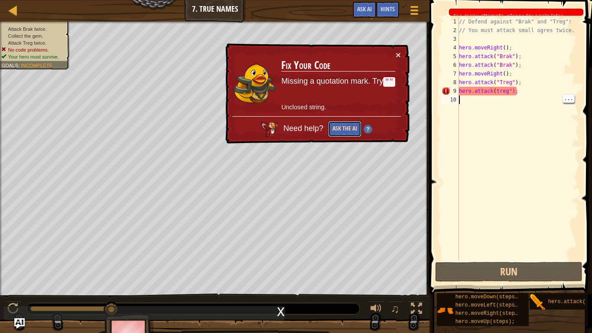
click at [348, 128] on button "Ask the AI" at bounding box center [344, 129] width 33 height 16
click at [495, 92] on div "// Defend against "Brak" and "Treg"! // You must attack small ogres twice. hero…" at bounding box center [518, 147] width 122 height 260
type textarea "hero.attack("treg");"
click at [508, 119] on div "// Defend against "Brak" and "Treg"! // You must attack small ogres twice. hero…" at bounding box center [518, 147] width 122 height 260
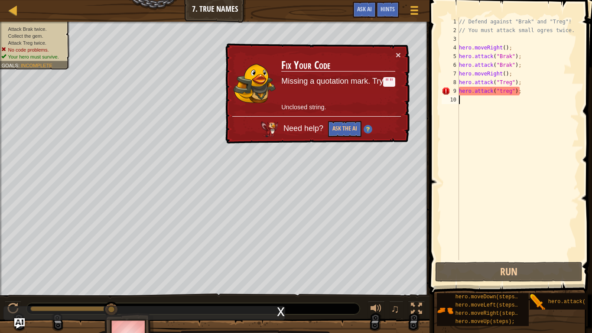
scroll to position [4, 0]
click at [501, 91] on div "// Defend against "Brak" and "Treg"! // You must attack small ogres twice. hero…" at bounding box center [518, 147] width 122 height 260
type textarea "hero.attack("Treg");"
click at [461, 102] on div "// Defend against "Brak" and "Treg"! // You must attack small ogres twice. hero…" at bounding box center [518, 147] width 122 height 260
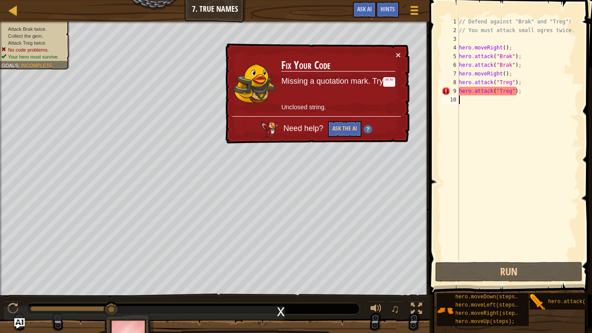
scroll to position [4, 0]
click at [350, 130] on button "Ask the AI" at bounding box center [344, 129] width 33 height 16
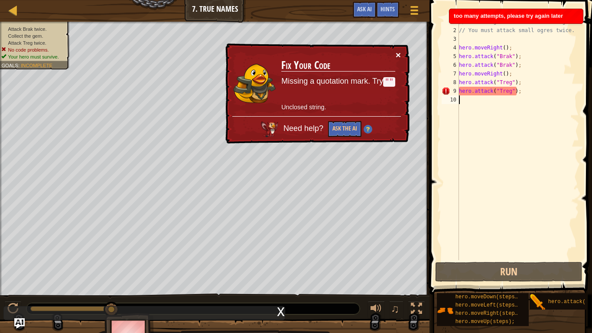
click at [397, 53] on button "×" at bounding box center [398, 54] width 5 height 9
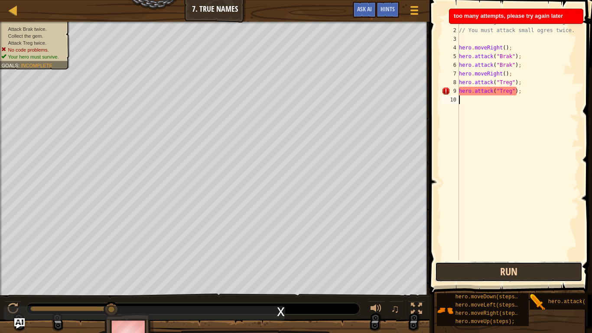
click at [477, 273] on button "Run" at bounding box center [508, 272] width 147 height 20
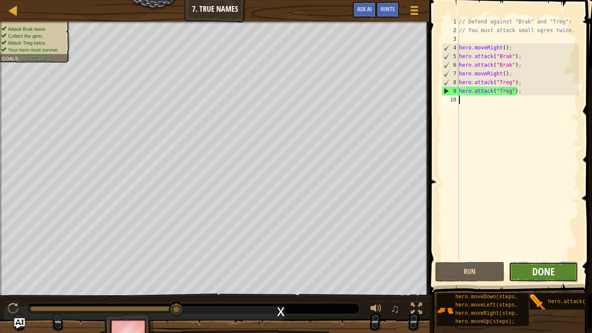
click at [545, 269] on span "Done" at bounding box center [543, 271] width 23 height 14
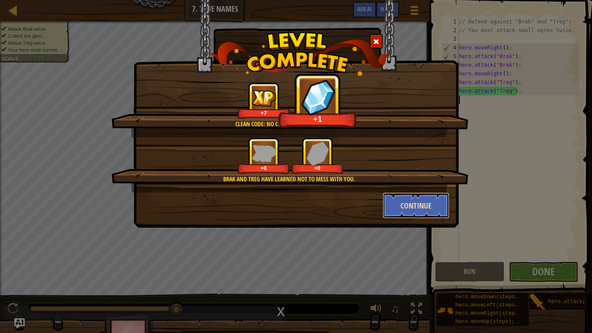
click at [415, 206] on button "Continue" at bounding box center [416, 205] width 67 height 26
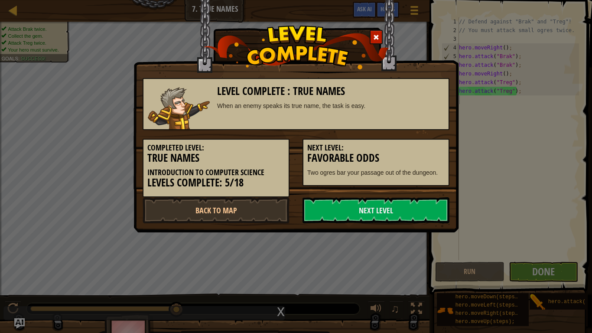
click at [420, 208] on link "Next Level" at bounding box center [375, 210] width 147 height 26
click at [416, 210] on link "Next Level" at bounding box center [375, 210] width 147 height 26
click at [414, 206] on link "Next Level" at bounding box center [375, 210] width 147 height 26
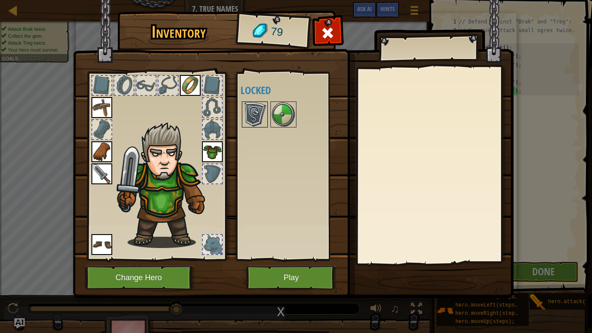
click at [260, 110] on img at bounding box center [255, 114] width 24 height 24
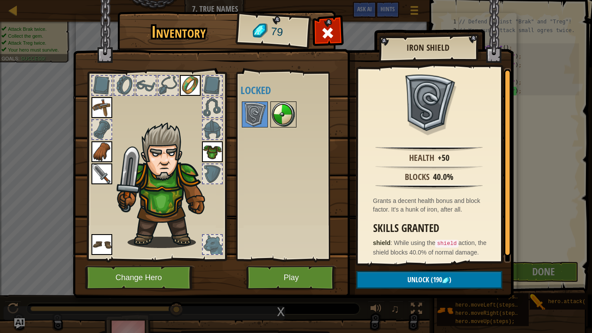
click at [286, 115] on img at bounding box center [283, 114] width 24 height 24
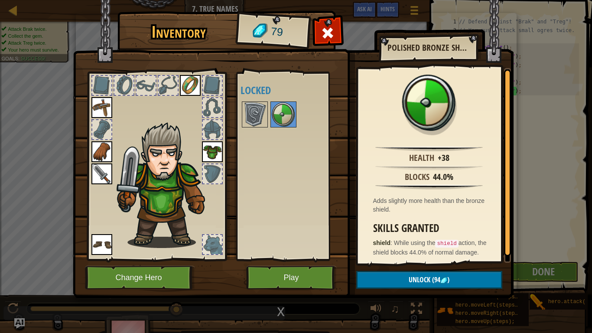
click at [58, 166] on div "Inventory 79 Available Equip Equip Equip Equip Equip Equip (double-click to equ…" at bounding box center [296, 166] width 592 height 333
click at [319, 36] on div at bounding box center [327, 35] width 27 height 27
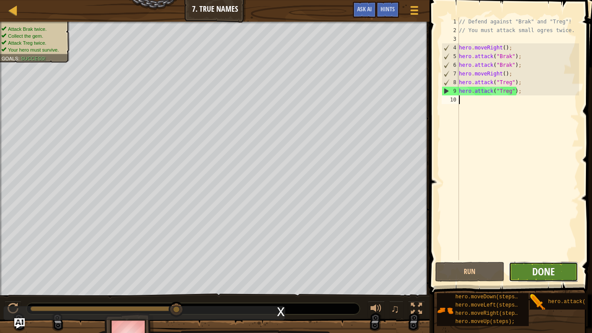
click at [545, 268] on span "Done" at bounding box center [543, 271] width 23 height 14
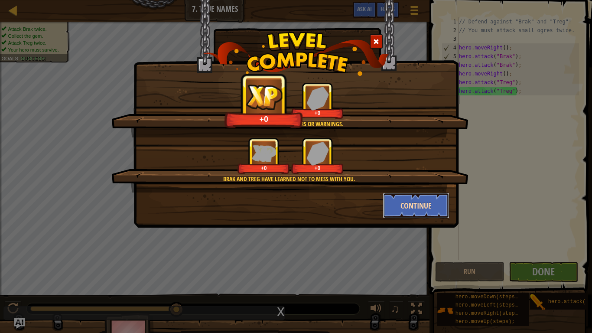
click at [436, 205] on button "Continue" at bounding box center [416, 205] width 67 height 26
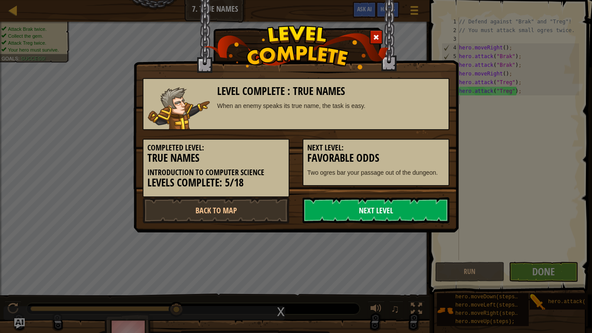
click at [386, 212] on link "Next Level" at bounding box center [375, 210] width 147 height 26
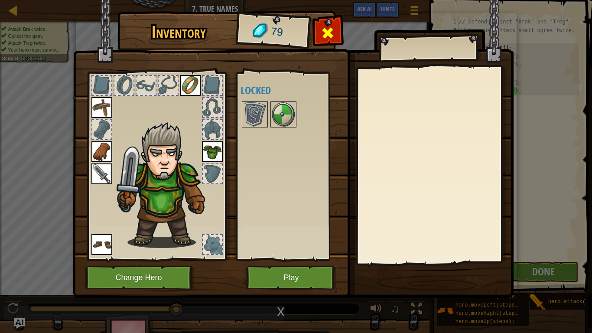
click at [338, 26] on div at bounding box center [327, 35] width 27 height 27
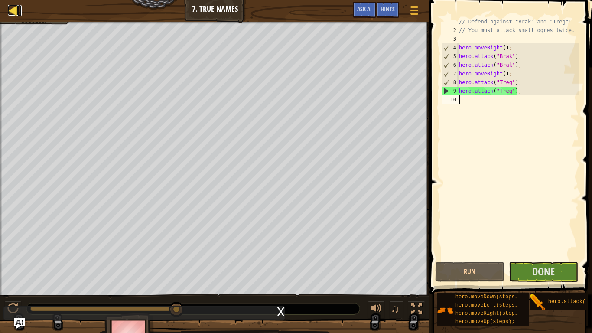
click at [13, 9] on div at bounding box center [13, 10] width 11 height 11
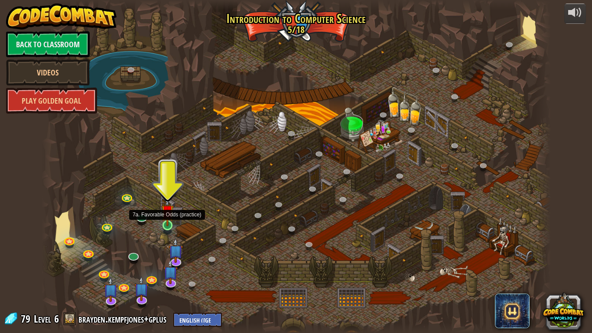
click at [167, 225] on img at bounding box center [167, 210] width 13 height 29
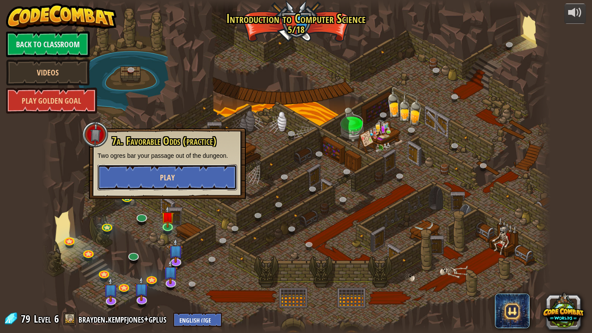
click at [173, 181] on span "Play" at bounding box center [167, 177] width 15 height 11
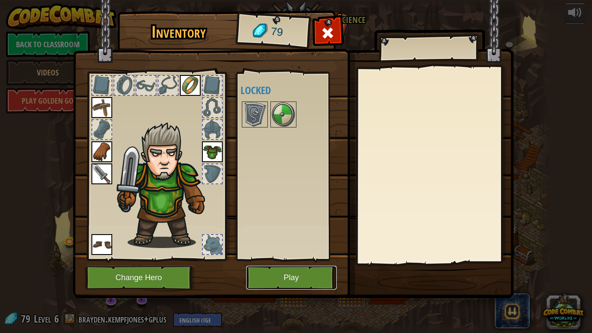
click at [298, 273] on button "Play" at bounding box center [291, 278] width 91 height 24
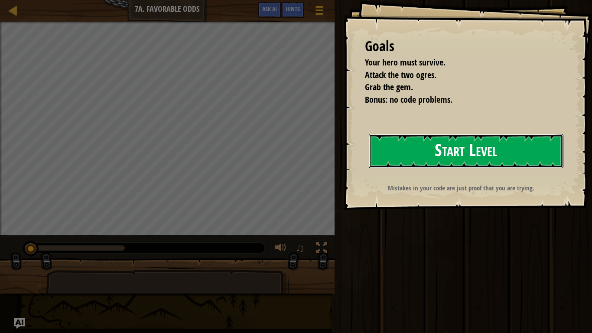
click at [386, 153] on button "Start Level" at bounding box center [466, 151] width 195 height 34
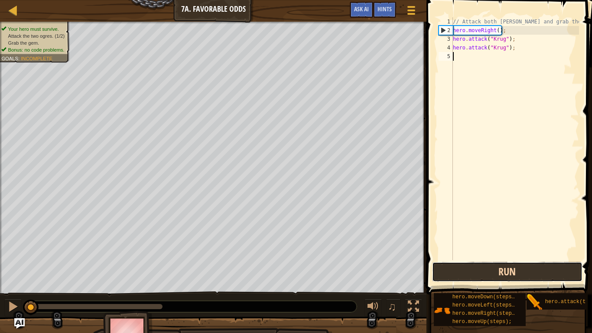
click at [541, 266] on button "Run" at bounding box center [507, 272] width 150 height 20
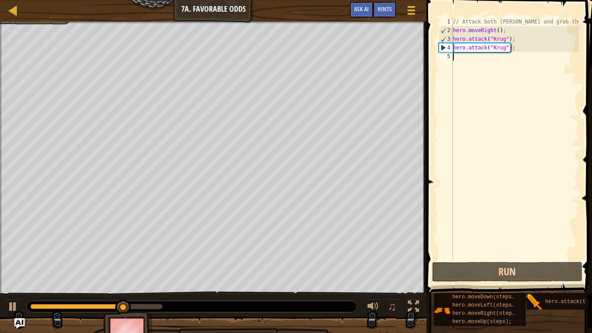
type textarea "r"
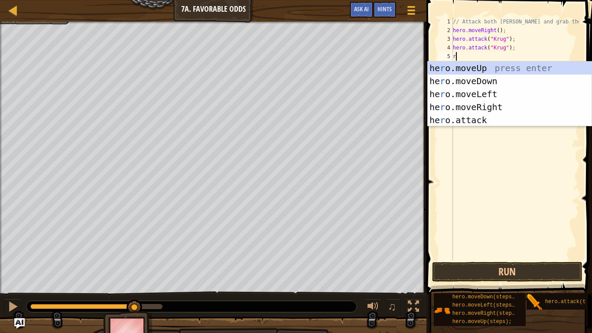
click at [496, 108] on div "he r o.moveUp press enter he r o.moveDown press enter he r o.moveLeft press ent…" at bounding box center [510, 107] width 164 height 91
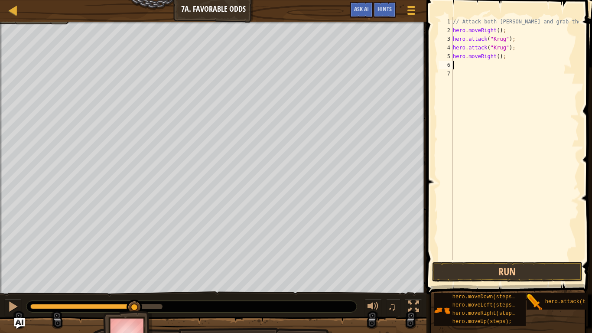
type textarea "u"
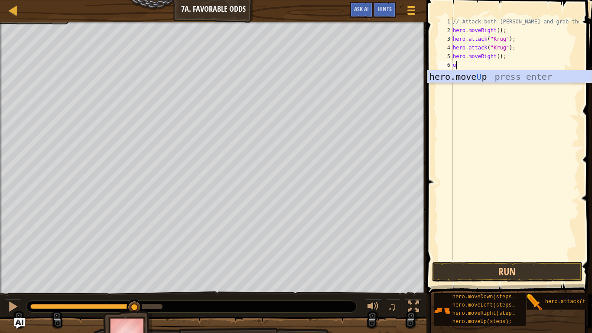
click at [504, 77] on div "hero.move U p press enter" at bounding box center [510, 89] width 164 height 39
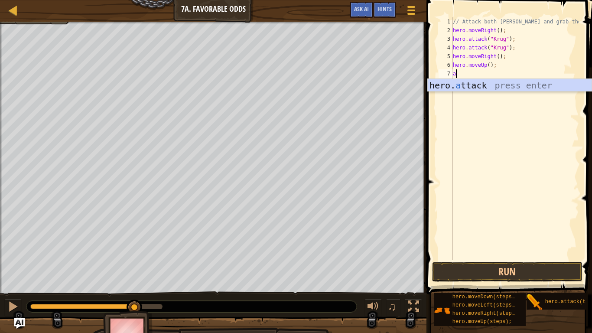
click at [504, 81] on div "hero. a ttack press enter" at bounding box center [510, 98] width 164 height 39
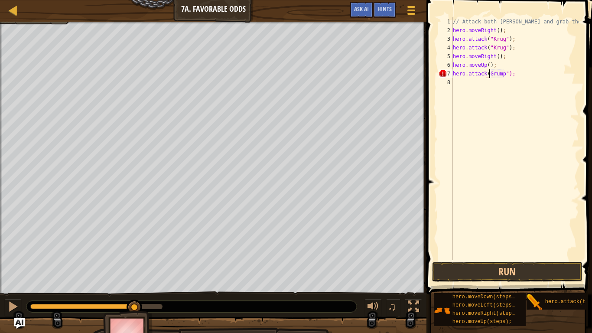
scroll to position [4, 6]
type textarea "hero.attack("Grump");"
click at [527, 270] on button "Run" at bounding box center [507, 272] width 150 height 20
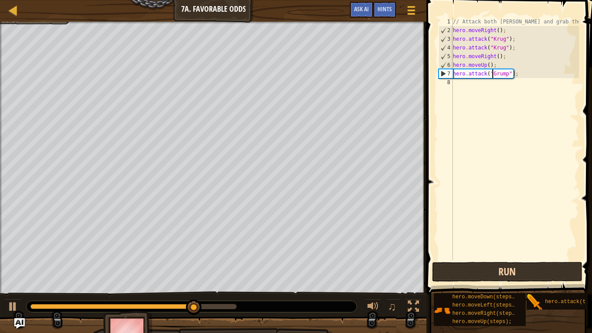
scroll to position [4, 0]
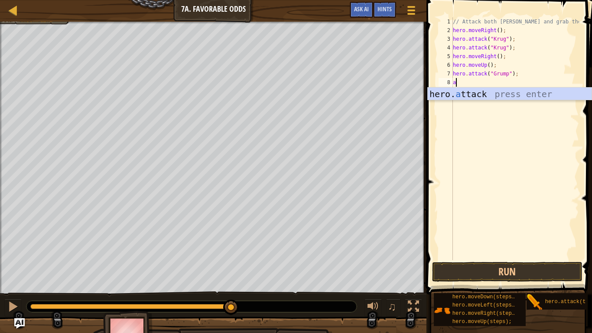
click at [516, 95] on div "hero. a ttack press enter" at bounding box center [510, 107] width 164 height 39
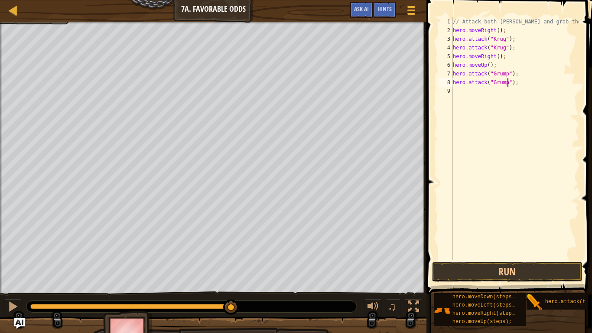
scroll to position [4, 8]
type textarea "hero.attack("Grump");"
click at [530, 271] on button "Run" at bounding box center [507, 272] width 150 height 20
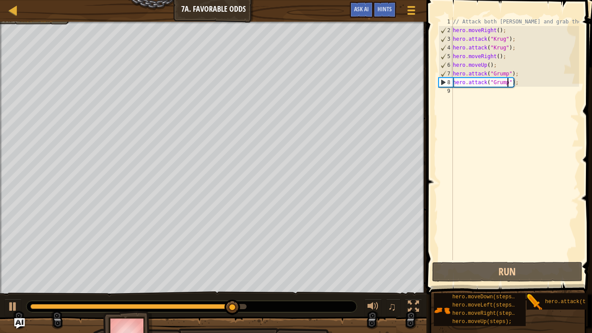
click at [461, 96] on div "// Attack both [PERSON_NAME] and grab the gem. hero . moveRight ( ) ; hero . at…" at bounding box center [515, 147] width 128 height 260
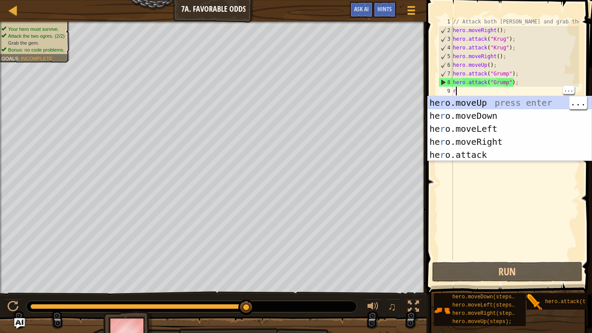
type textarea "r"
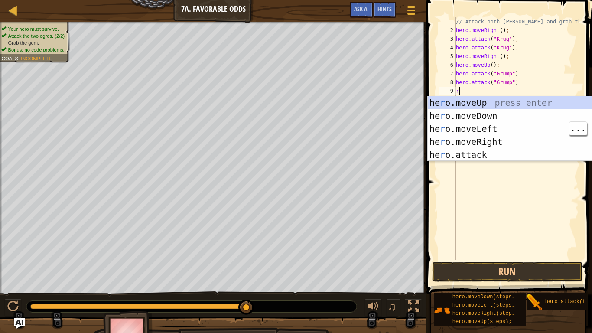
click at [493, 127] on div "he r o.moveUp press enter he r o.moveDown press enter he r o.moveLeft press ent…" at bounding box center [510, 141] width 164 height 91
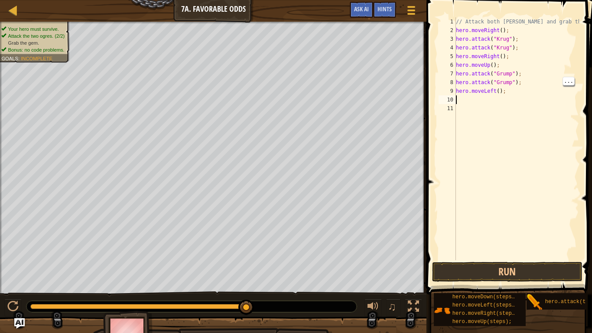
click at [499, 86] on div "// Attack both [PERSON_NAME] and grab the gem. hero . moveRight ( ) ; hero . at…" at bounding box center [516, 147] width 125 height 260
click at [499, 91] on div "// Attack both [PERSON_NAME] and grab the gem. hero . moveRight ( ) ; hero . at…" at bounding box center [516, 147] width 125 height 260
type textarea "hero.moveLeft(2);"
click at [517, 256] on div "// Attack both [PERSON_NAME] and grab the gem. hero . moveRight ( ) ; hero . at…" at bounding box center [516, 147] width 125 height 260
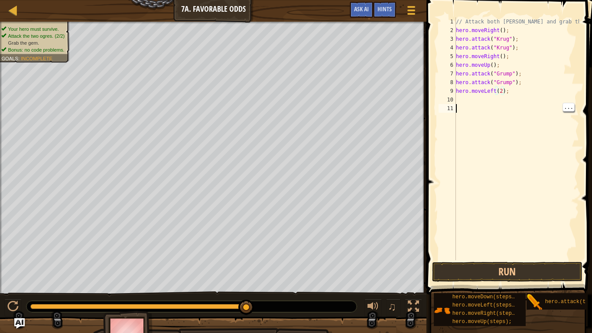
scroll to position [4, 0]
click at [514, 267] on button "Run" at bounding box center [507, 272] width 150 height 20
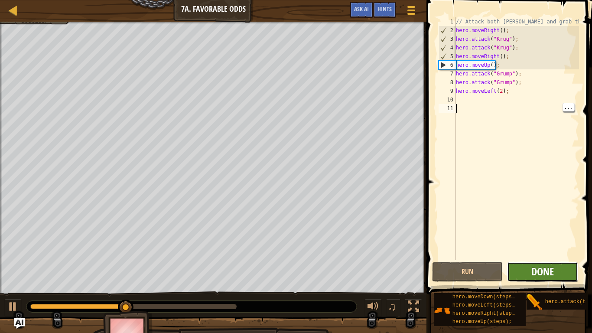
click at [540, 272] on span "Done" at bounding box center [542, 271] width 23 height 14
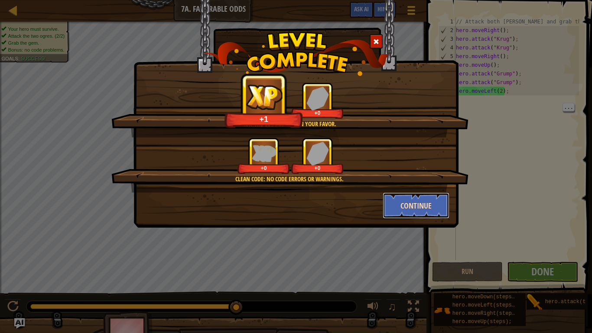
click at [407, 199] on button "Continue" at bounding box center [416, 205] width 67 height 26
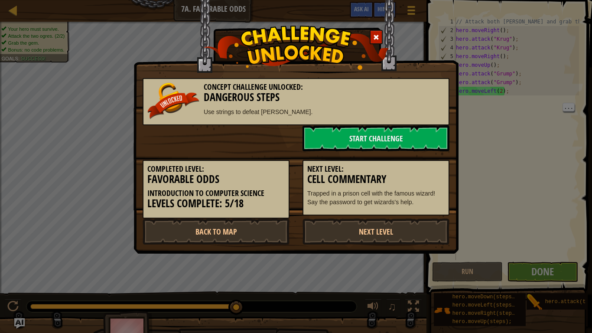
click at [411, 204] on p "Trapped in a prison cell with the famous wizard! Say the password to get wizard…" at bounding box center [375, 197] width 137 height 17
click at [399, 231] on link "Next Level" at bounding box center [375, 231] width 147 height 26
click at [401, 234] on link "Next Level" at bounding box center [375, 231] width 147 height 26
click at [393, 232] on link "Next Level" at bounding box center [375, 231] width 147 height 26
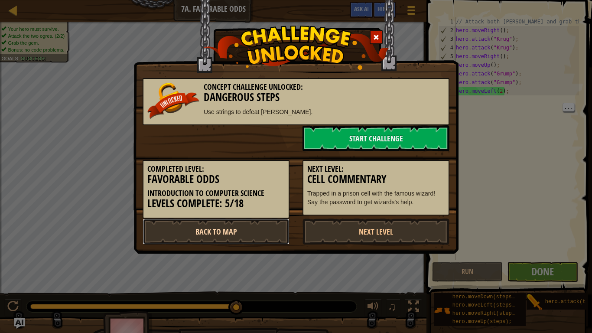
click at [201, 230] on link "Back to Map" at bounding box center [216, 231] width 147 height 26
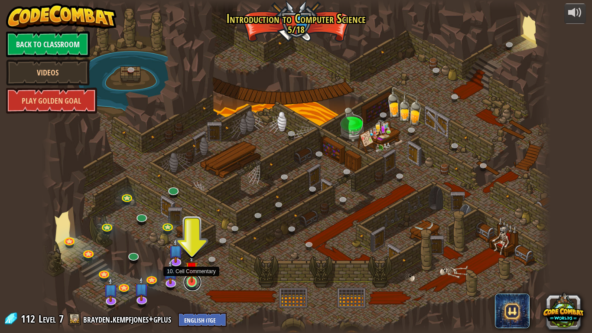
click at [189, 285] on link at bounding box center [192, 281] width 17 height 17
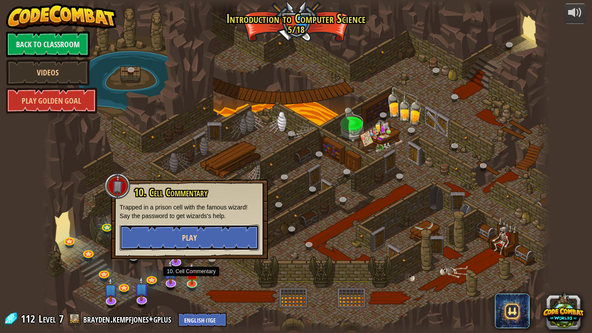
click at [183, 241] on span "Play" at bounding box center [189, 237] width 15 height 11
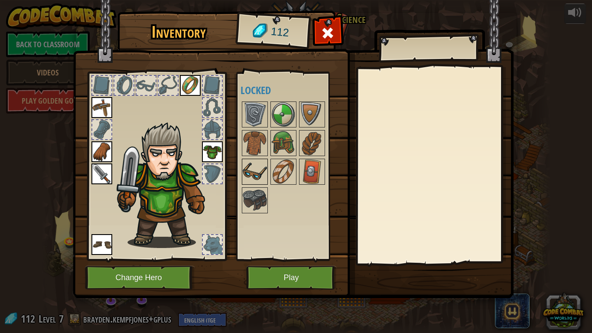
click at [253, 176] on img at bounding box center [255, 171] width 24 height 24
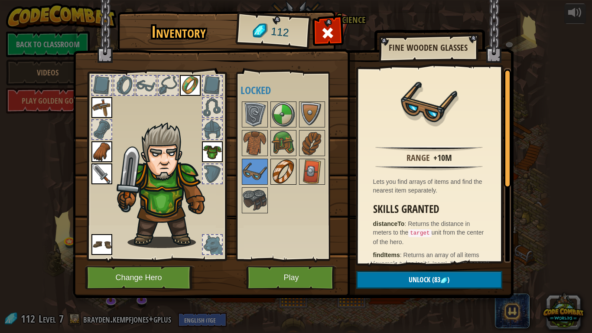
click at [281, 181] on img at bounding box center [283, 171] width 24 height 24
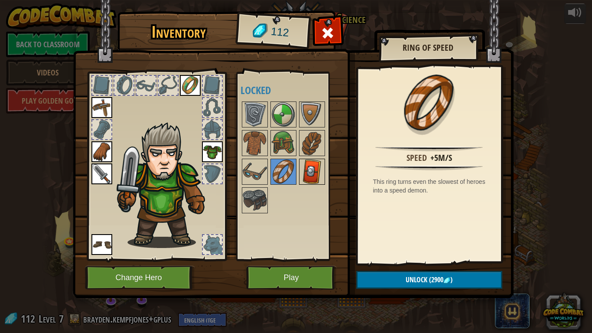
click at [317, 179] on img at bounding box center [312, 171] width 24 height 24
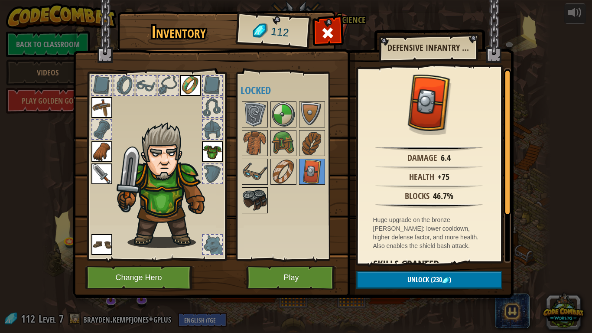
click at [260, 193] on img at bounding box center [255, 200] width 24 height 24
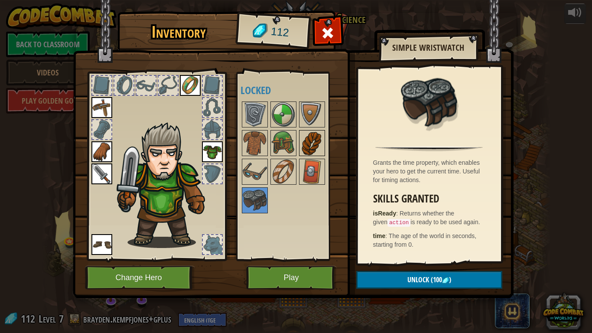
click at [312, 145] on img at bounding box center [312, 143] width 24 height 24
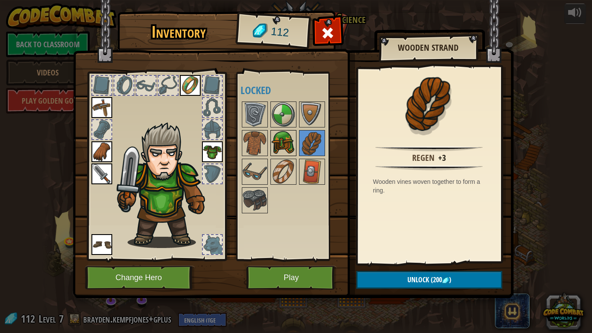
click at [286, 146] on img at bounding box center [283, 143] width 24 height 24
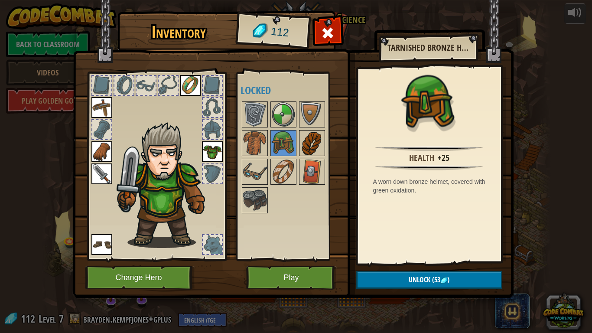
click at [314, 138] on img at bounding box center [312, 143] width 24 height 24
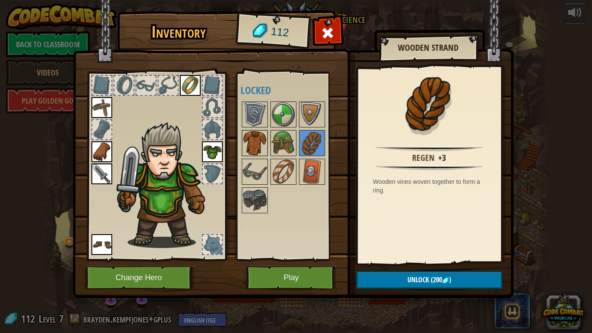
click at [257, 137] on img at bounding box center [255, 143] width 24 height 24
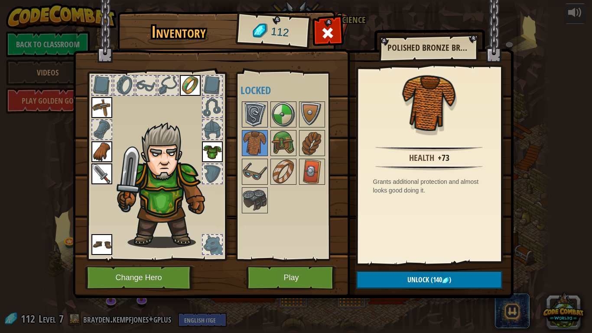
click at [260, 117] on img at bounding box center [255, 114] width 24 height 24
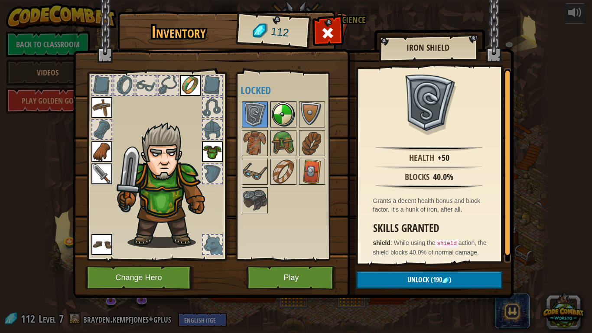
click at [287, 117] on img at bounding box center [283, 114] width 24 height 24
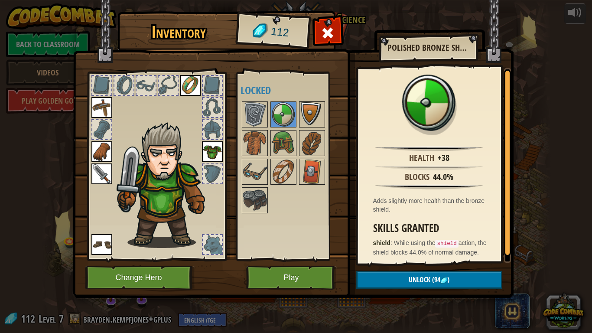
click at [304, 113] on img at bounding box center [312, 114] width 24 height 24
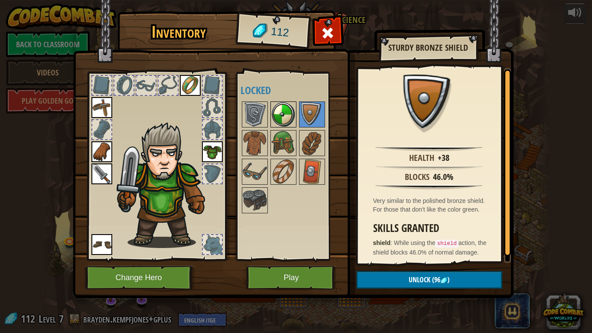
click at [275, 113] on img at bounding box center [283, 114] width 24 height 24
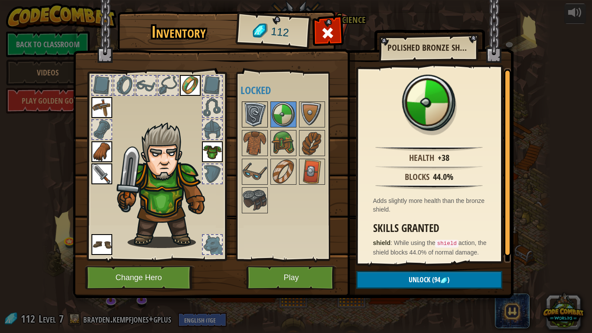
click at [242, 118] on div at bounding box center [255, 114] width 26 height 26
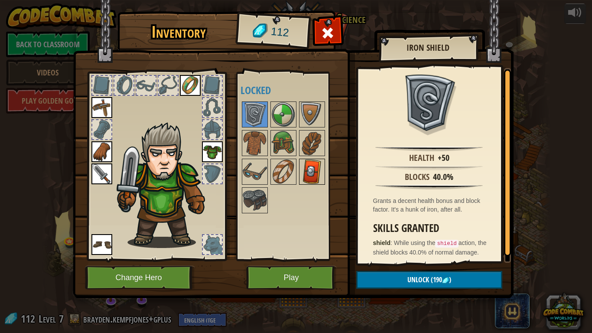
click at [313, 170] on img at bounding box center [312, 171] width 24 height 24
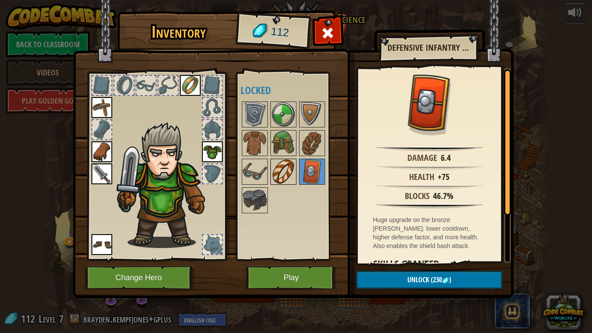
click at [289, 172] on img at bounding box center [283, 171] width 24 height 24
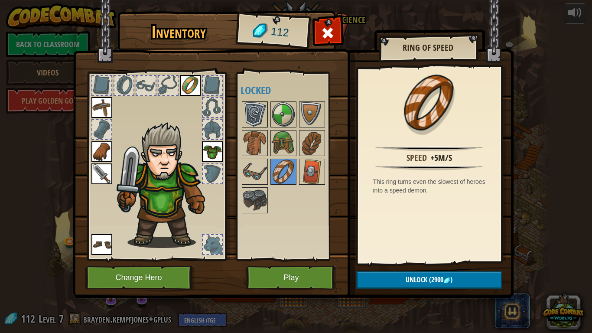
click at [245, 116] on img at bounding box center [255, 114] width 24 height 24
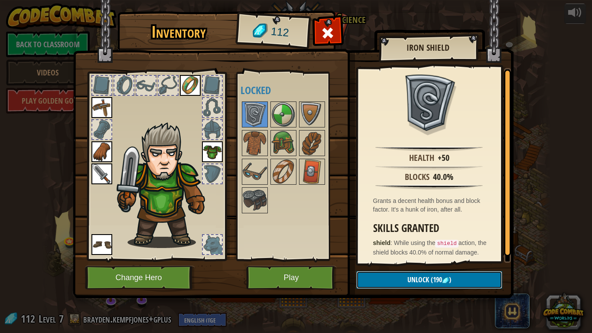
click at [434, 279] on span "(190" at bounding box center [435, 280] width 13 height 10
click at [438, 283] on span "(190" at bounding box center [435, 280] width 13 height 10
click at [211, 241] on div at bounding box center [212, 244] width 19 height 19
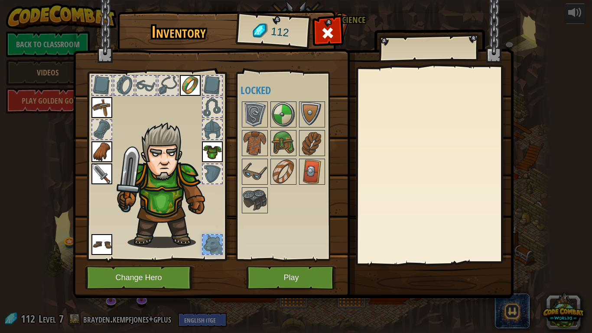
click at [101, 110] on img at bounding box center [101, 107] width 21 height 21
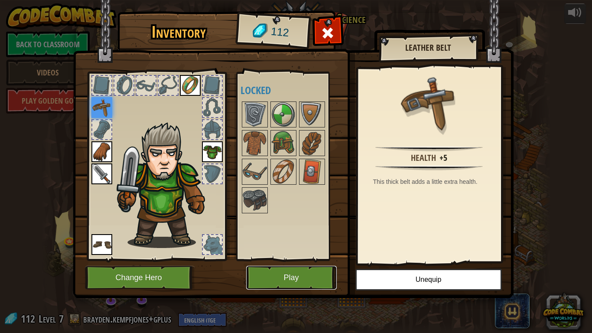
click at [293, 279] on button "Play" at bounding box center [291, 278] width 91 height 24
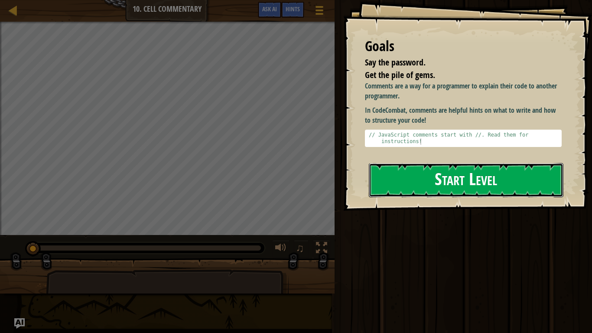
click at [423, 182] on button "Start Level" at bounding box center [466, 180] width 195 height 34
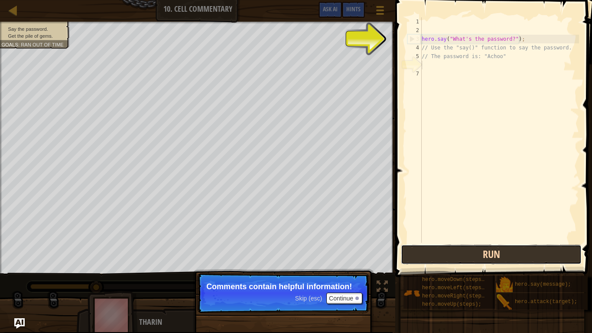
click at [513, 249] on button "Run" at bounding box center [491, 254] width 181 height 20
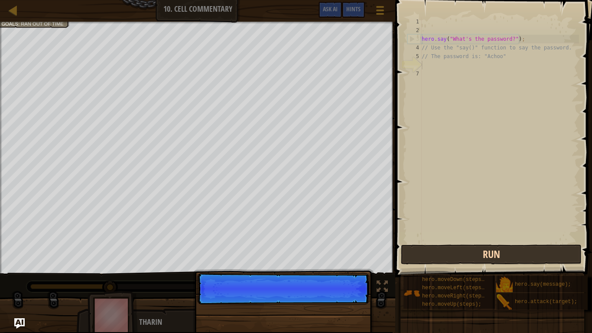
scroll to position [4, 0]
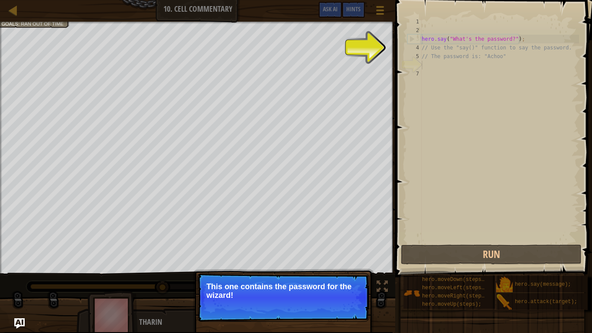
click at [320, 302] on div "Skip (esc) Continue" at bounding box center [328, 306] width 67 height 11
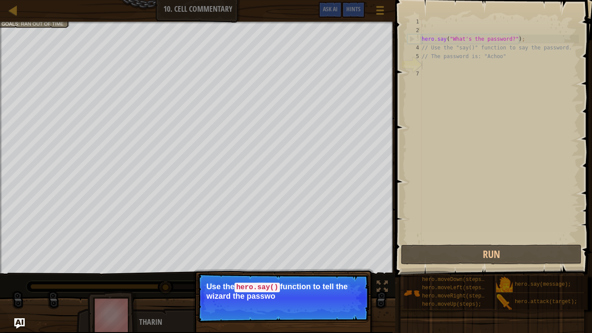
click at [322, 292] on p "Use the hero.say() function to tell the wizard the passwo" at bounding box center [283, 291] width 154 height 18
click at [470, 48] on div "hero . say ( "What's the password?" ) ; // Use the "say()" function to say the …" at bounding box center [499, 138] width 159 height 243
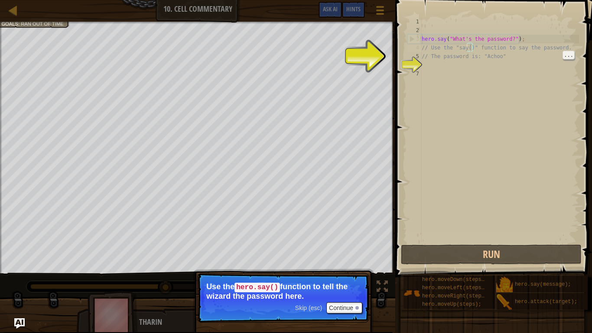
click at [446, 56] on div "hero . say ( "What's the password?" ) ; // Use the "say()" function to say the …" at bounding box center [499, 138] width 159 height 243
type textarea "// The password is: "Achoo""
click at [437, 53] on div "hero . say ( "What's the password?" ) ; // Use the "say()" function to say the …" at bounding box center [499, 138] width 159 height 243
click at [432, 62] on div "hero . say ( "What's the password?" ) ; // Use the "say()" function to say the …" at bounding box center [499, 138] width 159 height 243
click at [425, 65] on div "hero . say ( "What's the password?" ) ; // Use the "say()" function to say the …" at bounding box center [499, 138] width 159 height 243
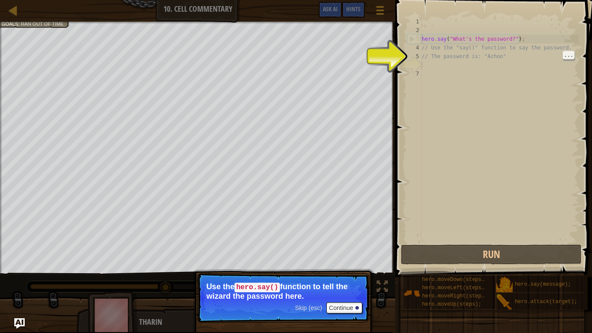
click at [425, 57] on div "hero . say ( "What's the password?" ) ; // Use the "say()" function to say the …" at bounding box center [499, 138] width 159 height 243
type textarea "// The password is: "Achoo""
click at [422, 64] on div "hero . say ( "What's the password?" ) ; // Use the "say()" function to say the …" at bounding box center [499, 138] width 159 height 243
click at [329, 307] on button "Continue" at bounding box center [344, 307] width 36 height 11
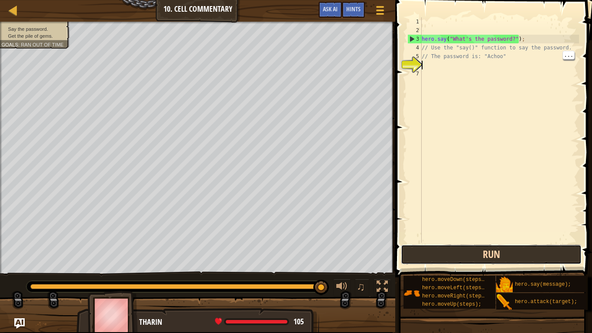
click at [438, 253] on button "Run" at bounding box center [491, 254] width 181 height 20
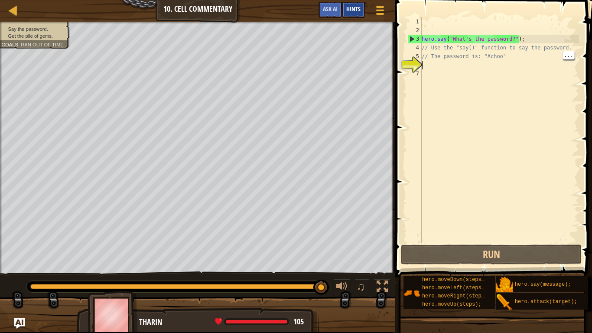
click at [348, 9] on span "Hints" at bounding box center [353, 9] width 14 height 8
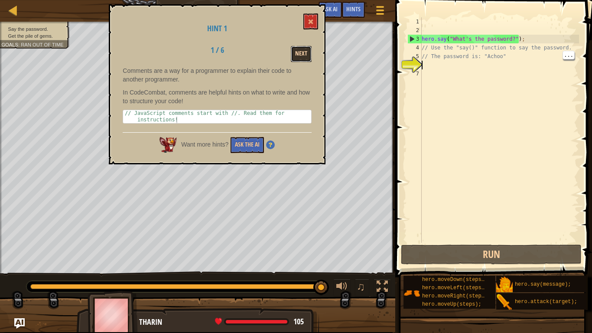
click at [303, 52] on button "Next" at bounding box center [301, 54] width 21 height 16
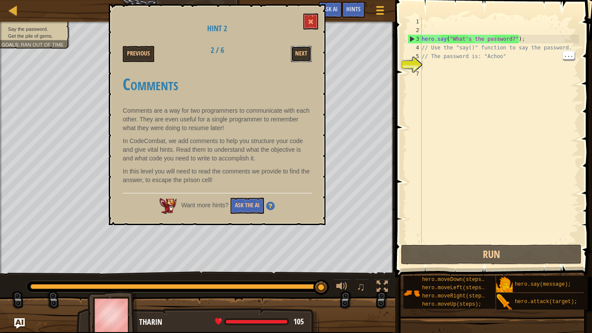
click at [303, 52] on button "Next" at bounding box center [301, 54] width 21 height 16
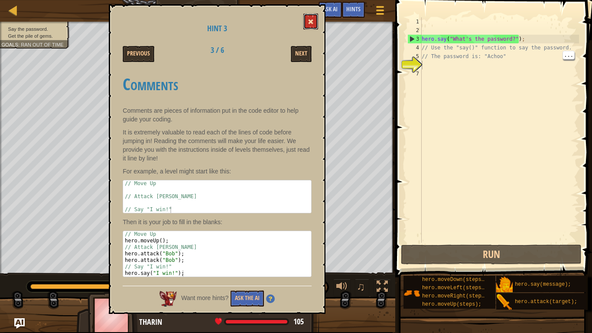
click at [306, 27] on button at bounding box center [310, 21] width 15 height 16
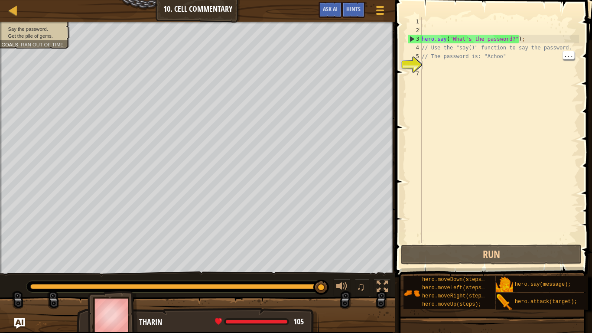
click at [427, 65] on div "hero . say ( "What's the password?" ) ; // Use the "say()" function to say the …" at bounding box center [499, 138] width 159 height 243
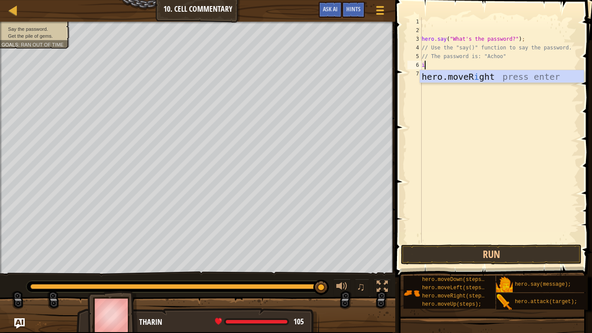
scroll to position [4, 0]
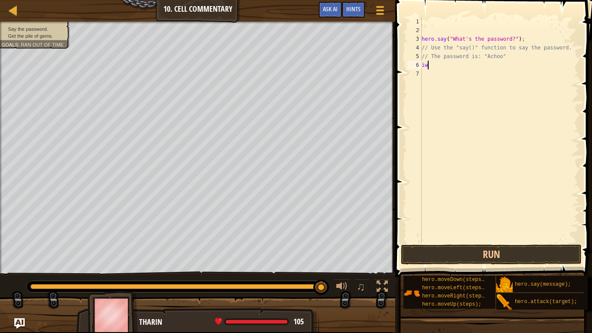
type textarea "i"
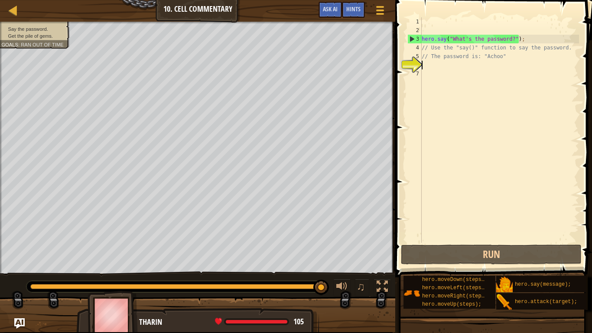
type textarea "a"
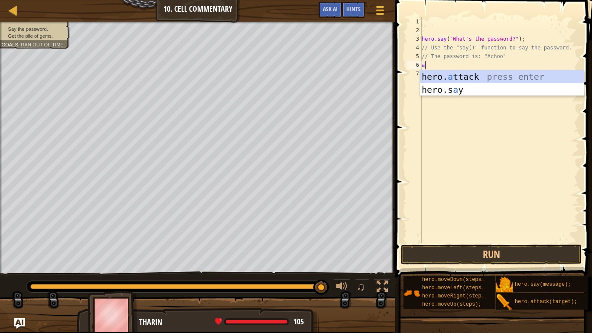
click at [481, 77] on div "hero. a ttack press enter hero.s a y press enter" at bounding box center [502, 96] width 164 height 52
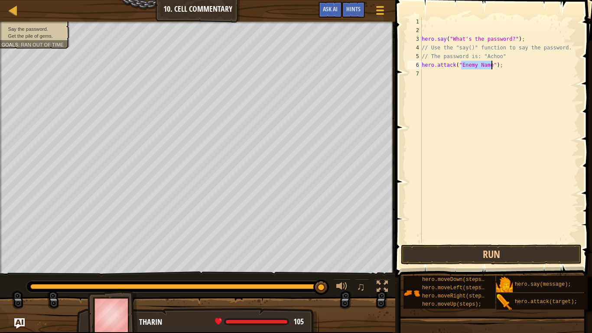
click at [483, 77] on div "hero . say ( "What's the password?" ) ; // Use the "say()" function to say the …" at bounding box center [499, 138] width 159 height 243
click at [483, 66] on div "hero . say ( "What's the password?" ) ; // Use the "say()" function to say the …" at bounding box center [499, 138] width 159 height 243
click at [492, 62] on div "hero . say ( "What's the password?" ) ; // Use the "say()" function to say the …" at bounding box center [499, 138] width 159 height 243
type textarea "hero.attack("[PERSON_NAME]");"
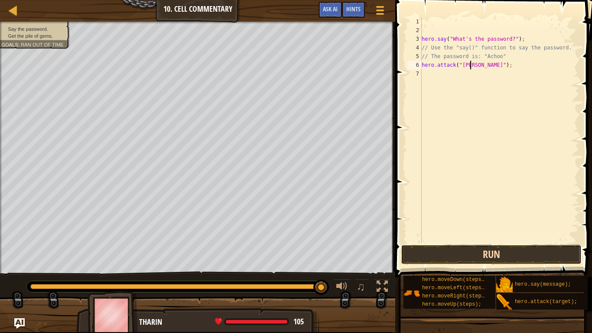
click at [494, 251] on button "Run" at bounding box center [491, 254] width 181 height 20
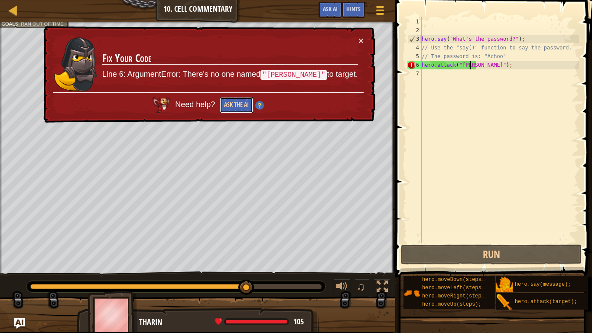
click at [243, 101] on button "Ask the AI" at bounding box center [236, 105] width 33 height 16
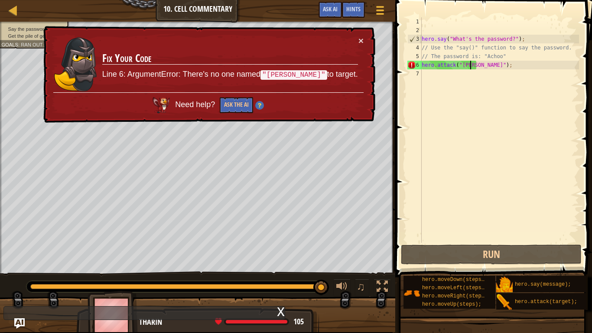
click at [312, 75] on code ""[PERSON_NAME]"" at bounding box center [293, 75] width 67 height 10
click at [361, 39] on button "×" at bounding box center [360, 40] width 5 height 9
